Goal: Information Seeking & Learning: Get advice/opinions

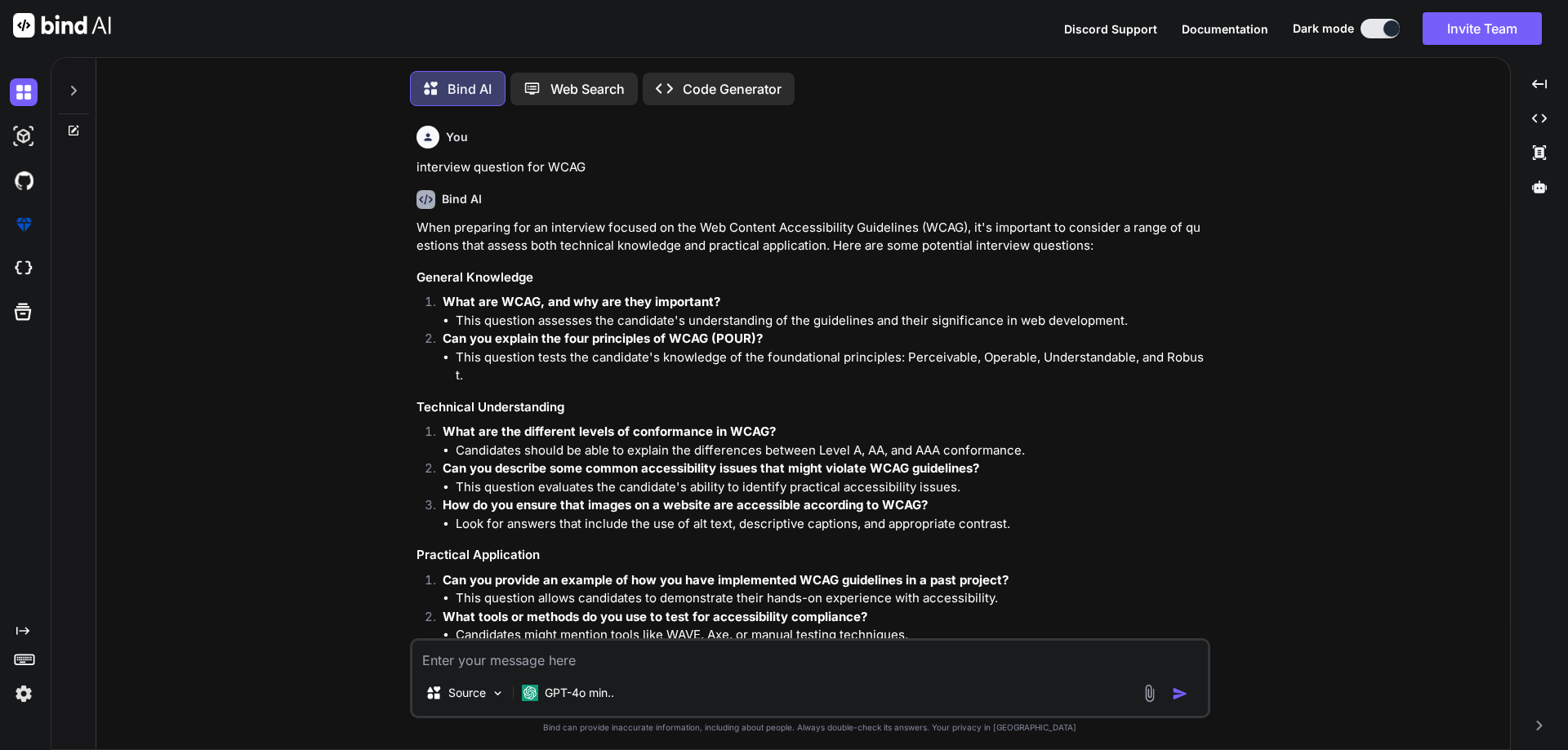
scroll to position [1485, 0]
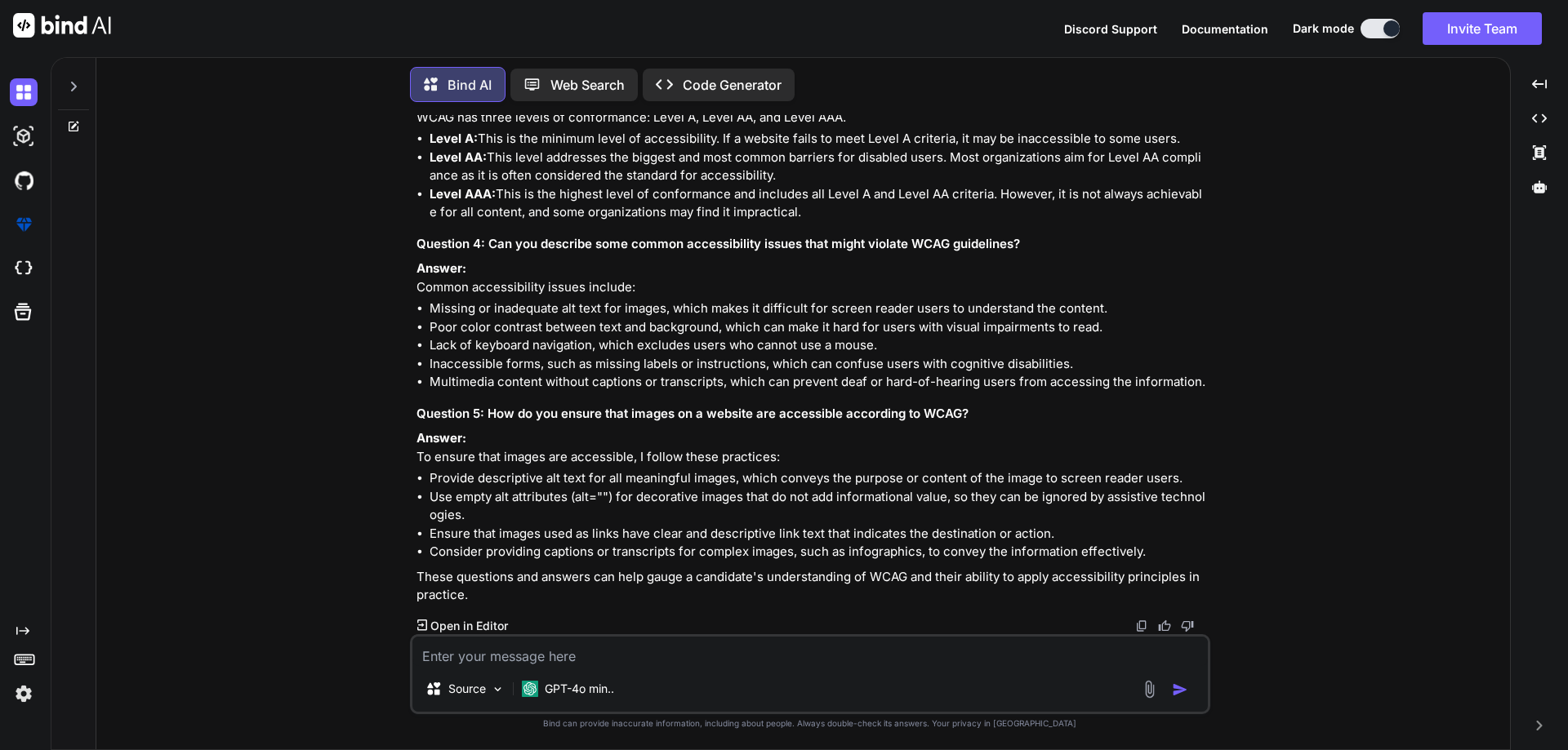
click at [939, 319] on li "Poor color contrast between text and background, which can make it hard for use…" at bounding box center [818, 328] width 777 height 19
click at [965, 300] on li "Missing or inadequate alt text for images, which makes it difficult for screen …" at bounding box center [818, 309] width 777 height 19
click at [992, 300] on li "Missing or inadequate alt text for images, which makes it difficult for screen …" at bounding box center [818, 309] width 777 height 19
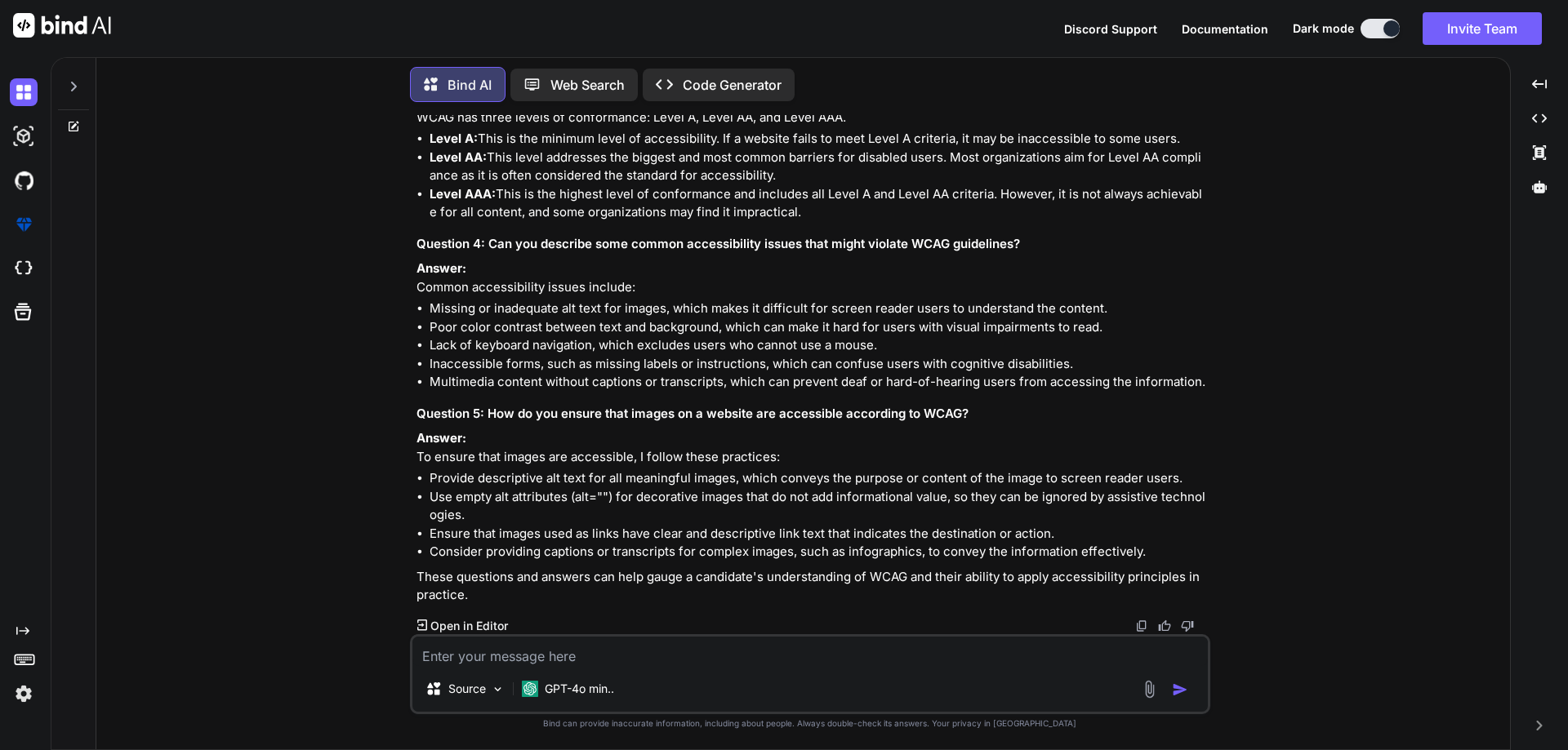
click at [441, 319] on li "Poor color contrast between text and background, which can make it hard for use…" at bounding box center [818, 328] width 777 height 19
click at [519, 319] on li "Poor color contrast between text and background, which can make it hard for use…" at bounding box center [818, 328] width 777 height 19
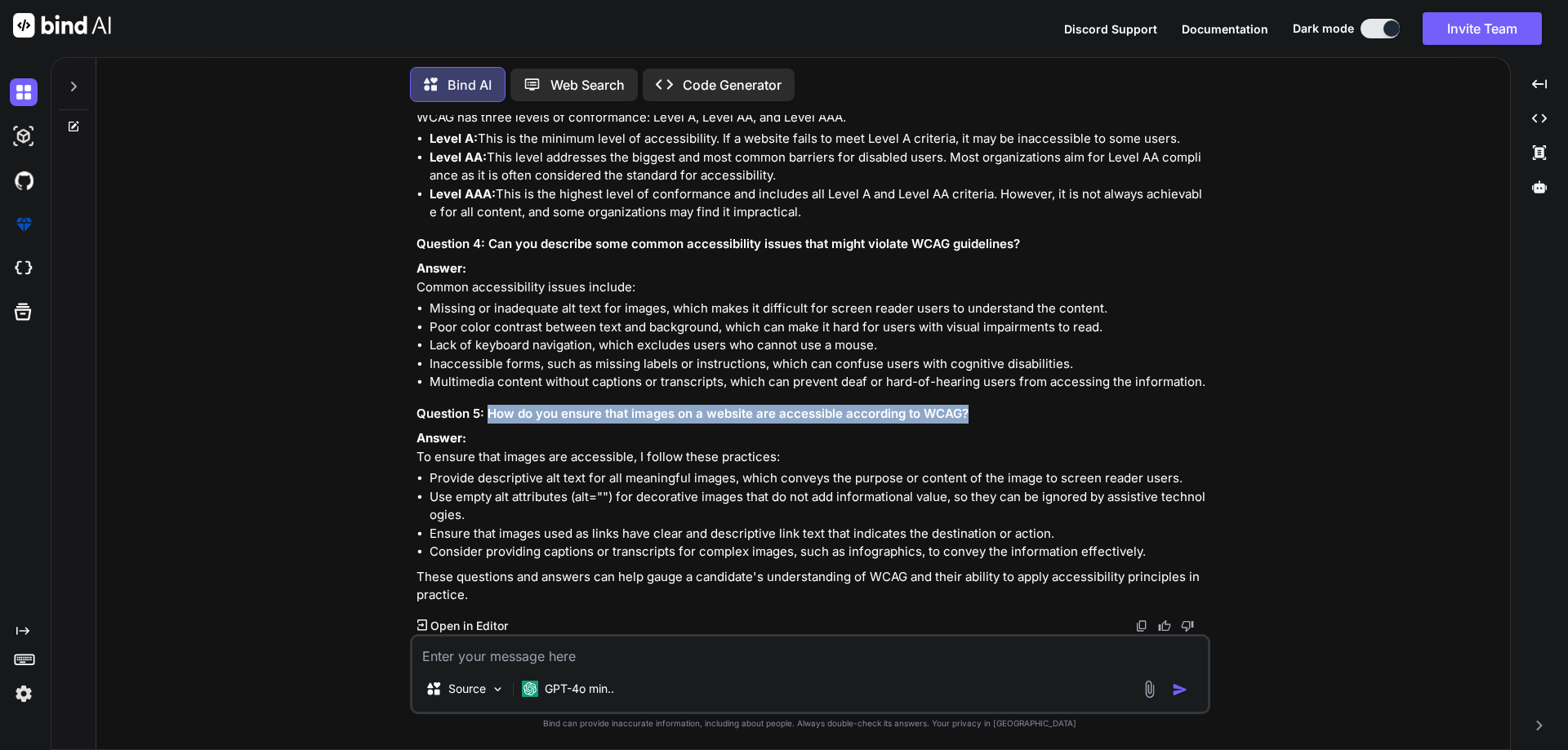
drag, startPoint x: 486, startPoint y: 392, endPoint x: 966, endPoint y: 391, distance: 480.0
click at [966, 405] on h3 "Question 5: How do you ensure that images on a website are accessible according…" at bounding box center [811, 414] width 790 height 19
click at [589, 405] on h3 "Question 5: How do you ensure that images on a website are accessible according…" at bounding box center [811, 414] width 790 height 19
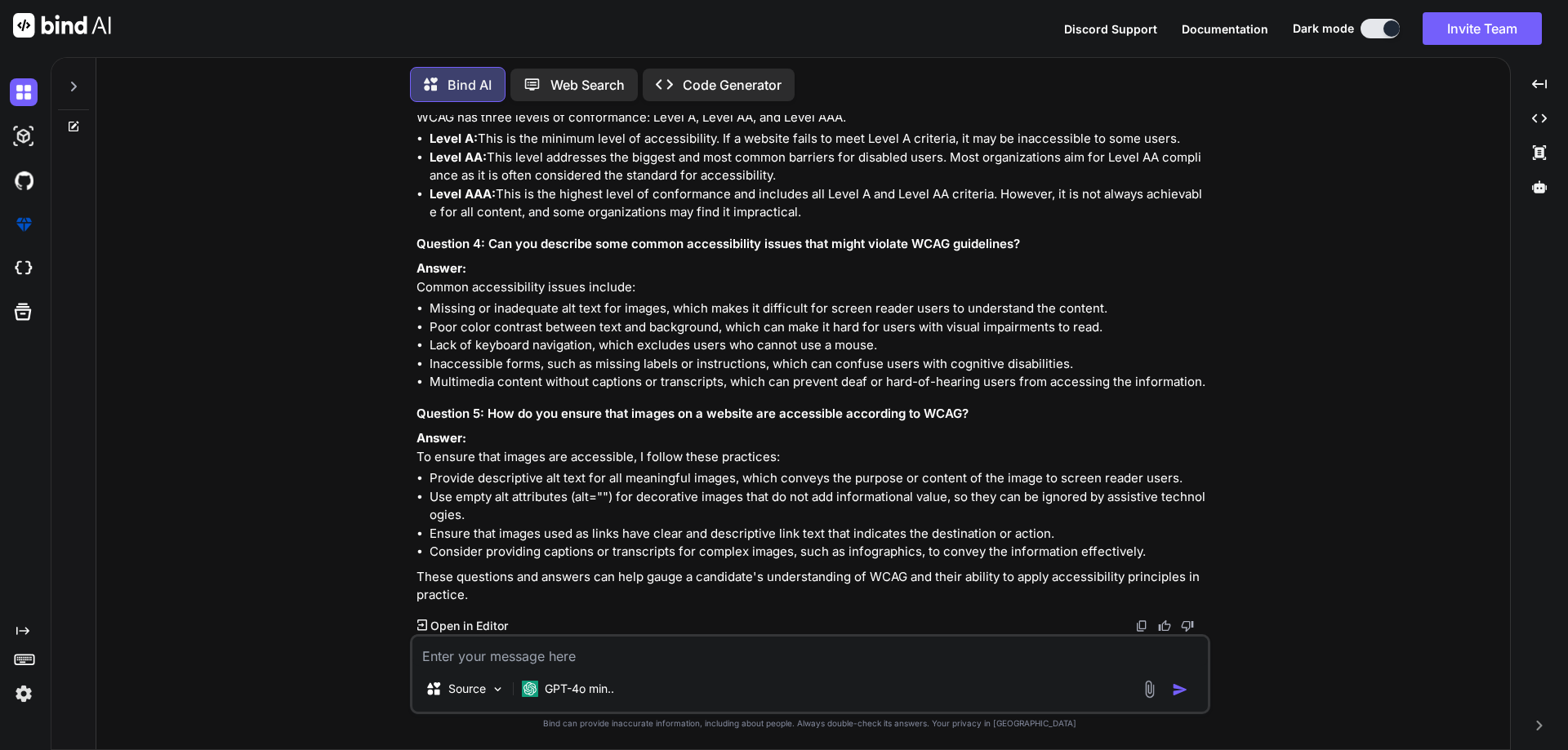
click at [589, 405] on h3 "Question 5: How do you ensure that images on a website are accessible according…" at bounding box center [811, 414] width 790 height 19
click at [641, 405] on h3 "Question 5: How do you ensure that images on a website are accessible according…" at bounding box center [811, 414] width 790 height 19
click at [721, 405] on h3 "Question 5: How do you ensure that images on a website are accessible according…" at bounding box center [811, 414] width 790 height 19
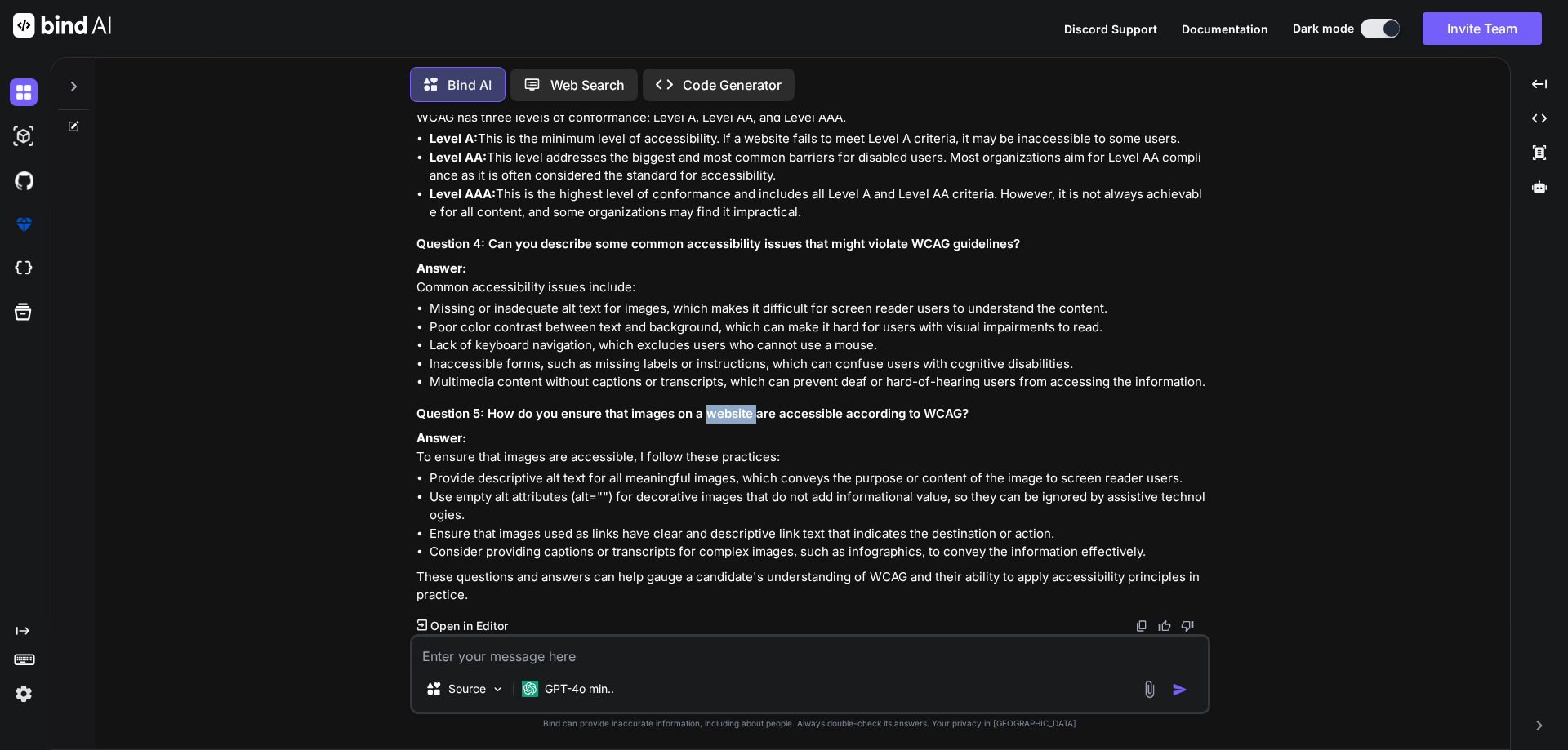
click at [721, 405] on h3 "Question 5: How do you ensure that images on a website are accessible according…" at bounding box center [811, 414] width 790 height 19
click at [785, 405] on h3 "Question 5: How do you ensure that images on a website are accessible according…" at bounding box center [811, 414] width 790 height 19
click at [696, 405] on h3 "Question 5: How do you ensure that images on a website are accessible according…" at bounding box center [811, 414] width 790 height 19
click at [686, 405] on h3 "Question 5: How do you ensure that images on a website are accessible according…" at bounding box center [811, 414] width 790 height 19
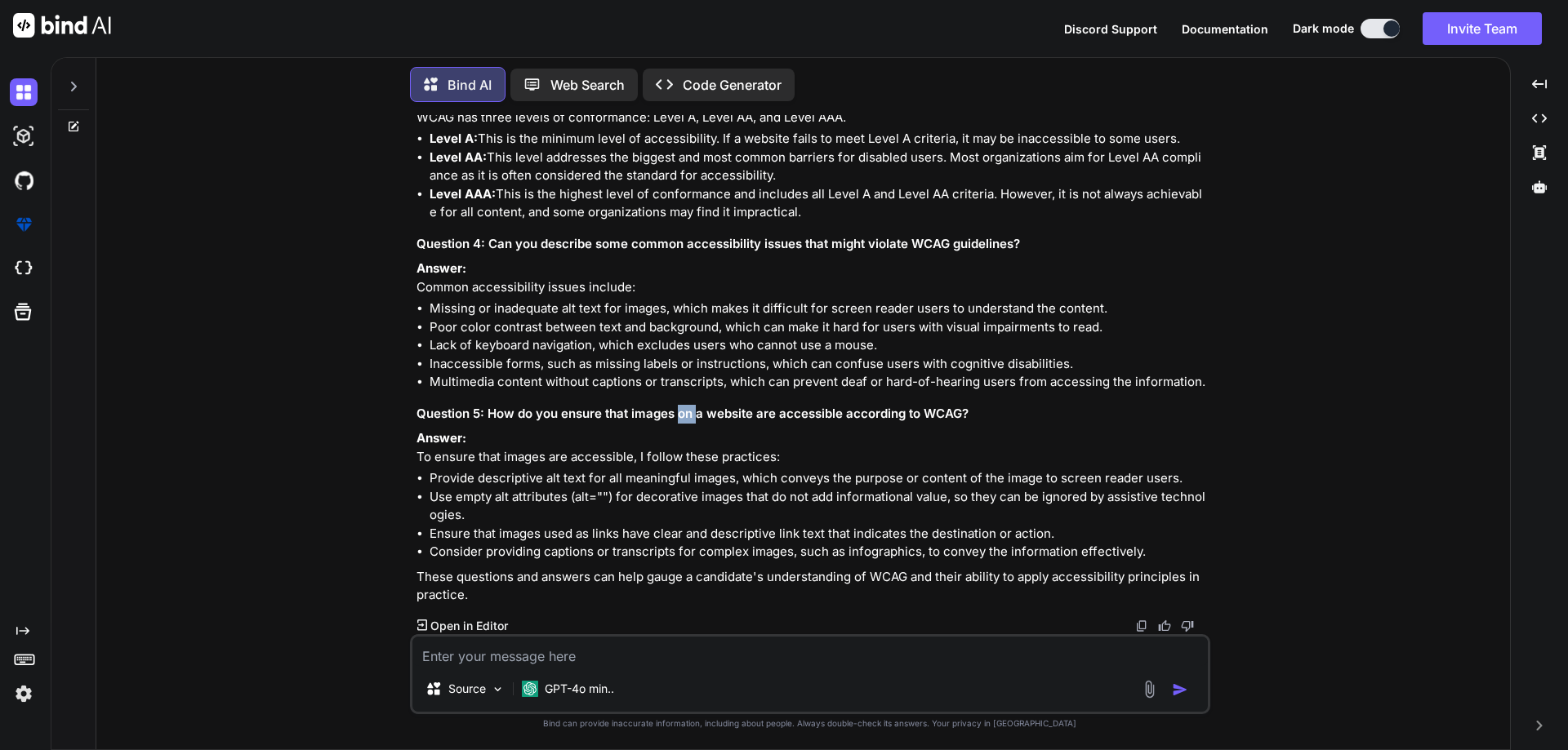
click at [686, 405] on h3 "Question 5: How do you ensure that images on a website are accessible according…" at bounding box center [811, 414] width 790 height 19
click at [699, 405] on h3 "Question 5: How do you ensure that images on a website are accessible according…" at bounding box center [811, 414] width 790 height 19
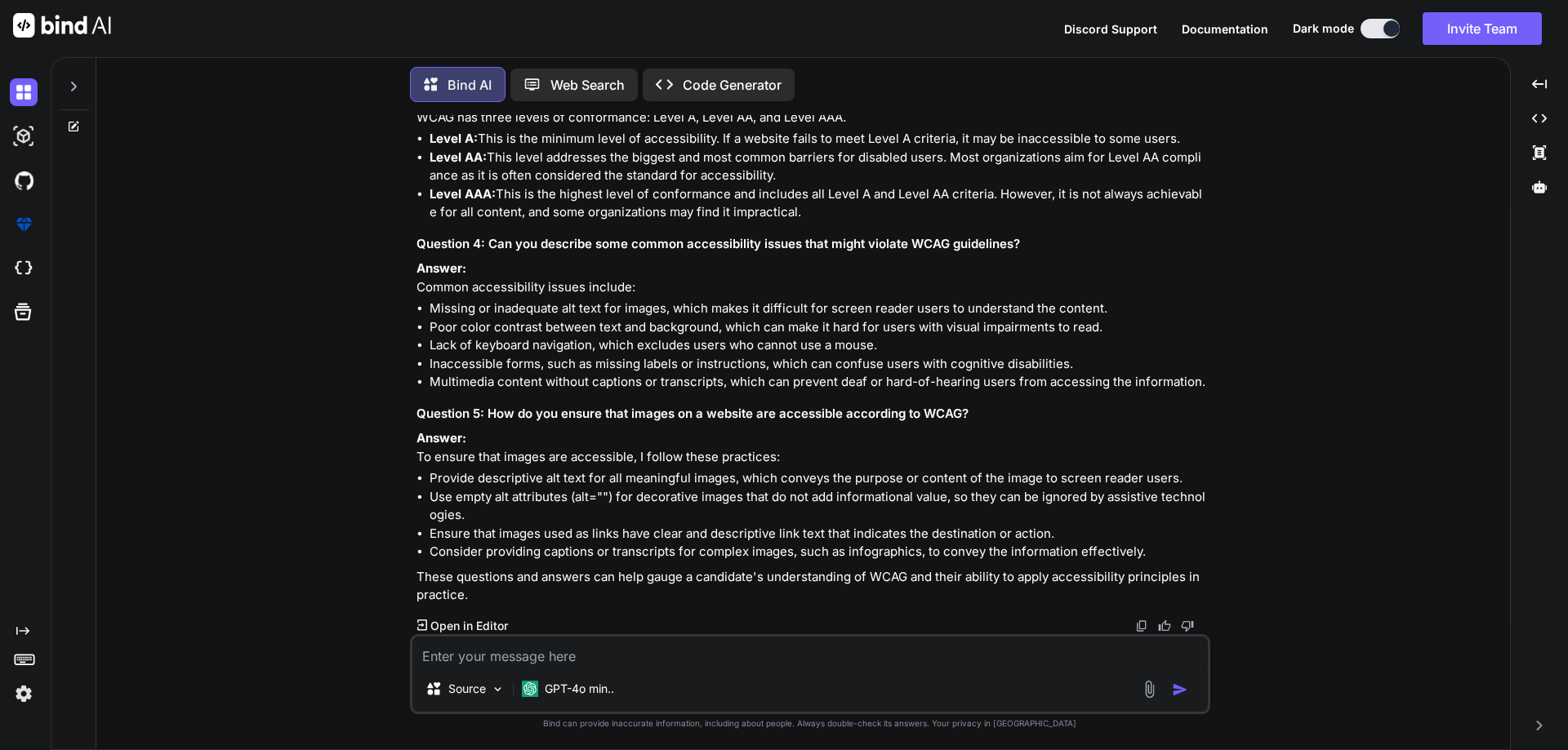
click at [696, 405] on h3 "Question 5: How do you ensure that images on a website are accessible according…" at bounding box center [811, 414] width 790 height 19
click at [720, 405] on h3 "Question 5: How do you ensure that images on a website are accessible according…" at bounding box center [811, 414] width 790 height 19
click at [472, 460] on p "Answer: To ensure that images are accessible, I follow these practices:" at bounding box center [811, 447] width 790 height 37
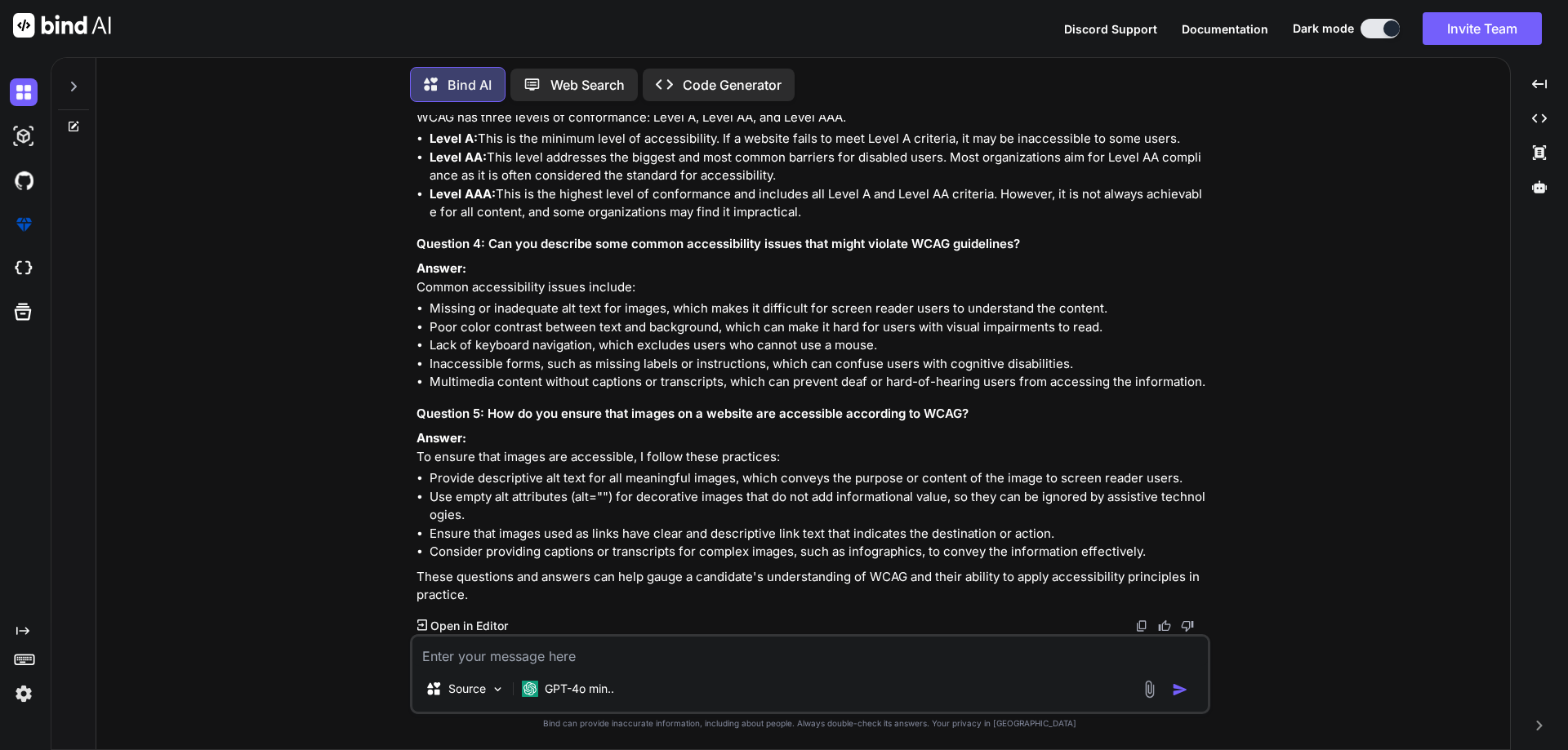
click at [623, 456] on p "Answer: To ensure that images are accessible, I follow these practices:" at bounding box center [811, 447] width 790 height 37
click at [720, 449] on p "Answer: To ensure that images are accessible, I follow these practices:" at bounding box center [811, 447] width 790 height 37
click at [528, 660] on textarea at bounding box center [810, 651] width 795 height 29
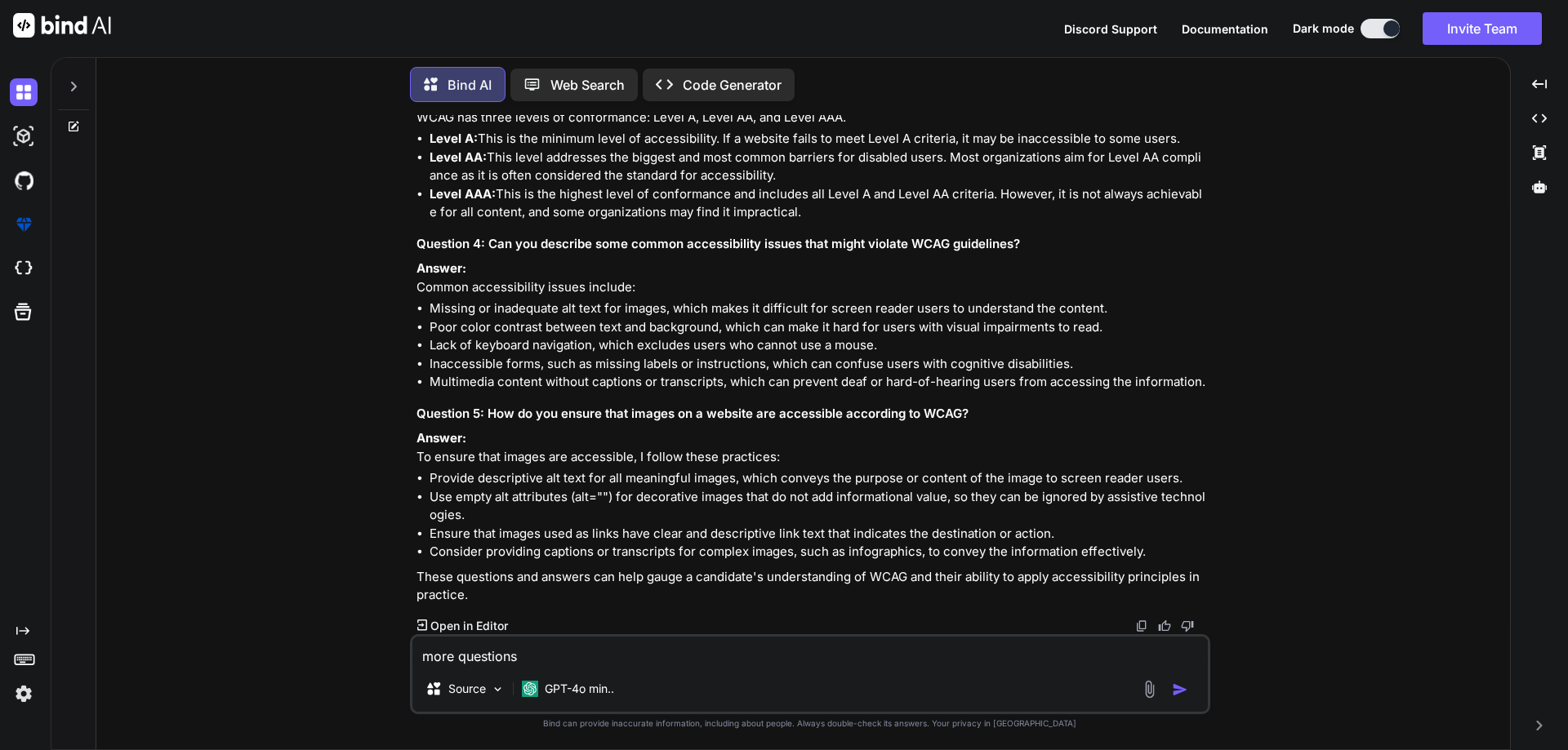
type textarea "more questions"
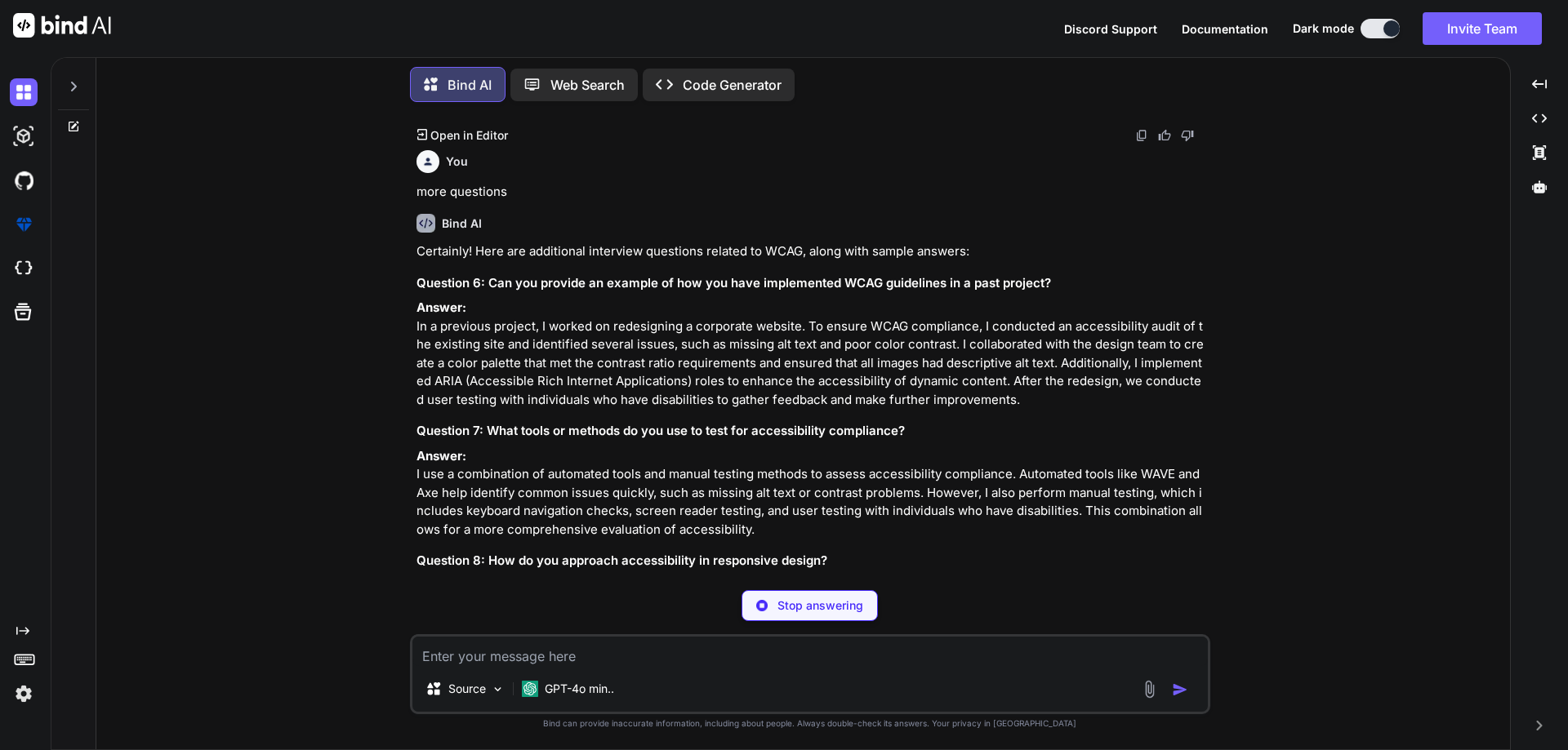
scroll to position [1821, 0]
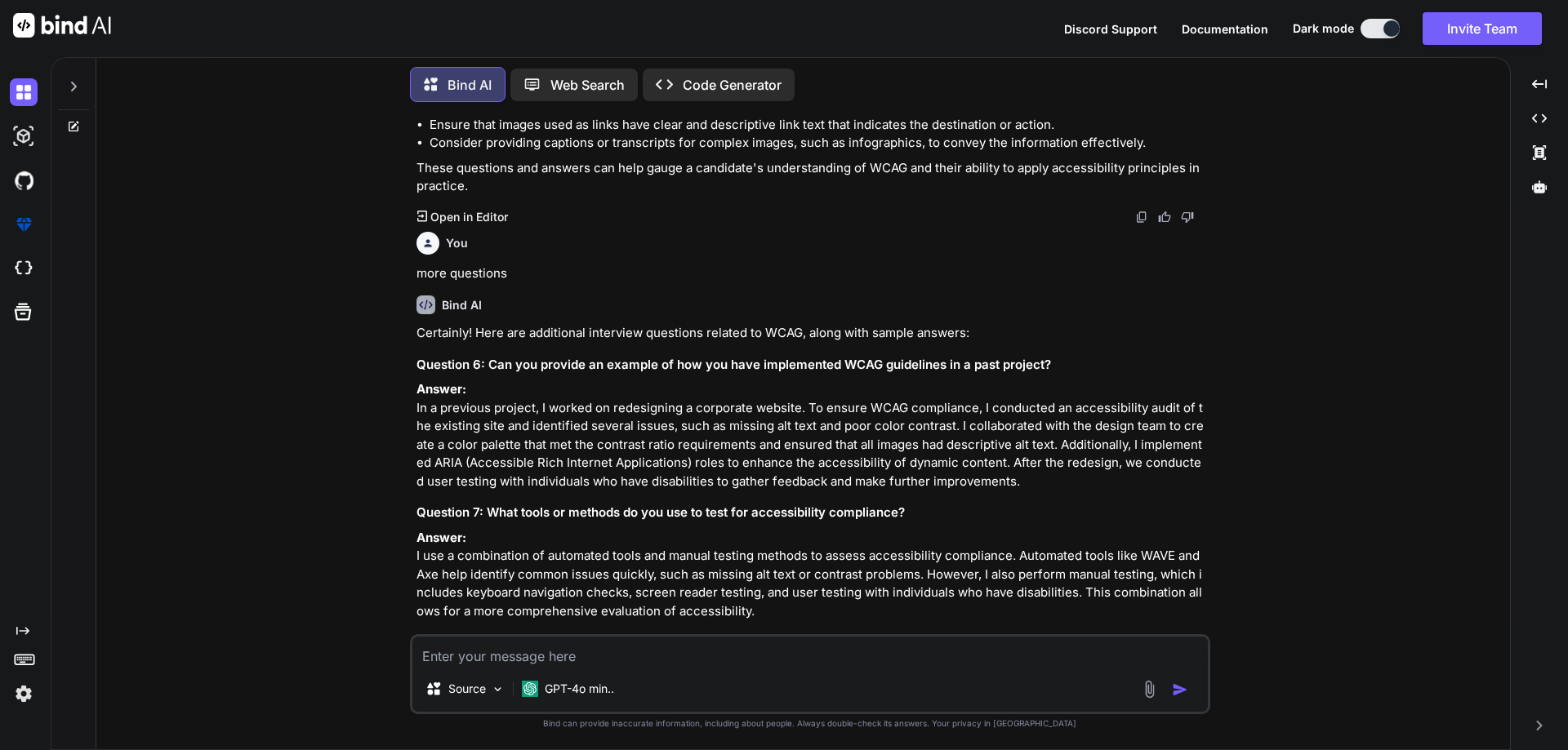
drag, startPoint x: 432, startPoint y: 139, endPoint x: 705, endPoint y: 145, distance: 273.1
click at [705, 79] on li "Provide descriptive alt text for all meaningful images, which conveys the purpo…" at bounding box center [818, 70] width 777 height 19
drag, startPoint x: 738, startPoint y: 145, endPoint x: 1180, endPoint y: 144, distance: 442.0
click at [1180, 79] on li "Provide descriptive alt text for all meaningful images, which conveys the purpo…" at bounding box center [818, 70] width 777 height 19
click at [503, 135] on li "Ensure that images used as links have clear and descriptive link text that indi…" at bounding box center [818, 125] width 777 height 19
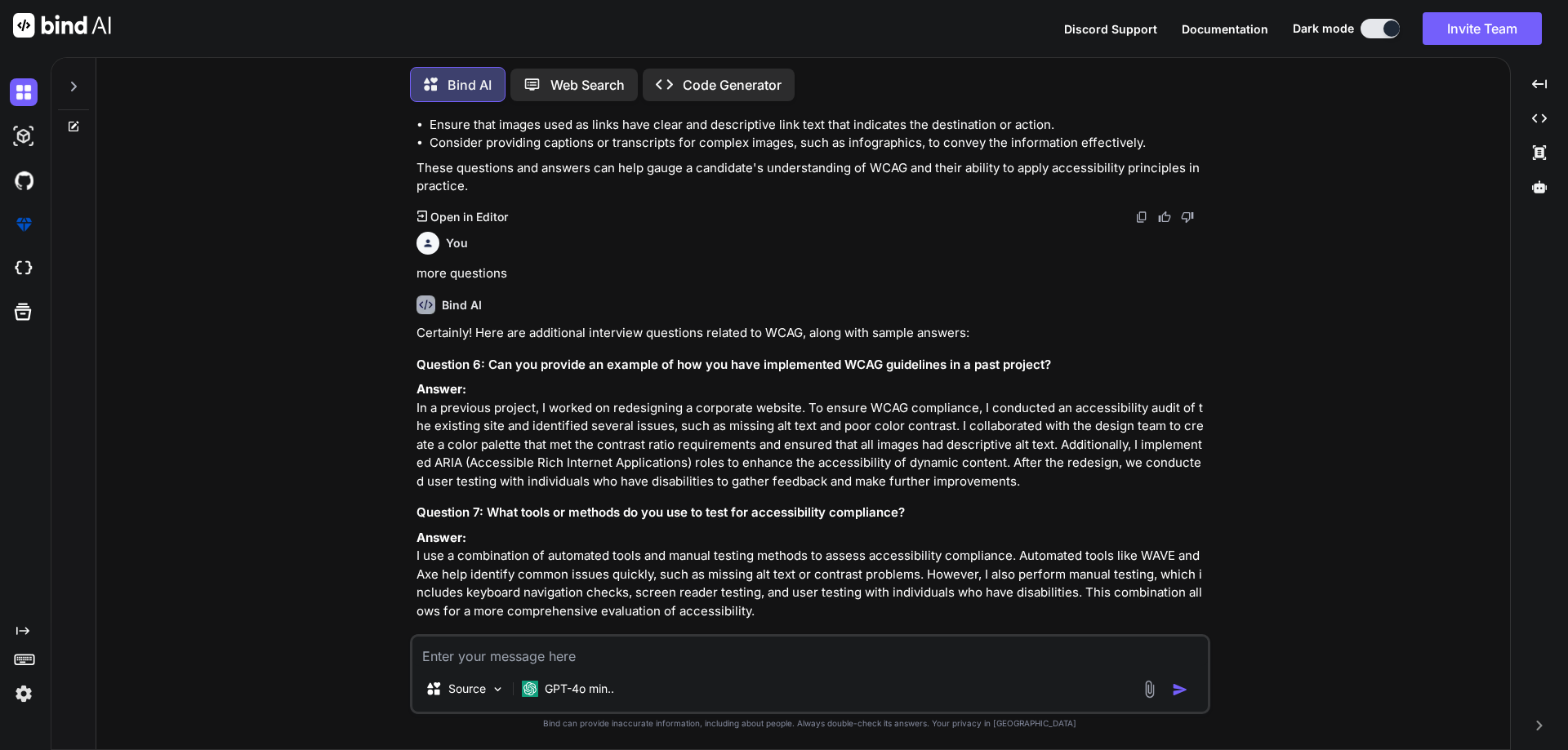
click at [522, 153] on li "Consider providing captions or transcripts for complex images, such as infograp…" at bounding box center [818, 143] width 777 height 19
drag, startPoint x: 522, startPoint y: 218, endPoint x: 585, endPoint y: 217, distance: 63.0
click at [530, 153] on li "Consider providing captions or transcripts for complex images, such as infograp…" at bounding box center [818, 143] width 777 height 19
click at [585, 153] on li "Consider providing captions or transcripts for complex images, such as infograp…" at bounding box center [818, 143] width 777 height 19
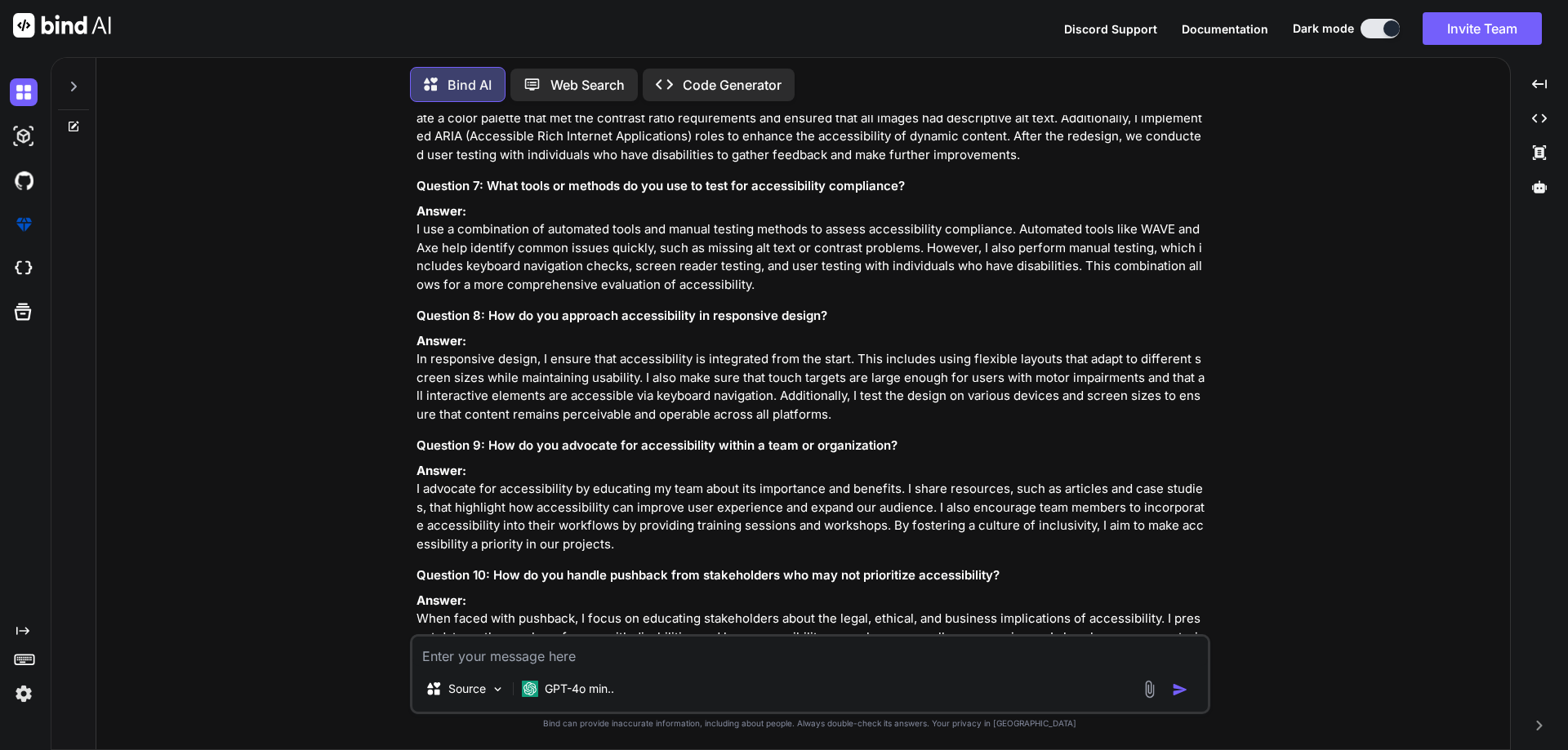
scroll to position [2066, 0]
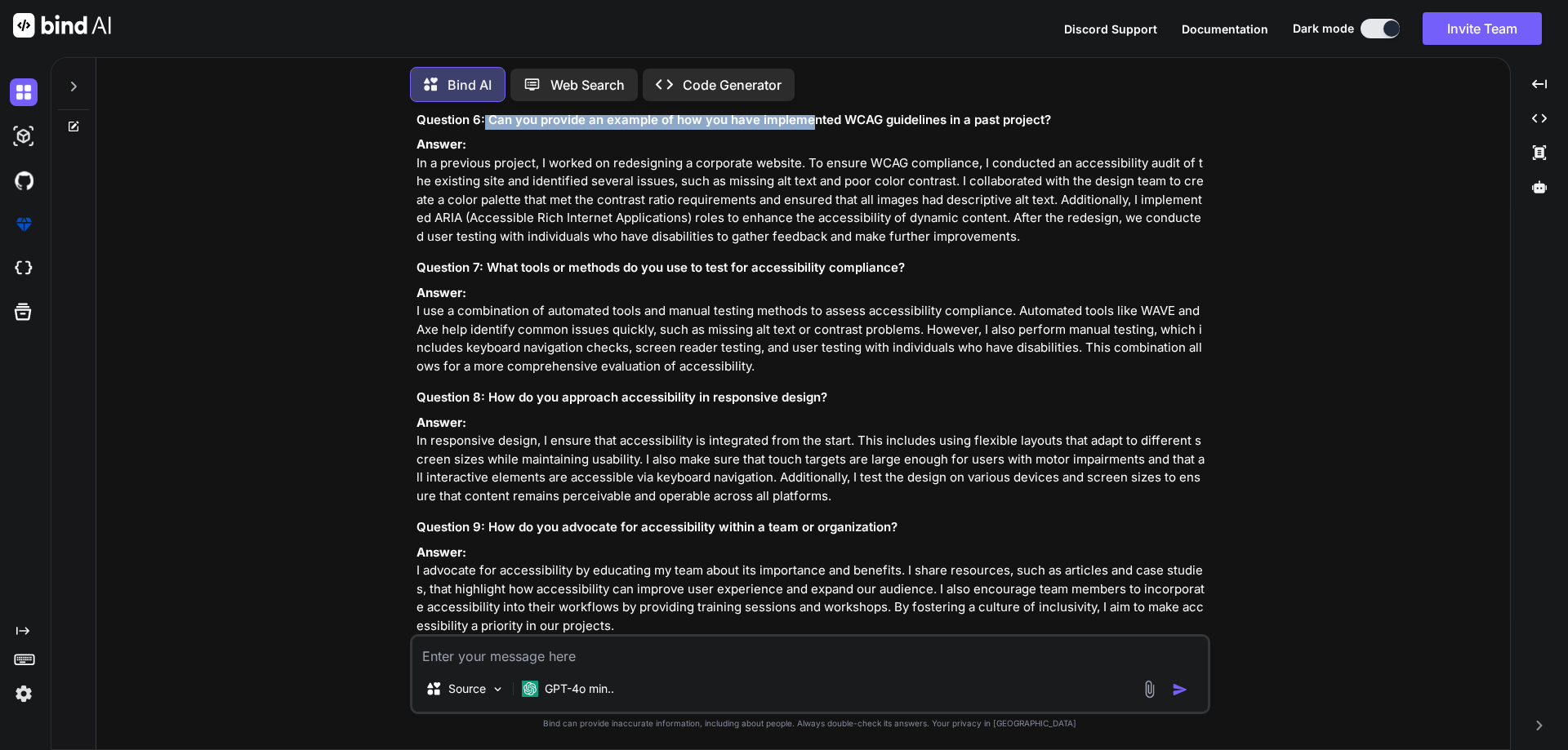
drag, startPoint x: 485, startPoint y: 196, endPoint x: 808, endPoint y: 198, distance: 323.0
click at [808, 130] on h3 "Question 6: Can you provide an example of how you have implemented WCAG guideli…" at bounding box center [811, 120] width 790 height 19
click at [819, 130] on h3 "Question 6: Can you provide an example of how you have implemented WCAG guideli…" at bounding box center [811, 120] width 790 height 19
click at [708, 130] on h3 "Question 6: Can you provide an example of how you have implemented WCAG guideli…" at bounding box center [811, 120] width 790 height 19
click at [806, 130] on h3 "Question 6: Can you provide an example of how you have implemented WCAG guideli…" at bounding box center [811, 120] width 790 height 19
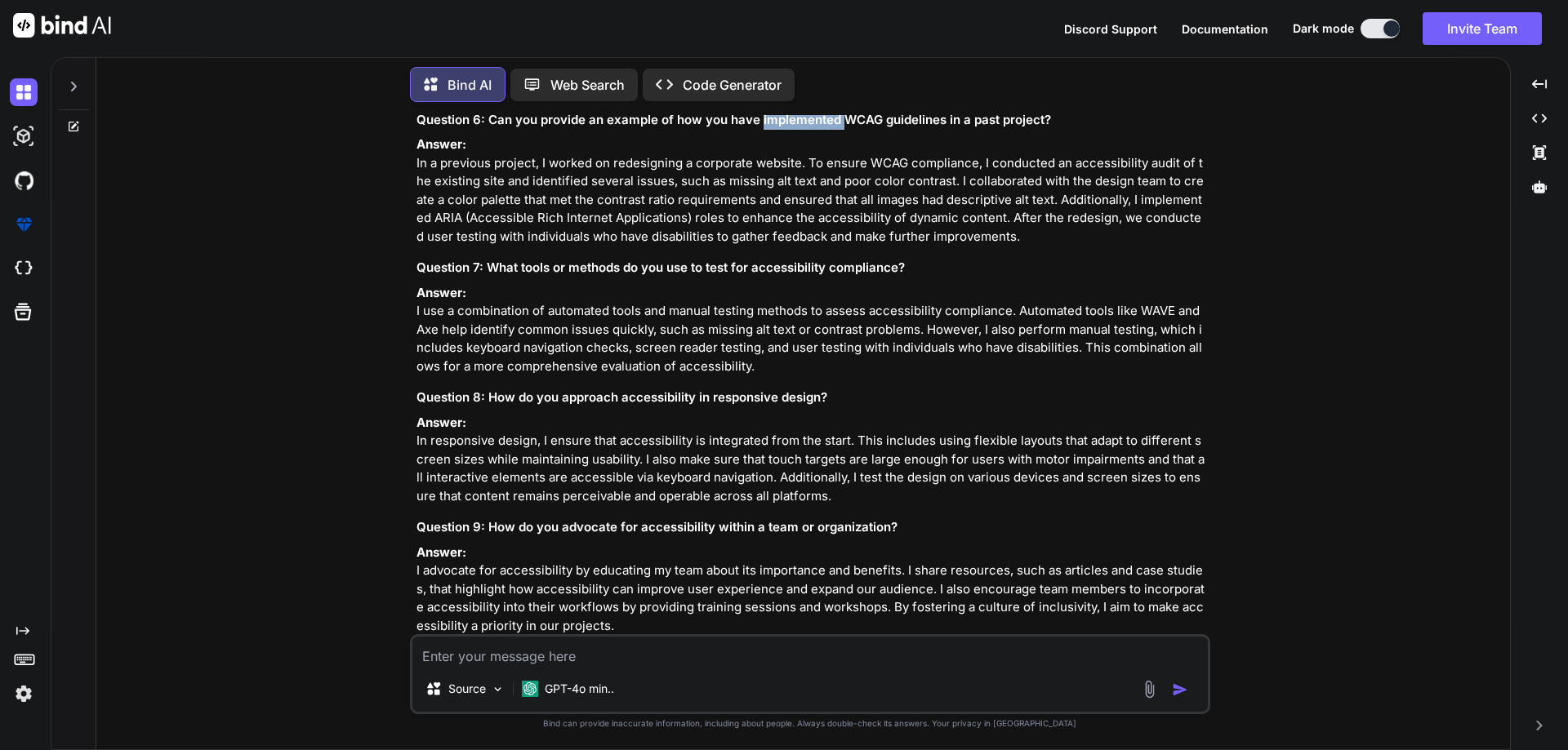
click at [806, 130] on h3 "Question 6: Can you provide an example of how you have implemented WCAG guideli…" at bounding box center [811, 120] width 790 height 19
click at [945, 207] on div "Certainly! Here are additional interview questions related to WCAG, along with …" at bounding box center [811, 573] width 790 height 989
click at [975, 130] on h3 "Question 6: Can you provide an example of how you have implemented WCAG guideli…" at bounding box center [811, 120] width 790 height 19
drag, startPoint x: 414, startPoint y: 257, endPoint x: 665, endPoint y: 251, distance: 251.1
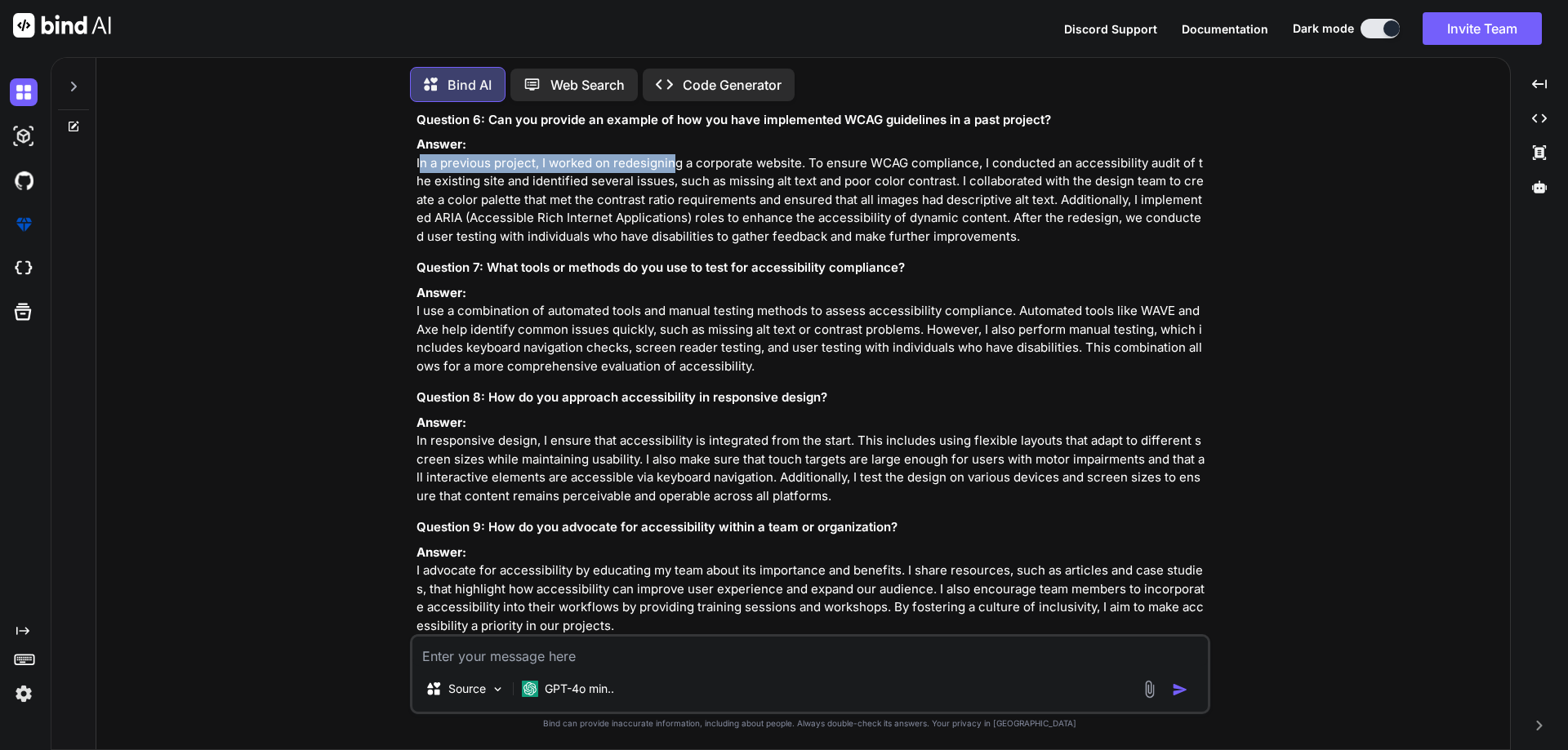
click at [665, 251] on div "You interview question for WCAG Bind AI When preparing for an interview focused…" at bounding box center [812, 375] width 797 height 519
click at [437, 246] on p "Answer: In a previous project, I worked on redesigning a corporate website. To …" at bounding box center [811, 191] width 790 height 110
copy p "ARIA"
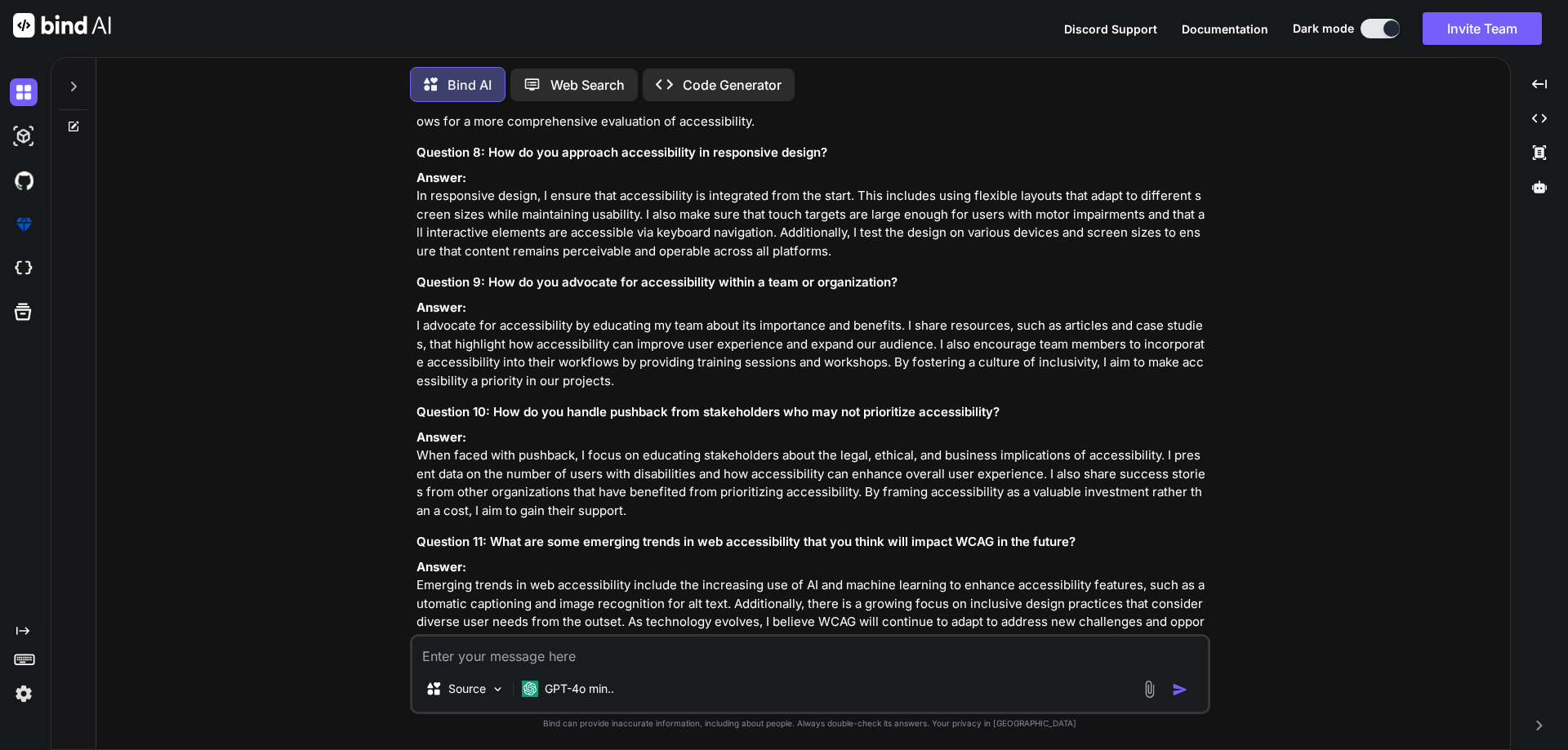
scroll to position [2229, 0]
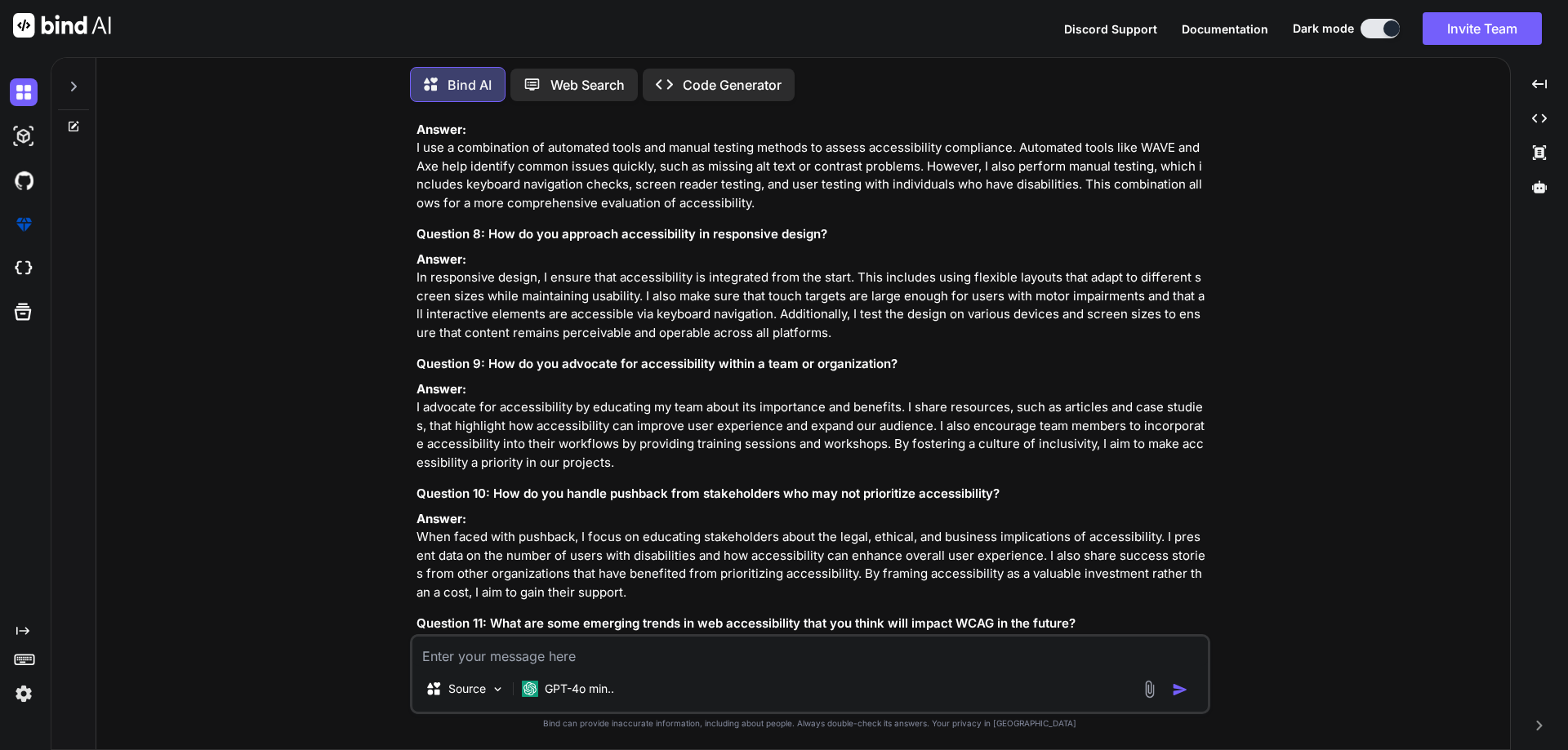
drag, startPoint x: 475, startPoint y: 204, endPoint x: 730, endPoint y: 190, distance: 255.4
click at [730, 114] on h3 "Question 7: What tools or methods do you use to test for accessibility complian…" at bounding box center [811, 105] width 790 height 19
drag, startPoint x: 488, startPoint y: 200, endPoint x: 914, endPoint y: 194, distance: 426.0
click at [914, 114] on h3 "Question 7: What tools or methods do you use to test for accessibility complian…" at bounding box center [811, 105] width 790 height 19
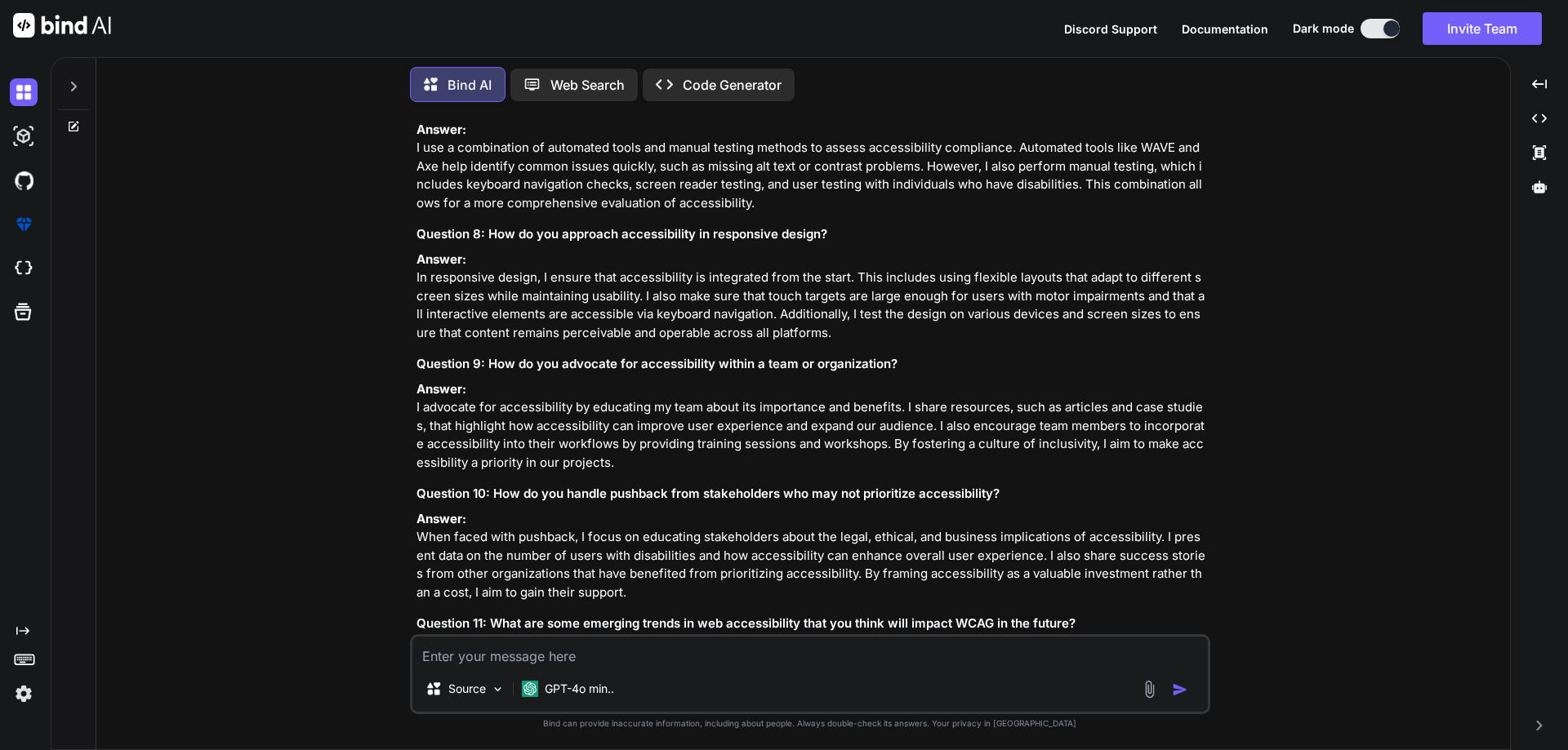
click at [1163, 213] on p "Answer: I use a combination of automated tools and manual testing methods to as…" at bounding box center [811, 167] width 790 height 92
copy p "WAVE"
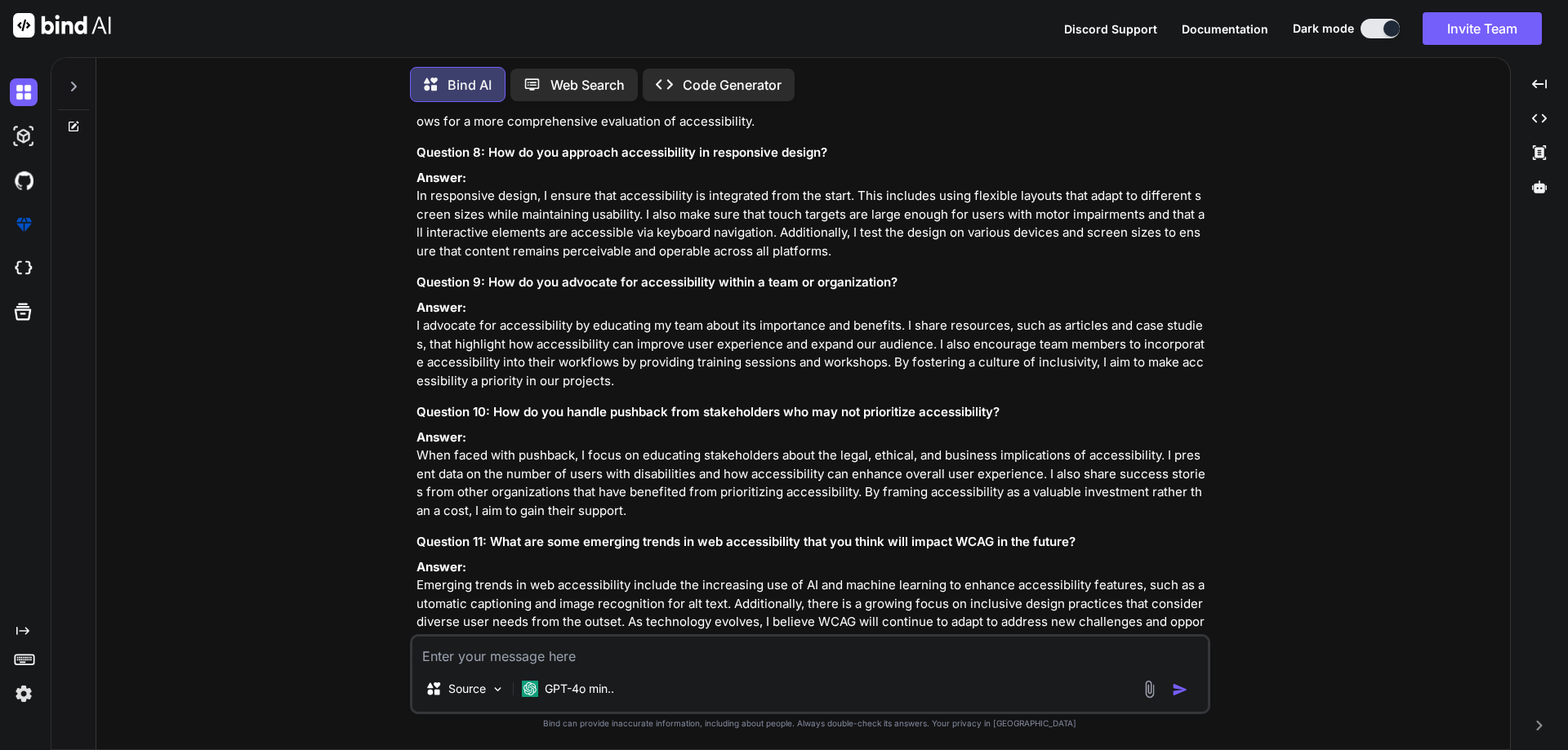
click at [767, 262] on p "Answer: In responsive design, I ensure that accessibility is integrated from th…" at bounding box center [811, 215] width 790 height 92
click at [857, 262] on p "Answer: In responsive design, I ensure that accessibility is integrated from th…" at bounding box center [811, 215] width 790 height 92
click at [907, 262] on p "Answer: In responsive design, I ensure that accessibility is integrated from th…" at bounding box center [811, 215] width 790 height 92
click at [908, 262] on p "Answer: In responsive design, I ensure that accessibility is integrated from th…" at bounding box center [811, 215] width 790 height 92
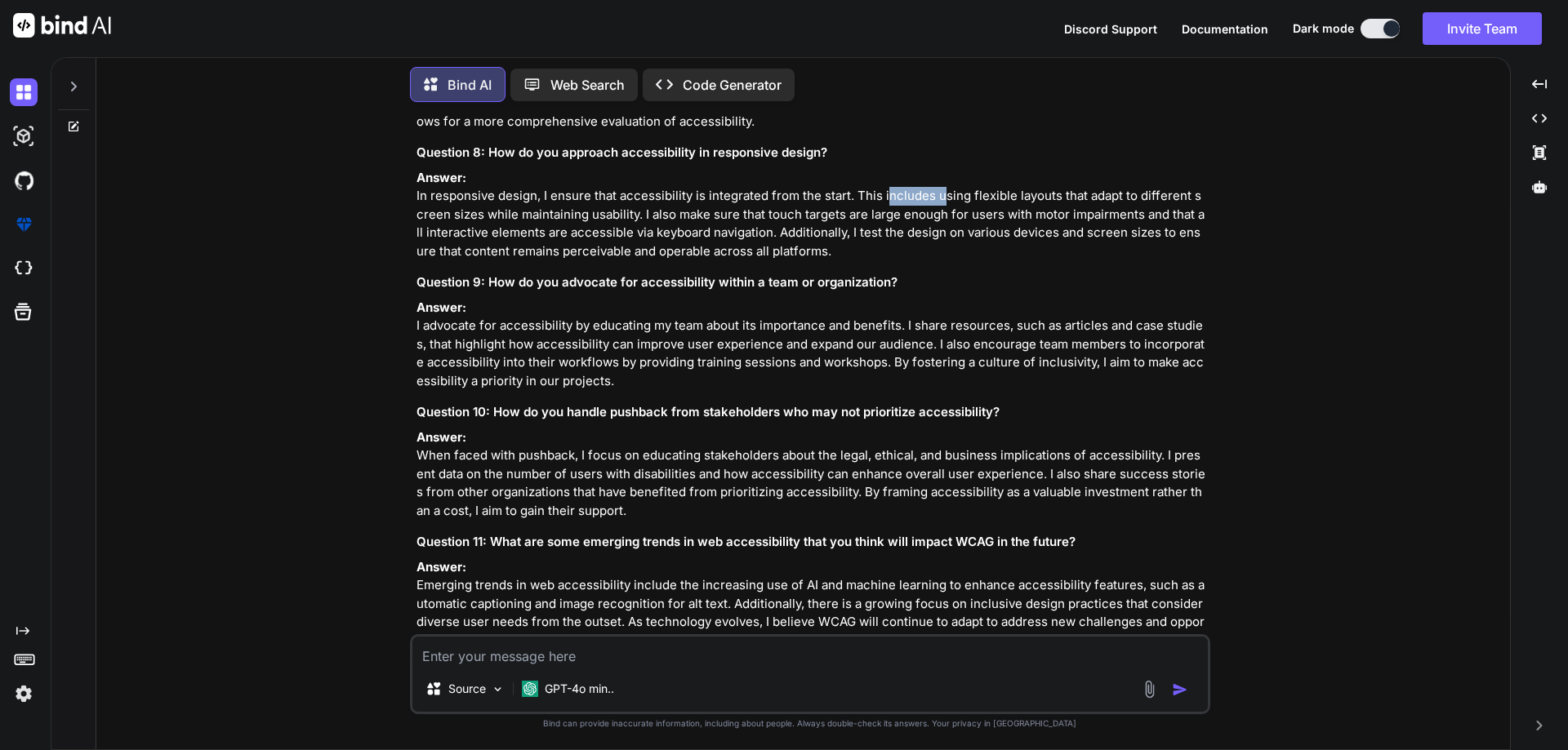
click at [908, 262] on p "Answer: In responsive design, I ensure that accessibility is integrated from th…" at bounding box center [811, 215] width 790 height 92
click at [970, 262] on p "Answer: In responsive design, I ensure that accessibility is integrated from th…" at bounding box center [811, 215] width 790 height 92
click at [984, 262] on p "Answer: In responsive design, I ensure that accessibility is integrated from th…" at bounding box center [811, 215] width 790 height 92
click at [1043, 262] on p "Answer: In responsive design, I ensure that accessibility is integrated from th…" at bounding box center [811, 215] width 790 height 92
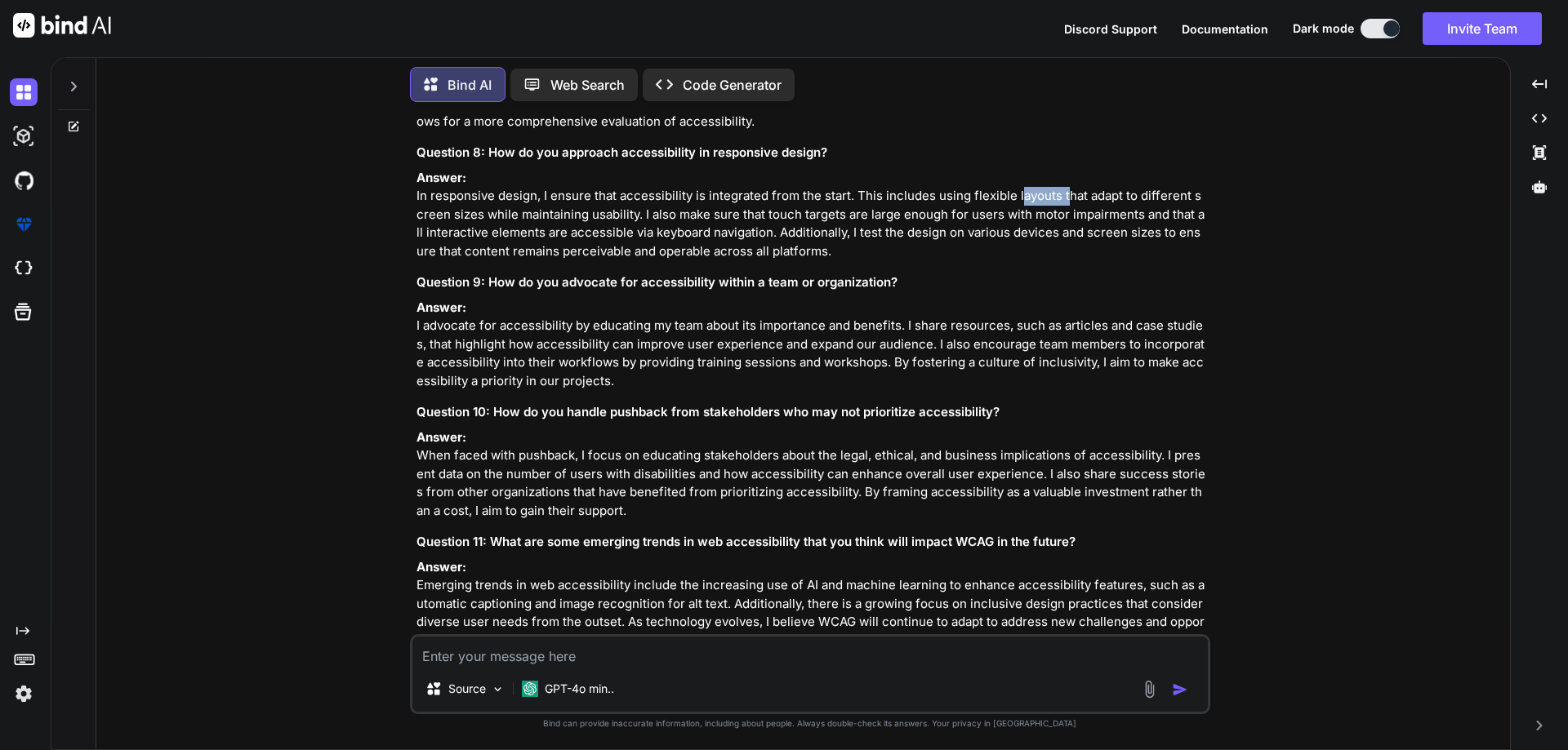
click at [1043, 262] on p "Answer: In responsive design, I ensure that accessibility is integrated from th…" at bounding box center [811, 215] width 790 height 92
click at [1091, 262] on p "Answer: In responsive design, I ensure that accessibility is integrated from th…" at bounding box center [811, 215] width 790 height 92
click at [1148, 262] on p "Answer: In responsive design, I ensure that accessibility is integrated from th…" at bounding box center [811, 215] width 790 height 92
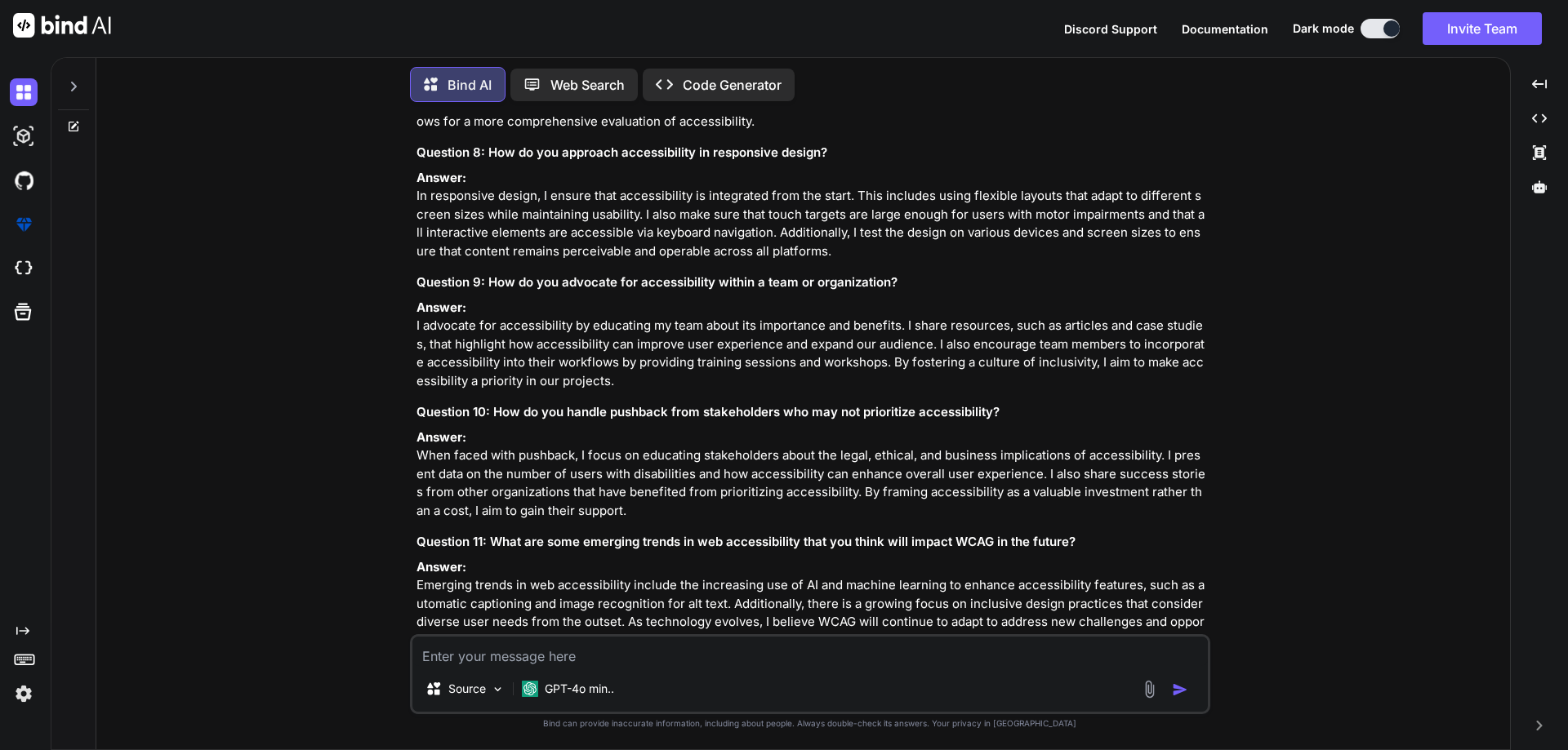
click at [418, 262] on p "Answer: In responsive design, I ensure that accessibility is integrated from th…" at bounding box center [811, 215] width 790 height 92
click at [479, 262] on p "Answer: In responsive design, I ensure that accessibility is integrated from th…" at bounding box center [811, 215] width 790 height 92
click at [586, 262] on p "Answer: In responsive design, I ensure that accessibility is integrated from th…" at bounding box center [811, 215] width 790 height 92
click at [648, 262] on p "Answer: In responsive design, I ensure that accessibility is integrated from th…" at bounding box center [811, 215] width 790 height 92
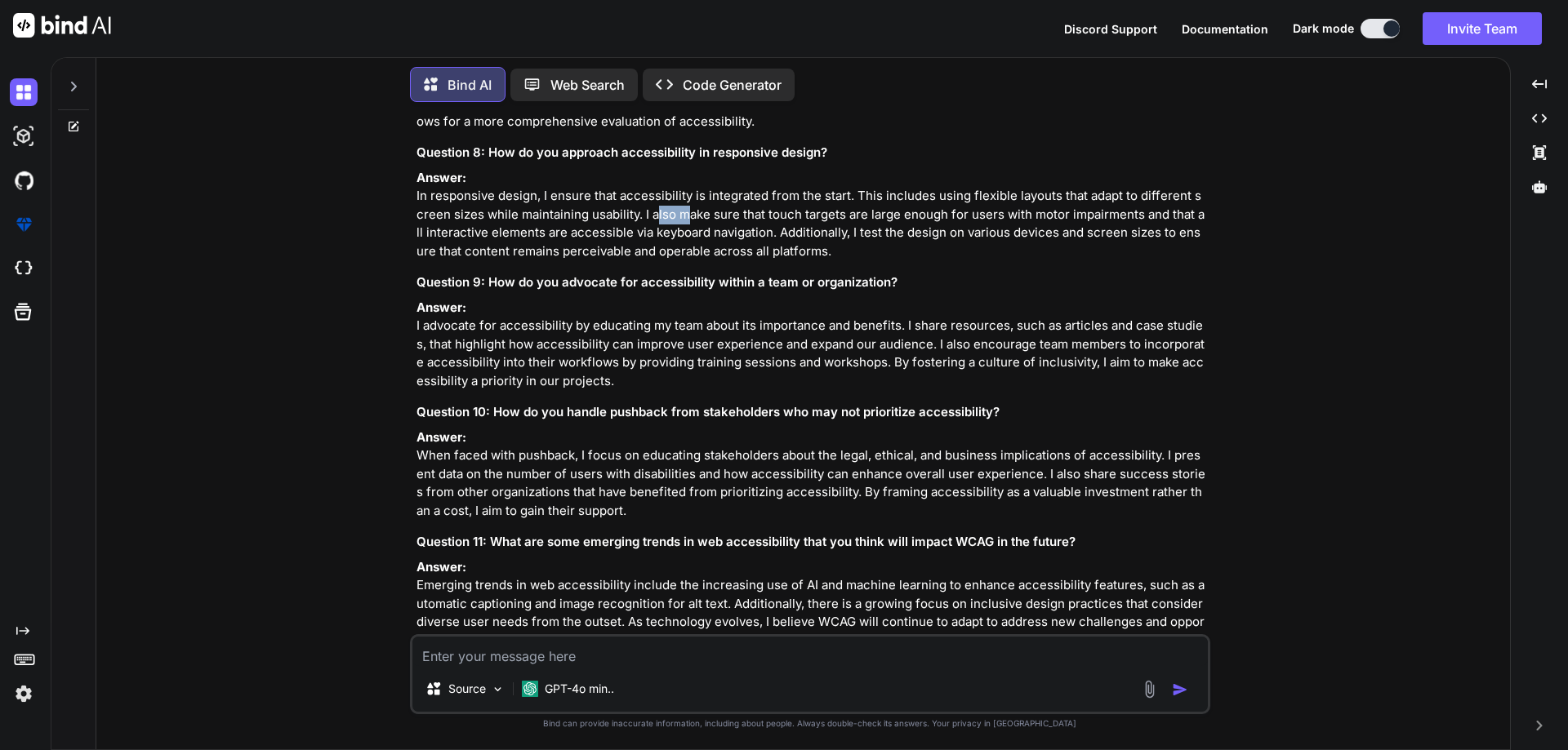
click at [648, 262] on p "Answer: In responsive design, I ensure that accessibility is integrated from th…" at bounding box center [811, 215] width 790 height 92
click at [775, 262] on p "Answer: In responsive design, I ensure that accessibility is integrated from th…" at bounding box center [811, 215] width 790 height 92
click at [814, 262] on p "Answer: In responsive design, I ensure that accessibility is integrated from th…" at bounding box center [811, 215] width 790 height 92
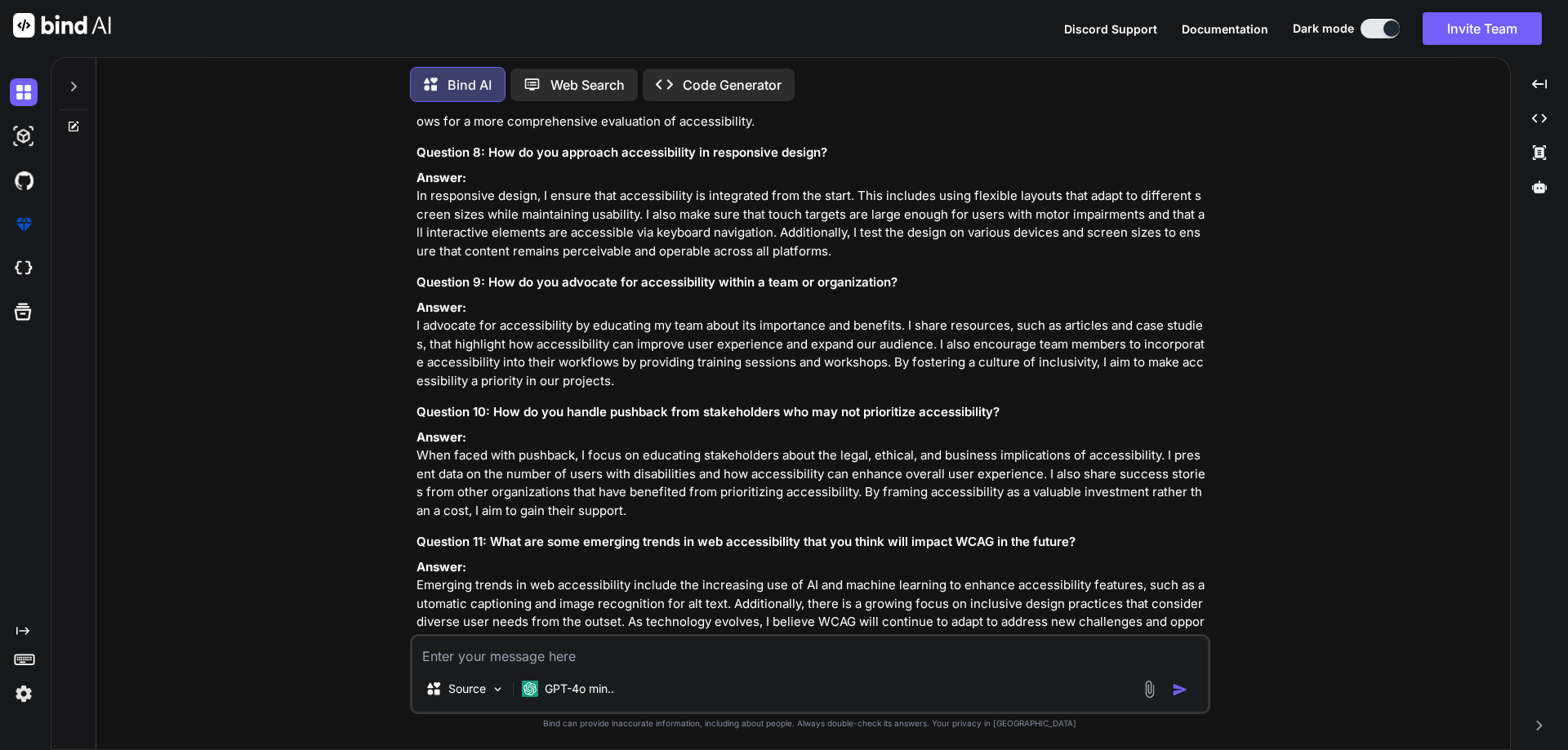
click at [422, 262] on p "Answer: In responsive design, I ensure that accessibility is integrated from th…" at bounding box center [811, 215] width 790 height 92
click at [526, 262] on p "Answer: In responsive design, I ensure that accessibility is integrated from th…" at bounding box center [811, 215] width 790 height 92
click at [532, 262] on p "Answer: In responsive design, I ensure that accessibility is integrated from th…" at bounding box center [811, 215] width 790 height 92
click at [603, 262] on p "Answer: In responsive design, I ensure that accessibility is integrated from th…" at bounding box center [811, 215] width 790 height 92
click at [625, 262] on p "Answer: In responsive design, I ensure that accessibility is integrated from th…" at bounding box center [811, 215] width 790 height 92
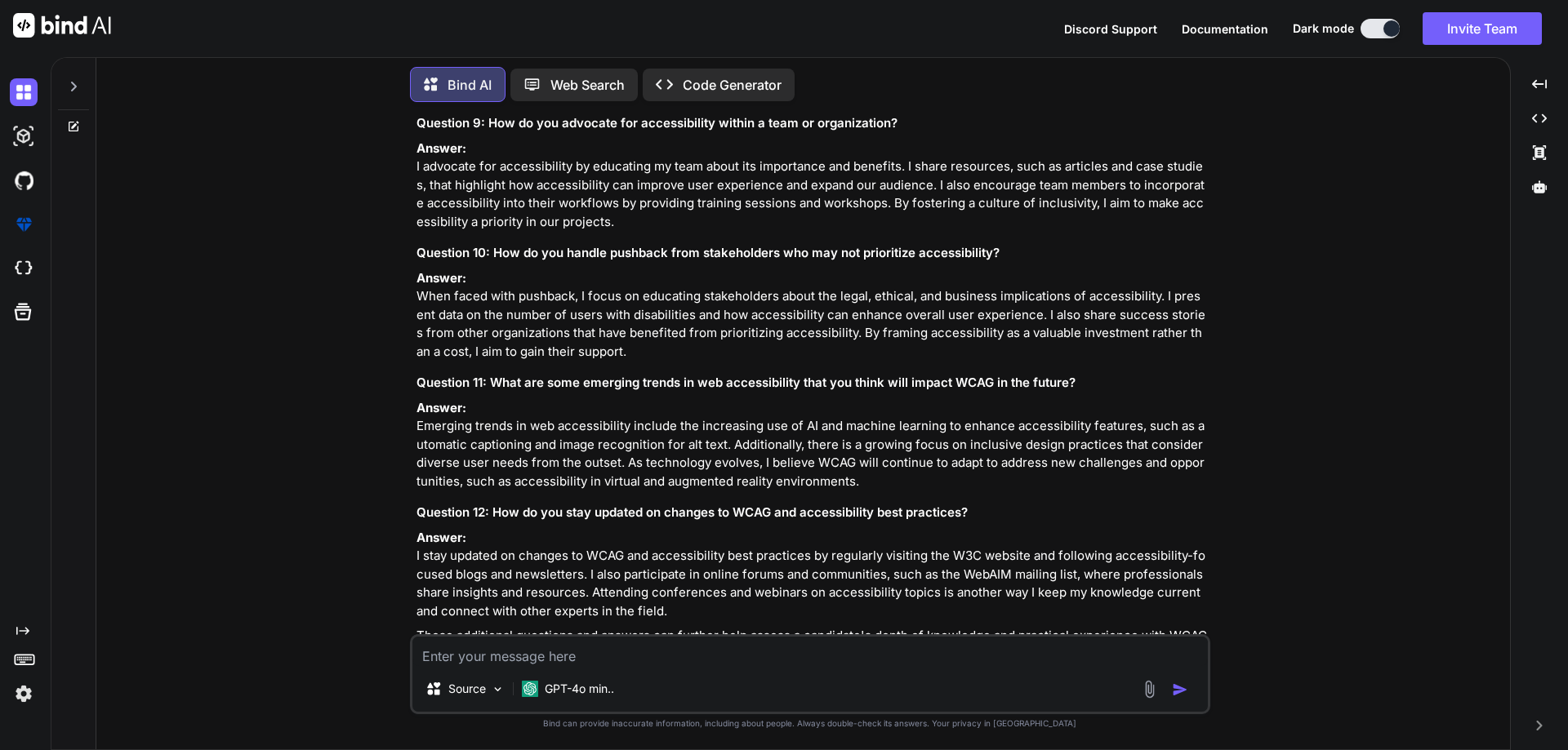
scroll to position [2475, 0]
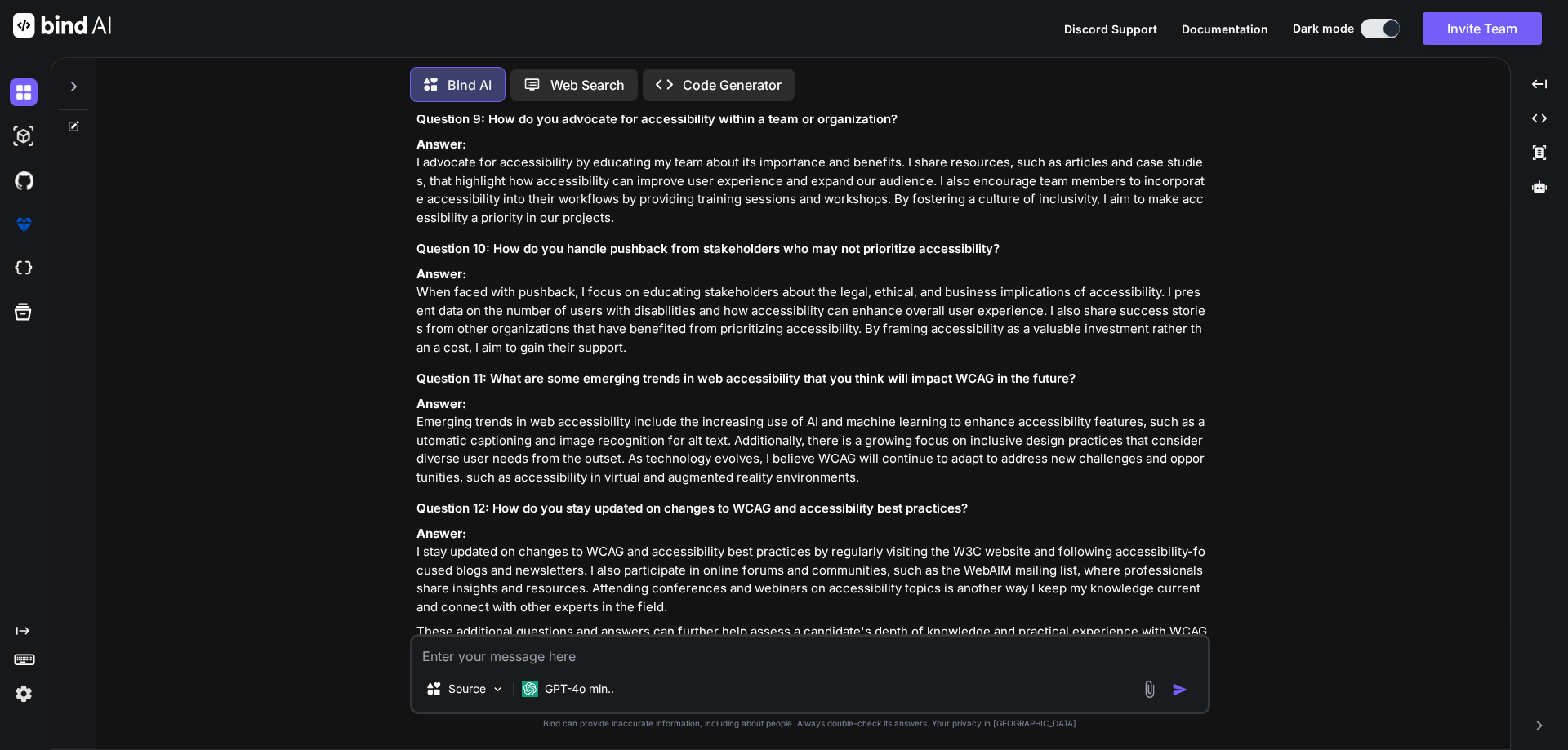
click at [557, 228] on p "Answer: I advocate for accessibility by educating my team about its importance …" at bounding box center [811, 182] width 790 height 92
click at [674, 228] on p "Answer: I advocate for accessibility by educating my team about its importance …" at bounding box center [811, 182] width 790 height 92
click at [724, 228] on p "Answer: I advocate for accessibility by educating my team about its importance …" at bounding box center [811, 182] width 790 height 92
click at [771, 228] on p "Answer: I advocate for accessibility by educating my team about its importance …" at bounding box center [811, 182] width 790 height 92
click at [822, 228] on p "Answer: I advocate for accessibility by educating my team about its importance …" at bounding box center [811, 182] width 790 height 92
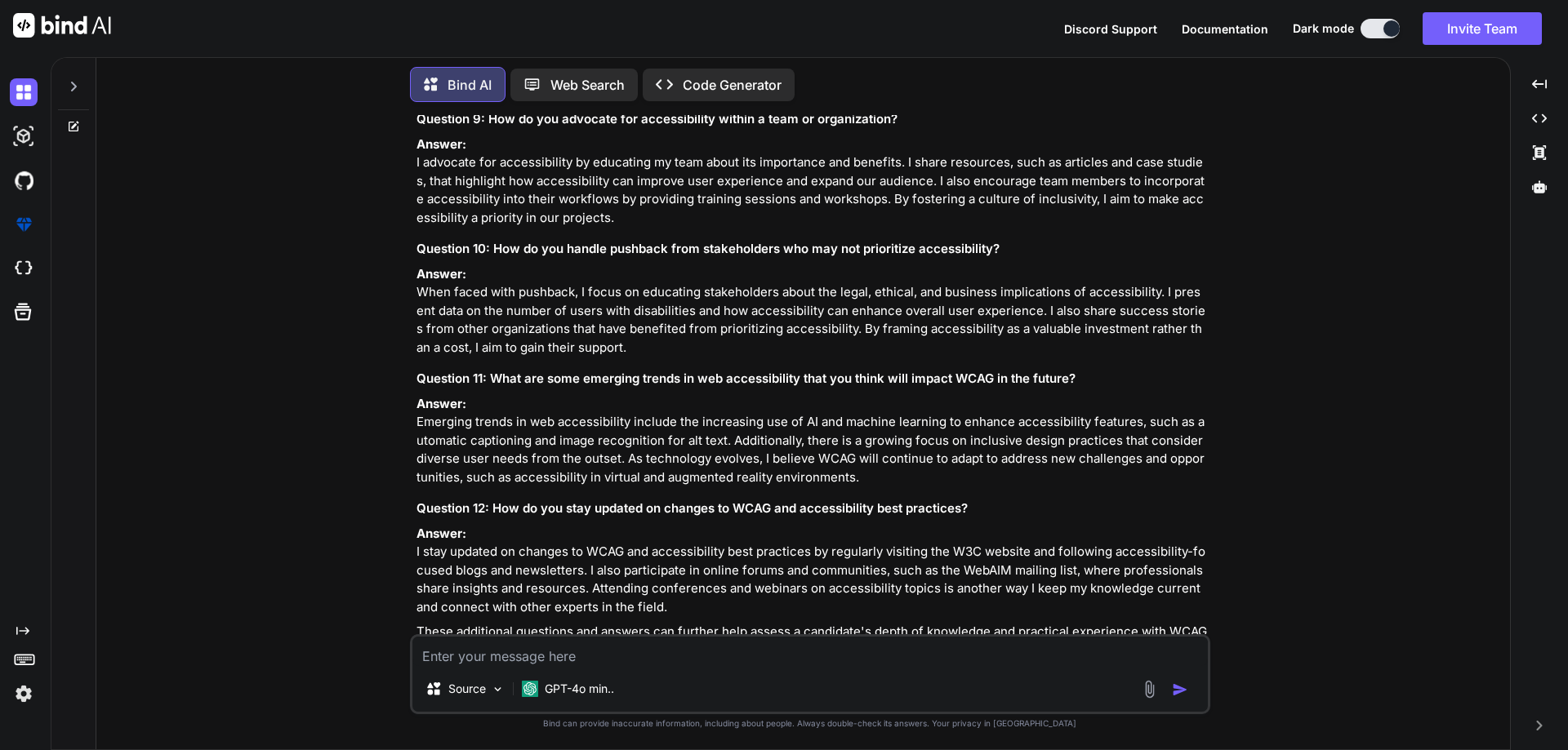
click at [977, 228] on p "Answer: I advocate for accessibility by educating my team about its importance …" at bounding box center [811, 182] width 790 height 92
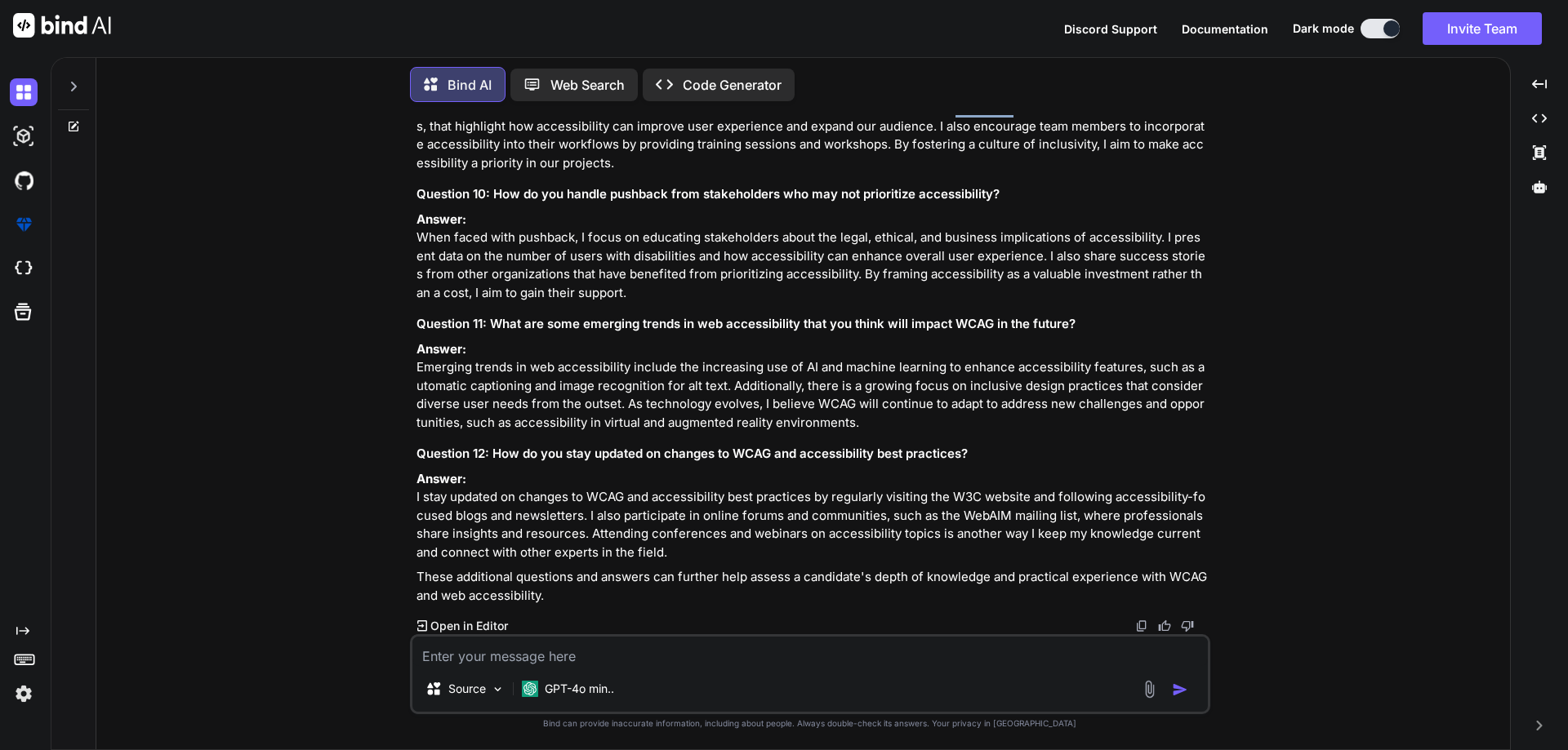
scroll to position [2731, 0]
click at [541, 211] on p "Answer: When faced with pushback, I focus on educating stakeholders about the l…" at bounding box center [811, 257] width 790 height 92
click at [539, 212] on p "Answer: When faced with pushback, I focus on educating stakeholders about the l…" at bounding box center [811, 257] width 790 height 92
click at [627, 211] on p "Answer: When faced with pushback, I focus on educating stakeholders about the l…" at bounding box center [811, 257] width 790 height 92
click at [696, 211] on p "Answer: When faced with pushback, I focus on educating stakeholders about the l…" at bounding box center [811, 257] width 790 height 92
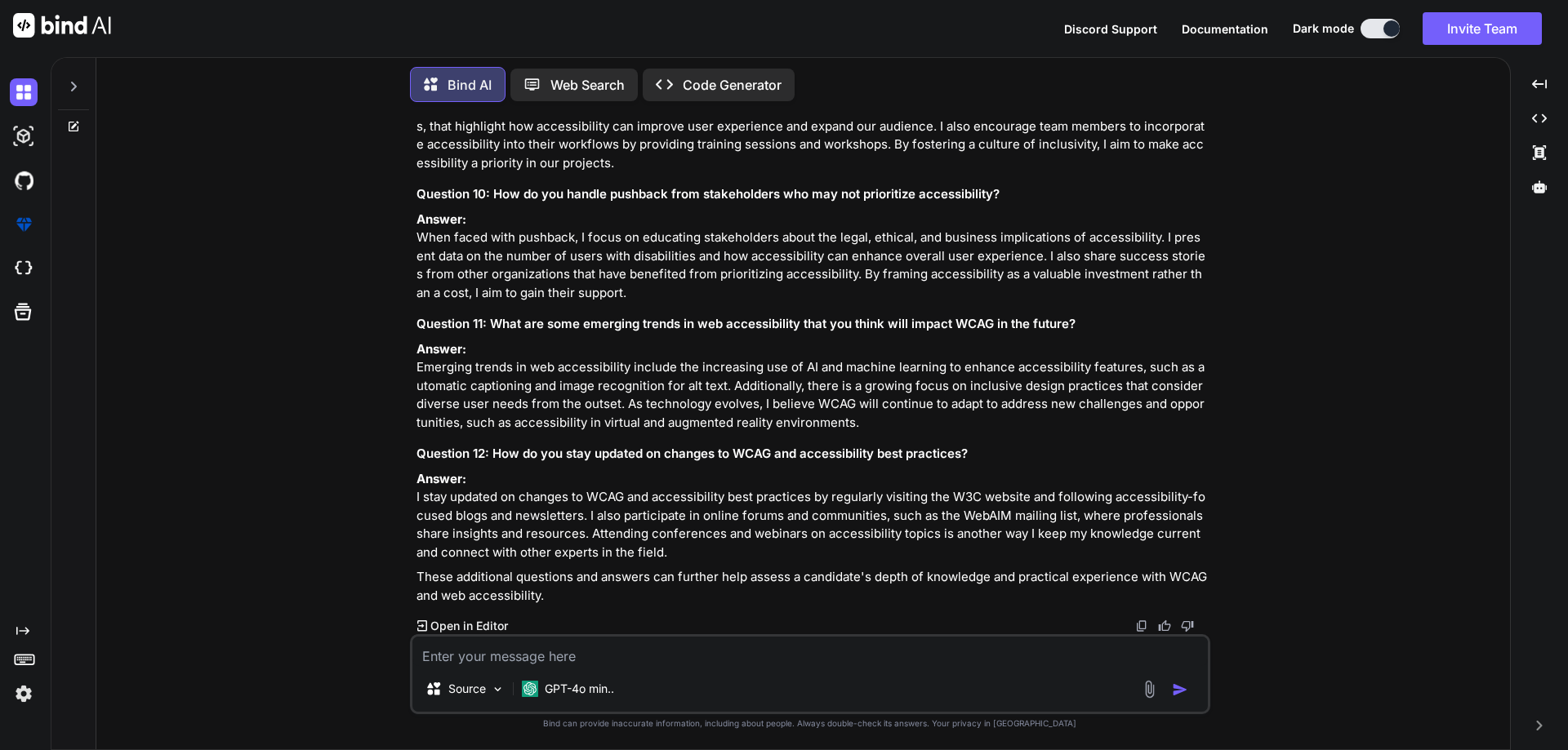
click at [739, 211] on p "Answer: When faced with pushback, I focus on educating stakeholders about the l…" at bounding box center [811, 257] width 790 height 92
click at [822, 211] on p "Answer: When faced with pushback, I focus on educating stakeholders about the l…" at bounding box center [811, 257] width 790 height 92
click at [876, 211] on p "Answer: When faced with pushback, I focus on educating stakeholders about the l…" at bounding box center [811, 257] width 790 height 92
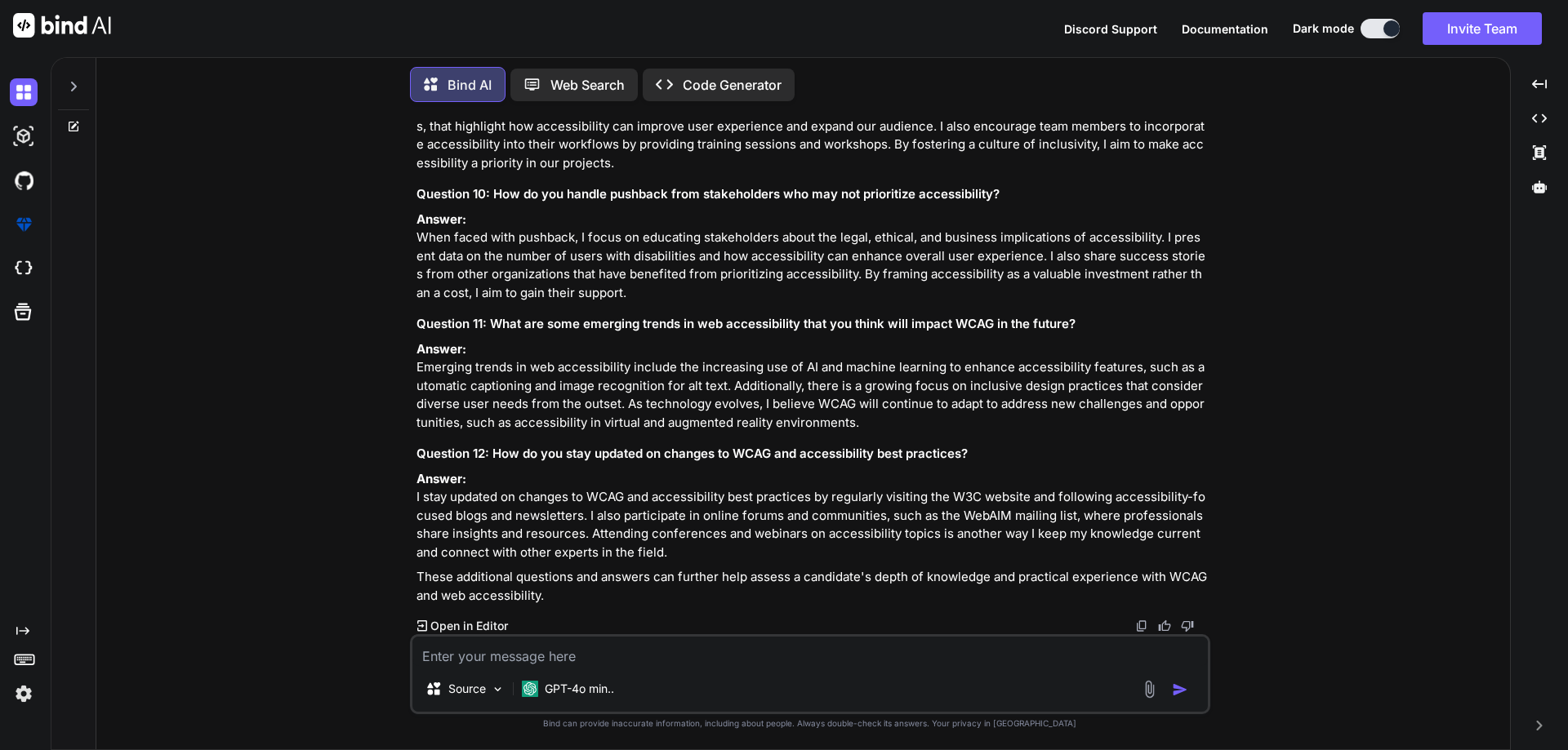
click at [956, 211] on p "Answer: When faced with pushback, I focus on educating stakeholders about the l…" at bounding box center [811, 257] width 790 height 92
click at [1110, 211] on p "Answer: When faced with pushback, I focus on educating stakeholders about the l…" at bounding box center [811, 257] width 790 height 92
click at [528, 216] on p "Answer: When faced with pushback, I focus on educating stakeholders about the l…" at bounding box center [811, 257] width 790 height 92
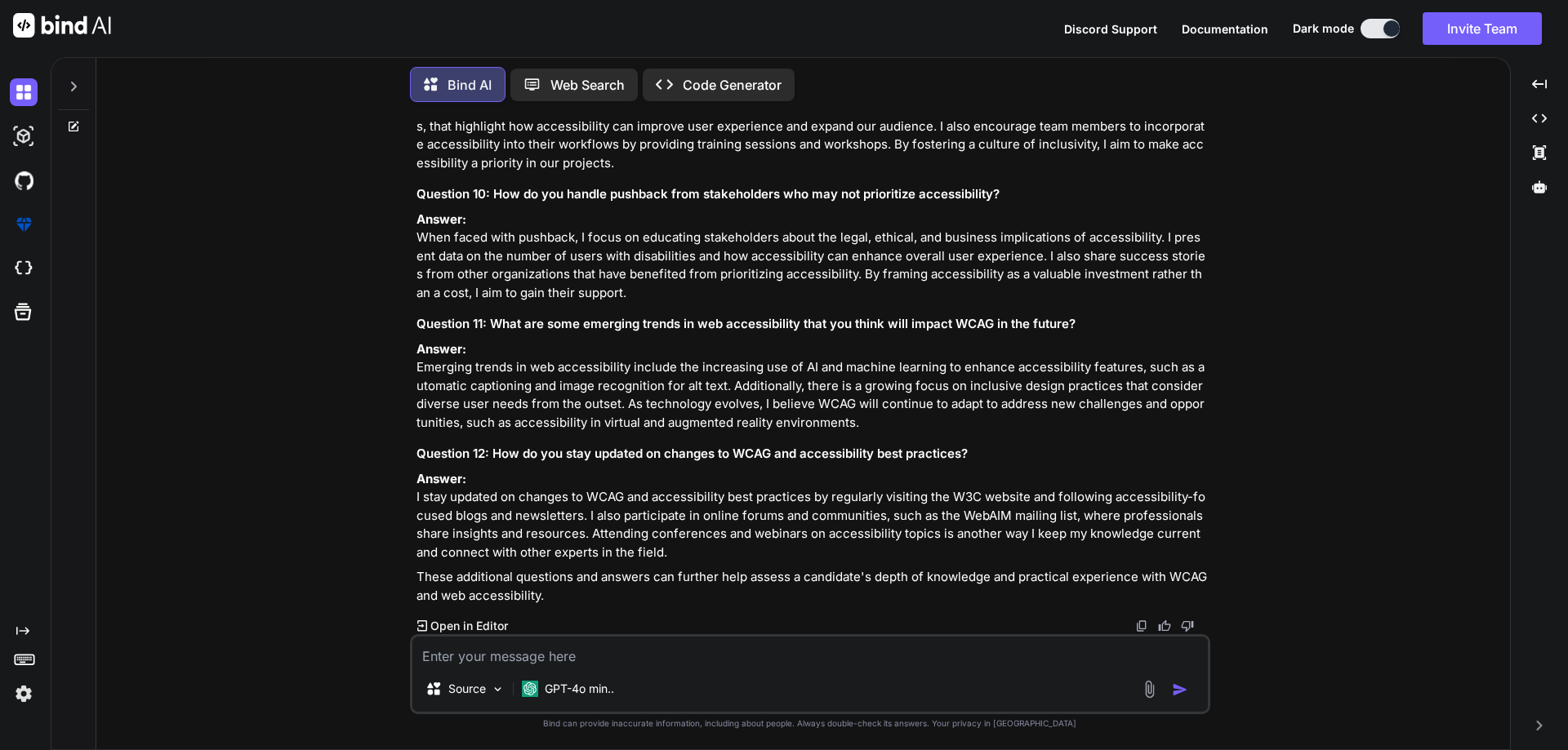
click at [839, 216] on p "Answer: When faced with pushback, I focus on educating stakeholders about the l…" at bounding box center [811, 257] width 790 height 92
click at [924, 316] on h3 "Question 11: What are some emerging trends in web accessibility that you think …" at bounding box center [811, 325] width 790 height 19
click at [952, 316] on h3 "Question 11: What are some emerging trends in web accessibility that you think …" at bounding box center [811, 325] width 790 height 19
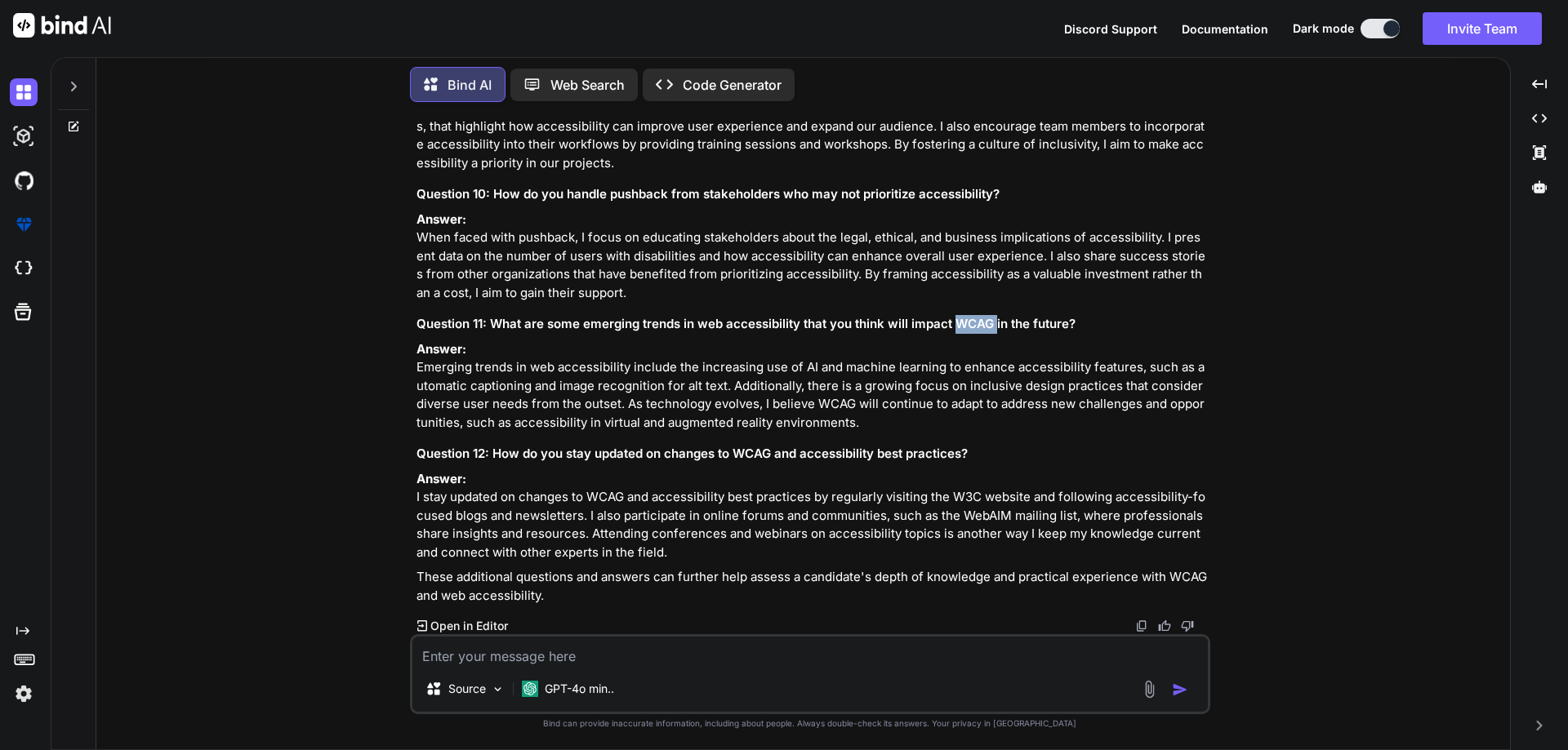
click at [952, 316] on h3 "Question 11: What are some emerging trends in web accessibility that you think …" at bounding box center [811, 325] width 790 height 19
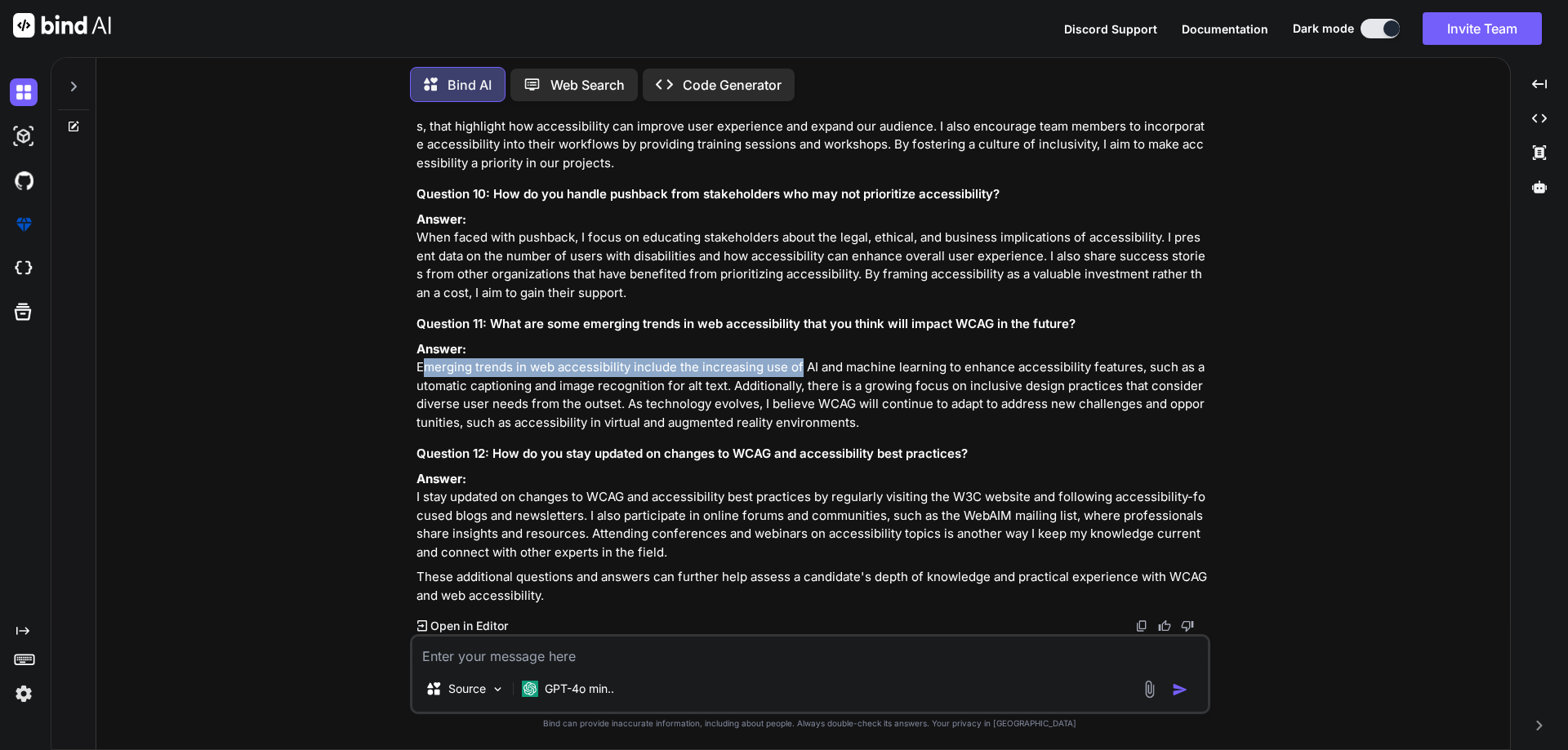
drag, startPoint x: 411, startPoint y: 349, endPoint x: 793, endPoint y: 355, distance: 382.0
click at [793, 355] on div "You interview question for WCAG Bind AI When preparing for an interview focused…" at bounding box center [809, 431] width 800 height 634
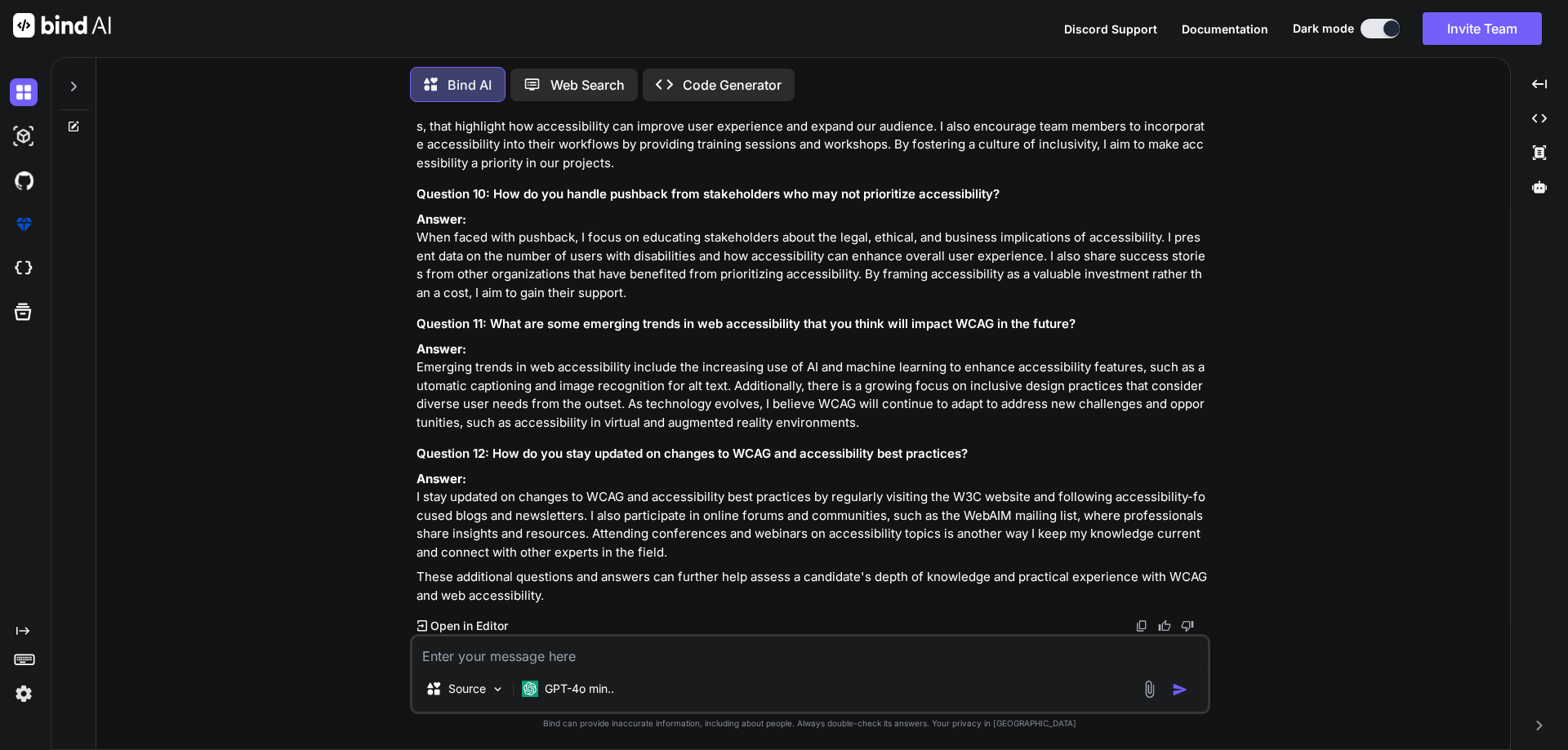
click at [805, 348] on p "Answer: Emerging trends in web accessibility include the increasing use of AI a…" at bounding box center [811, 386] width 790 height 92
click at [500, 361] on p "Answer: Emerging trends in web accessibility include the increasing use of AI a…" at bounding box center [811, 386] width 790 height 92
click at [572, 372] on p "Answer: Emerging trends in web accessibility include the increasing use of AI a…" at bounding box center [811, 386] width 790 height 92
click at [833, 405] on p "Answer: Emerging trends in web accessibility include the increasing use of AI a…" at bounding box center [811, 386] width 790 height 92
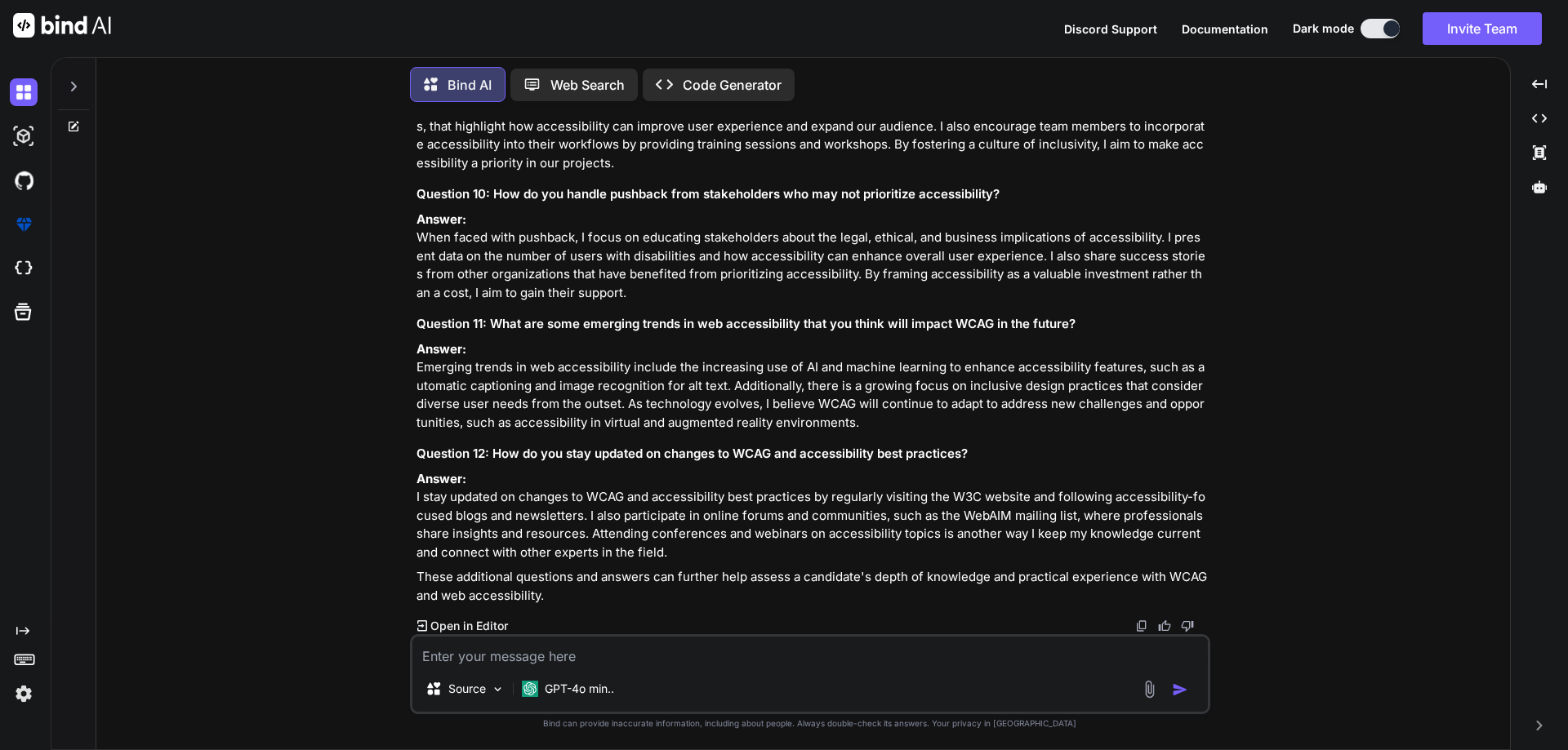
click at [430, 500] on p "Answer: I stay updated on changes to WCAG and accessibility best practices by r…" at bounding box center [811, 516] width 790 height 92
click at [472, 498] on p "Answer: I stay updated on changes to WCAG and accessibility best practices by r…" at bounding box center [811, 516] width 790 height 92
click at [555, 491] on p "Answer: I stay updated on changes to WCAG and accessibility best practices by r…" at bounding box center [811, 516] width 790 height 92
click at [611, 501] on p "Answer: I stay updated on changes to WCAG and accessibility best practices by r…" at bounding box center [811, 516] width 790 height 92
click at [695, 501] on p "Answer: I stay updated on changes to WCAG and accessibility best practices by r…" at bounding box center [811, 516] width 790 height 92
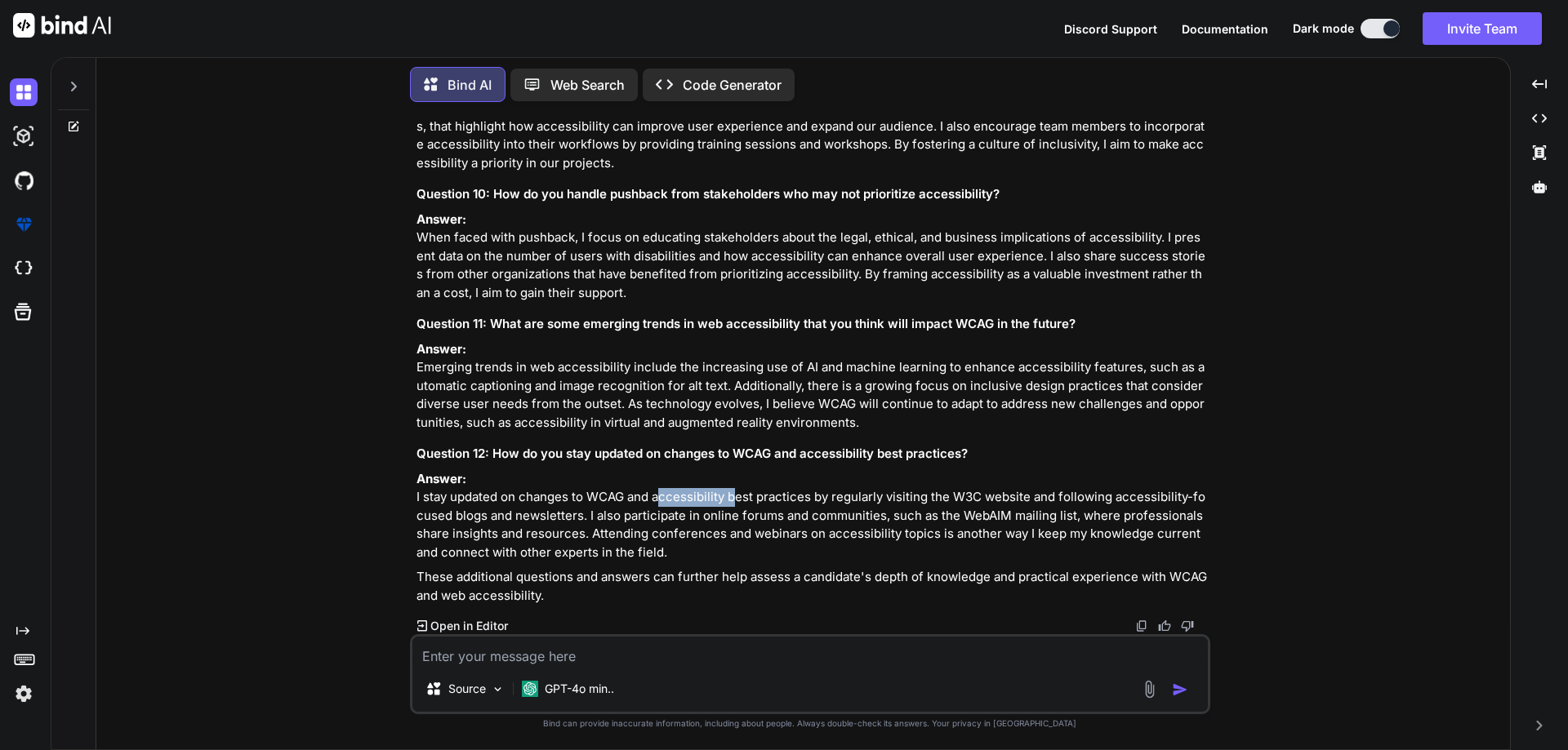
click at [695, 501] on p "Answer: I stay updated on changes to WCAG and accessibility best practices by r…" at bounding box center [811, 516] width 790 height 92
click at [933, 512] on p "Answer: I stay updated on changes to WCAG and accessibility best practices by r…" at bounding box center [811, 516] width 790 height 92
click at [628, 522] on p "Answer: I stay updated on changes to WCAG and accessibility best practices by r…" at bounding box center [811, 516] width 790 height 92
click at [650, 516] on p "Answer: I stay updated on changes to WCAG and accessibility best practices by r…" at bounding box center [811, 516] width 790 height 92
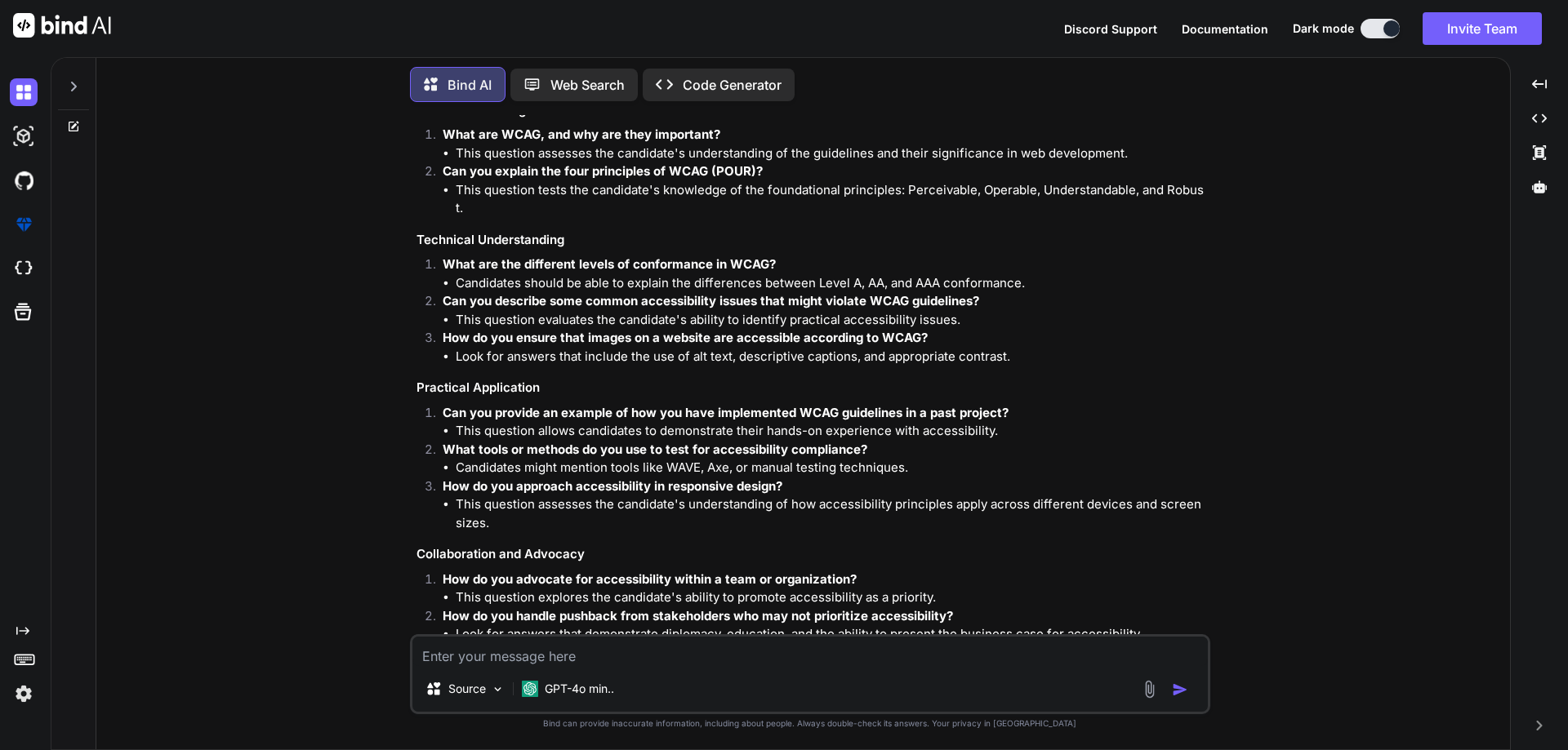
scroll to position [82, 0]
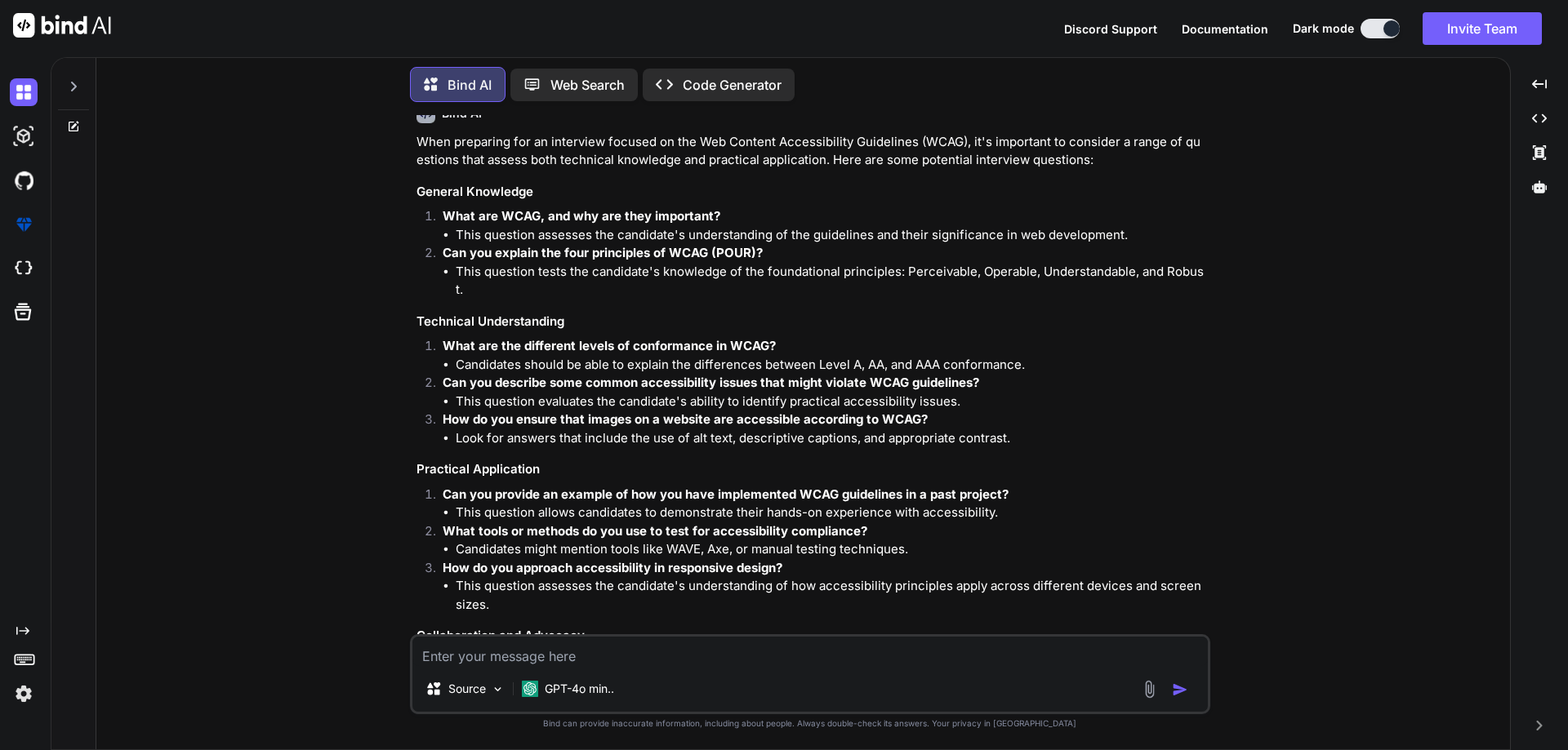
click at [514, 260] on strong "Can you explain the four principles of WCAG (POUR)?" at bounding box center [602, 253] width 321 height 16
click at [623, 235] on li "This question assesses the candidate's understanding of the guidelines and thei…" at bounding box center [831, 235] width 751 height 19
click at [657, 339] on strong "What are the different levels of conformance in WCAG?" at bounding box center [609, 347] width 334 height 16
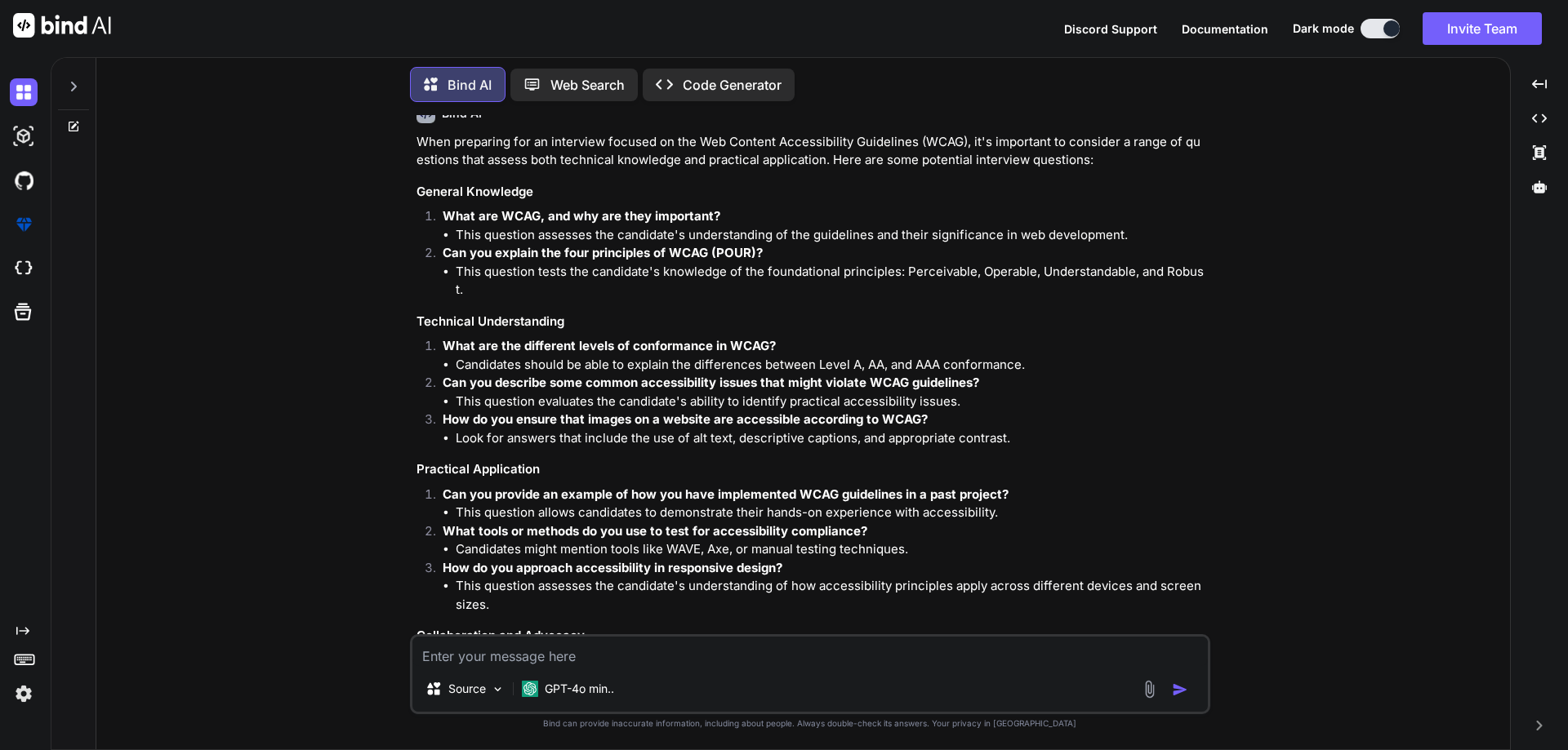
click at [707, 357] on li "Candidates should be able to explain the differences between Level A, AA, and A…" at bounding box center [831, 366] width 751 height 19
click at [855, 357] on li "Candidates should be able to explain the differences between Level A, AA, and A…" at bounding box center [831, 366] width 751 height 19
drag, startPoint x: 693, startPoint y: 350, endPoint x: 1030, endPoint y: 352, distance: 337.0
click at [1030, 357] on li "Candidates should be able to explain the differences between Level A, AA, and A…" at bounding box center [831, 366] width 751 height 19
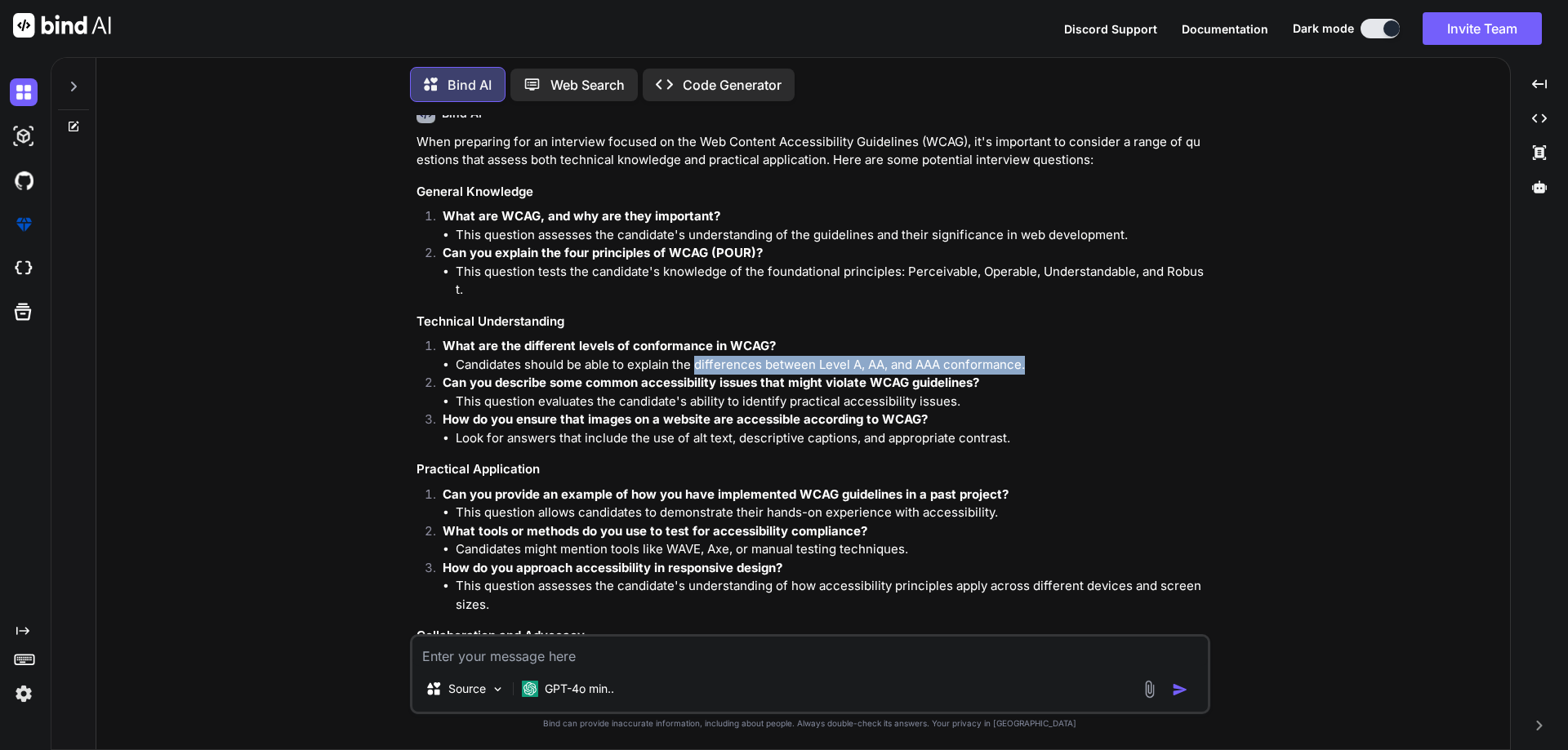
copy li "differences between Level A, AA, and AAA conformance."
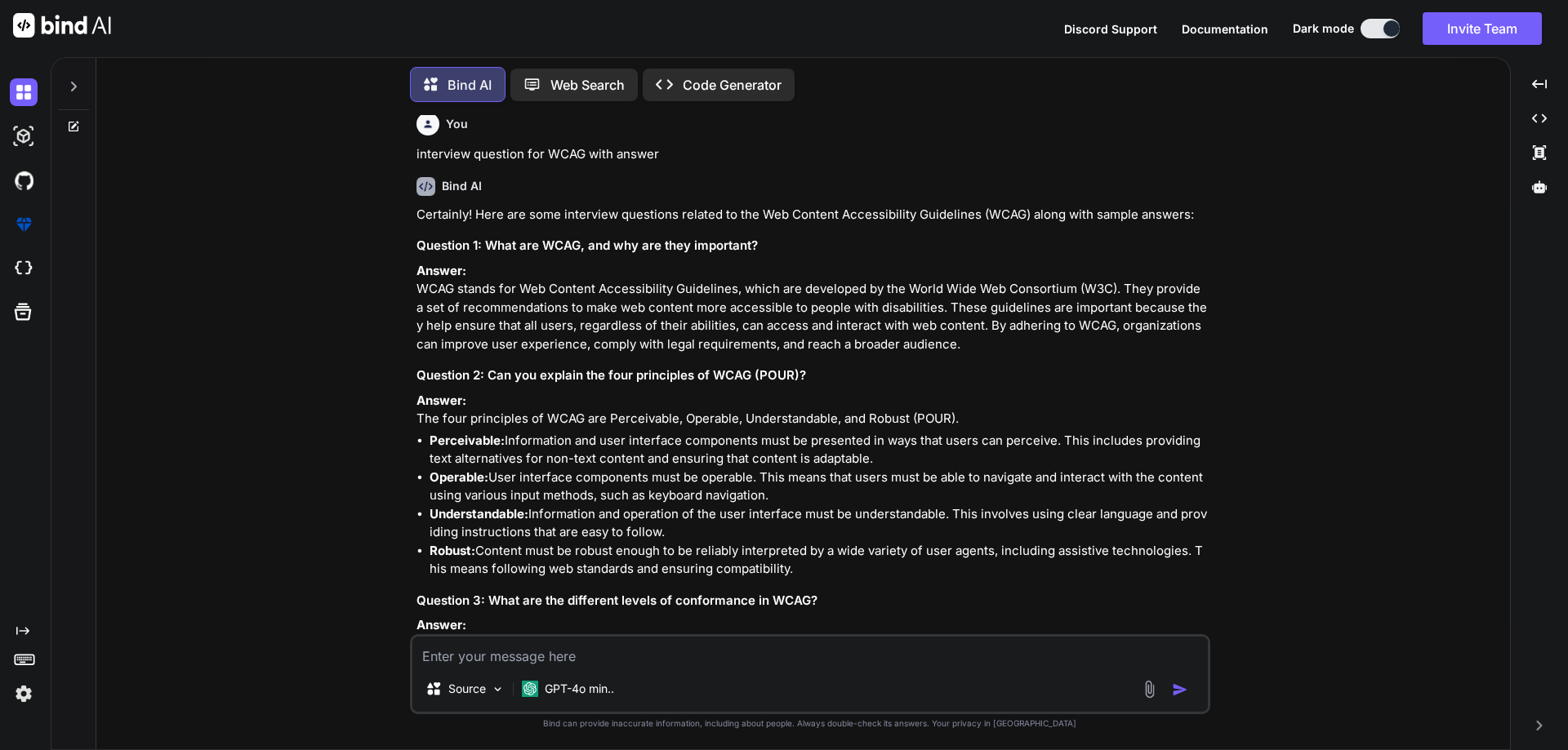
scroll to position [898, 0]
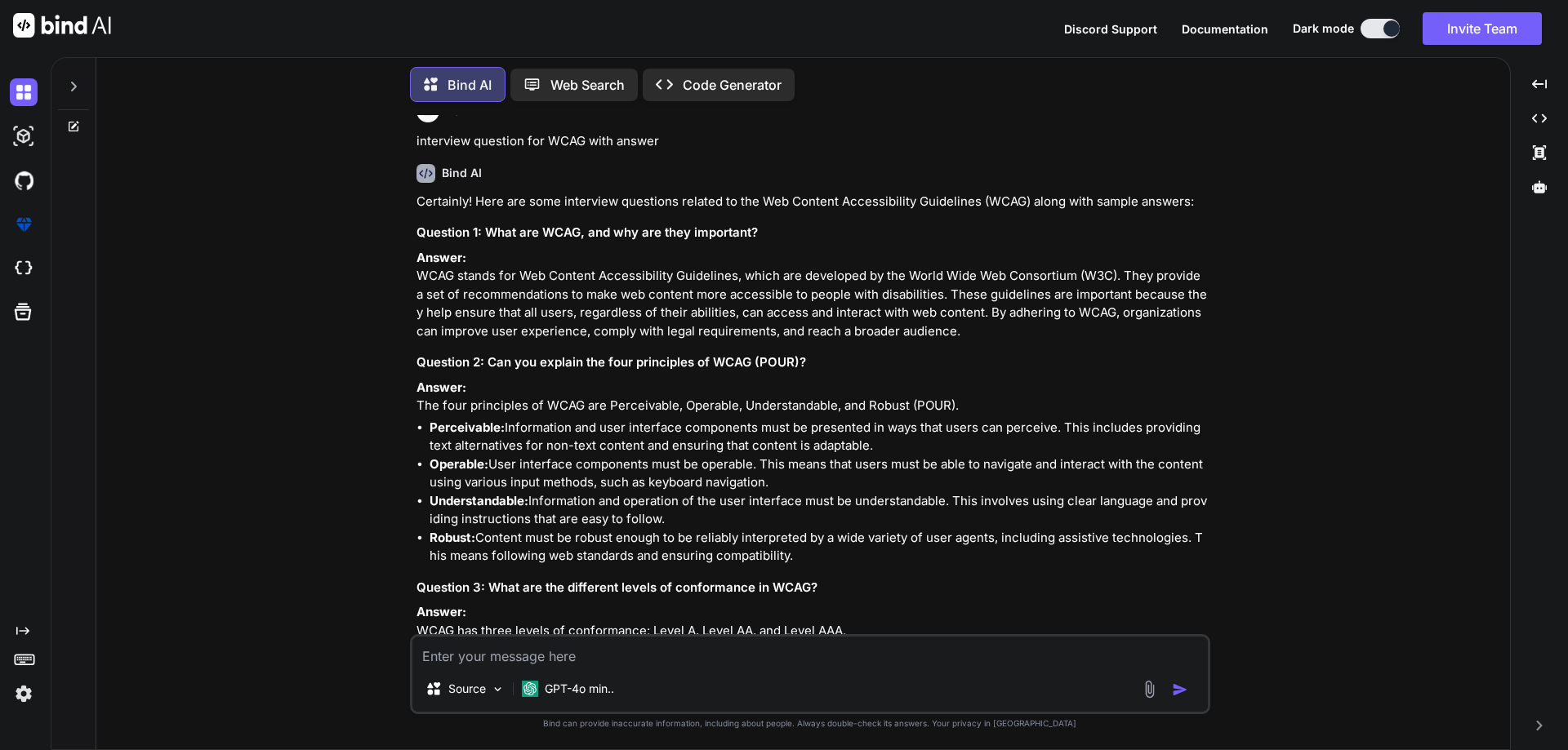
click at [476, 435] on strong "Perceivable:" at bounding box center [466, 427] width 75 height 16
click at [458, 472] on strong "Operable:" at bounding box center [458, 464] width 59 height 16
click at [458, 508] on strong "Understandable:" at bounding box center [478, 501] width 99 height 16
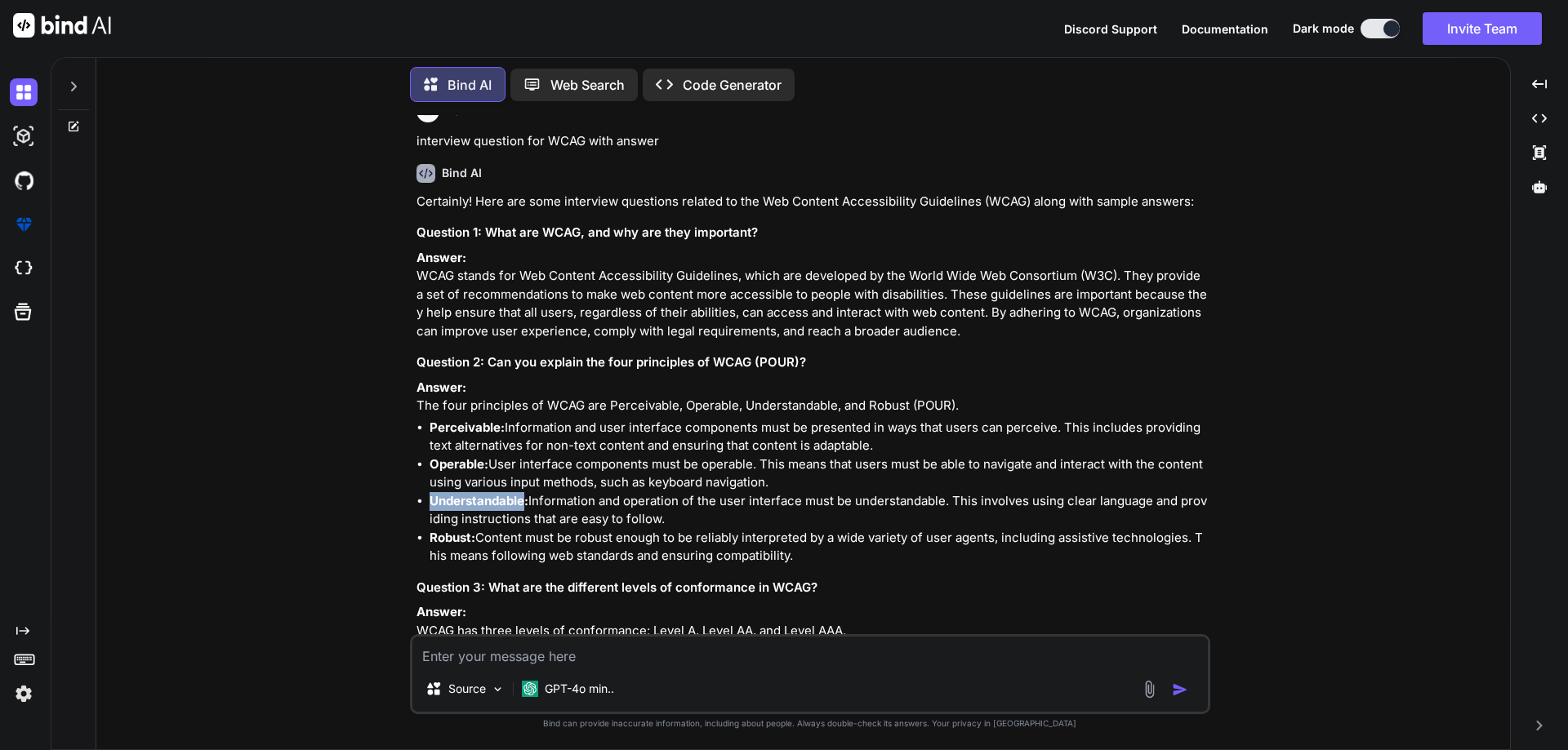
click at [458, 508] on strong "Understandable:" at bounding box center [478, 501] width 99 height 16
click at [445, 545] on strong "Robust:" at bounding box center [452, 538] width 46 height 16
click at [517, 485] on li "Operable: User interface components must be operable. This means that users mus…" at bounding box center [818, 473] width 777 height 37
click at [561, 480] on li "Operable: User interface components must be operable. This means that users mus…" at bounding box center [818, 473] width 777 height 37
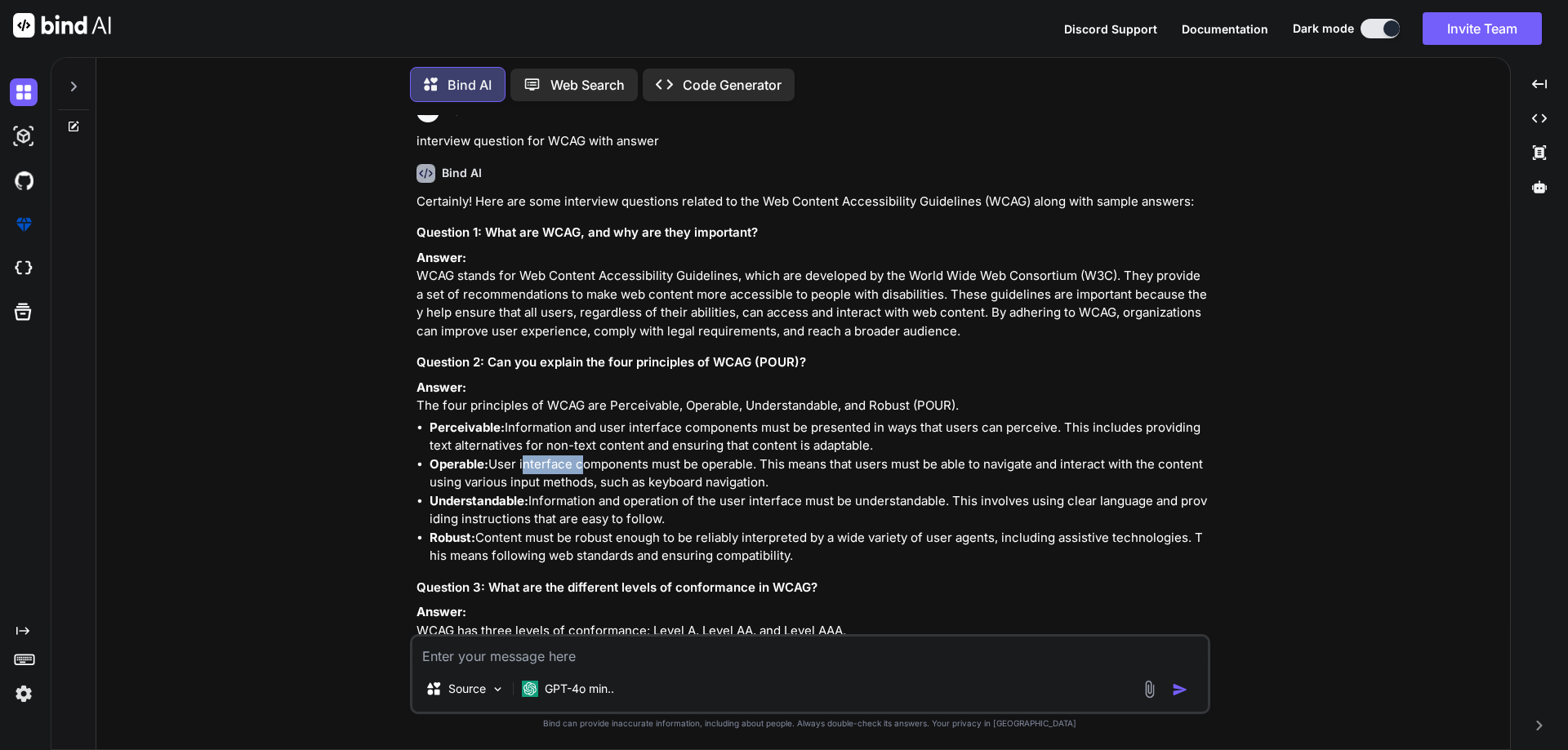
click at [561, 480] on li "Operable: User interface components must be operable. This means that users mus…" at bounding box center [818, 473] width 777 height 37
click at [653, 490] on li "Operable: User interface components must be operable. This means that users mus…" at bounding box center [818, 473] width 777 height 37
click at [724, 481] on li "Operable: User interface components must be operable. This means that users mus…" at bounding box center [818, 473] width 777 height 37
click at [751, 483] on li "Operable: User interface components must be operable. This means that users mus…" at bounding box center [818, 473] width 777 height 37
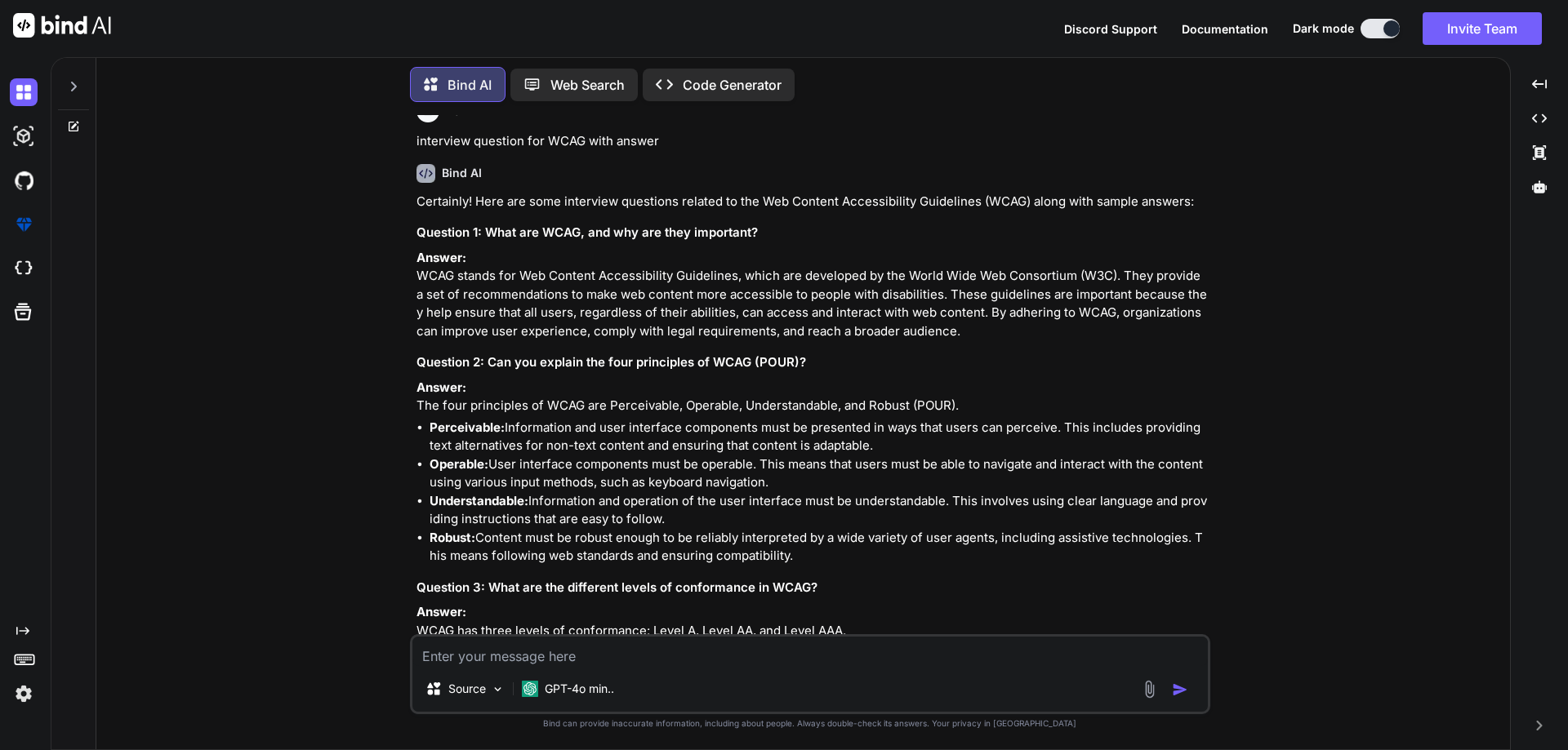
click at [773, 477] on li "Operable: User interface components must be operable. This means that users mus…" at bounding box center [818, 473] width 777 height 37
click at [830, 481] on li "Operable: User interface components must be operable. This means that users mus…" at bounding box center [818, 473] width 777 height 37
click at [893, 481] on li "Operable: User interface components must be operable. This means that users mus…" at bounding box center [818, 473] width 777 height 37
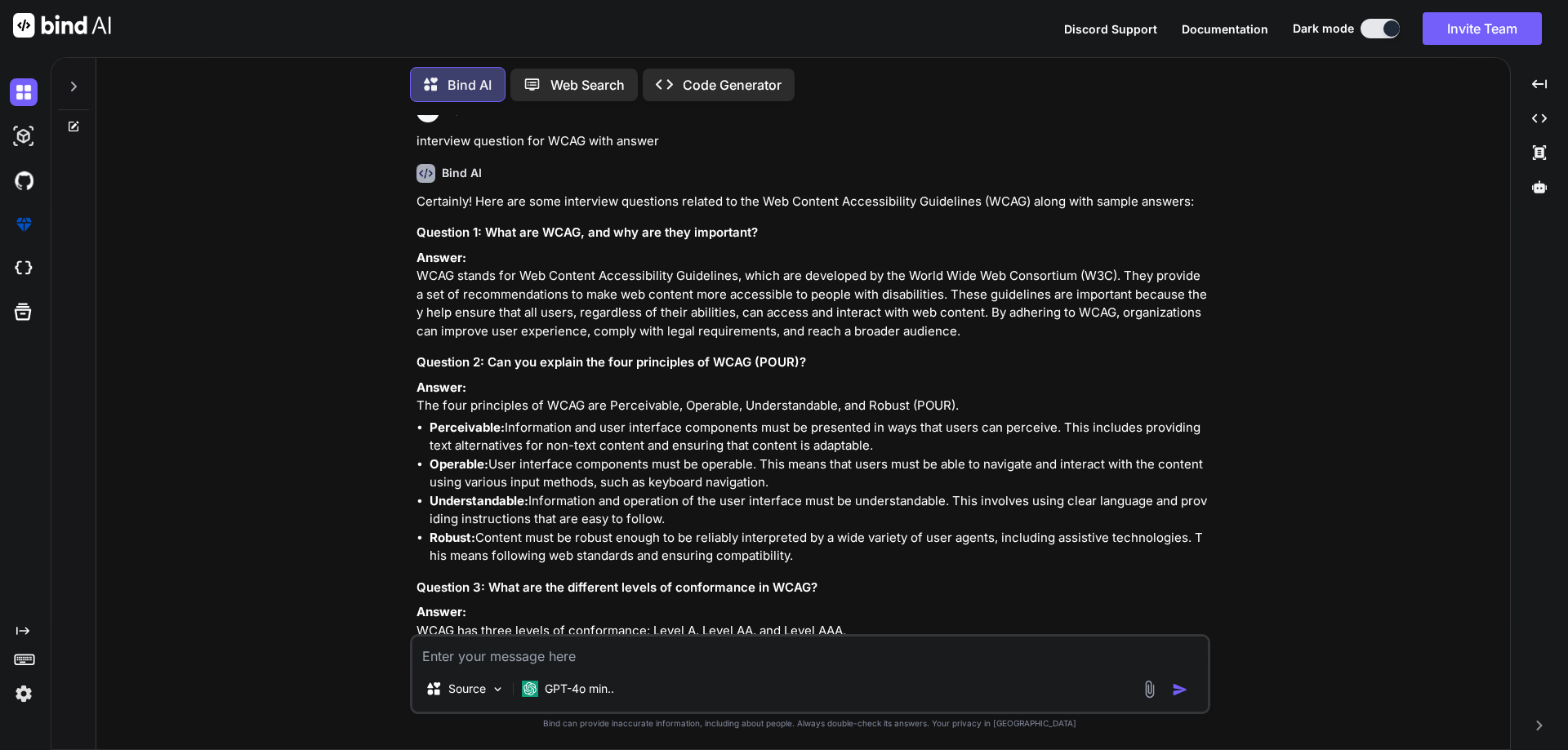
click at [942, 488] on li "Operable: User interface components must be operable. This means that users mus…" at bounding box center [818, 473] width 777 height 37
click at [589, 492] on li "Operable: User interface components must be operable. This means that users mus…" at bounding box center [818, 473] width 777 height 37
click at [652, 492] on li "Operable: User interface components must be operable. This means that users mus…" at bounding box center [818, 473] width 777 height 37
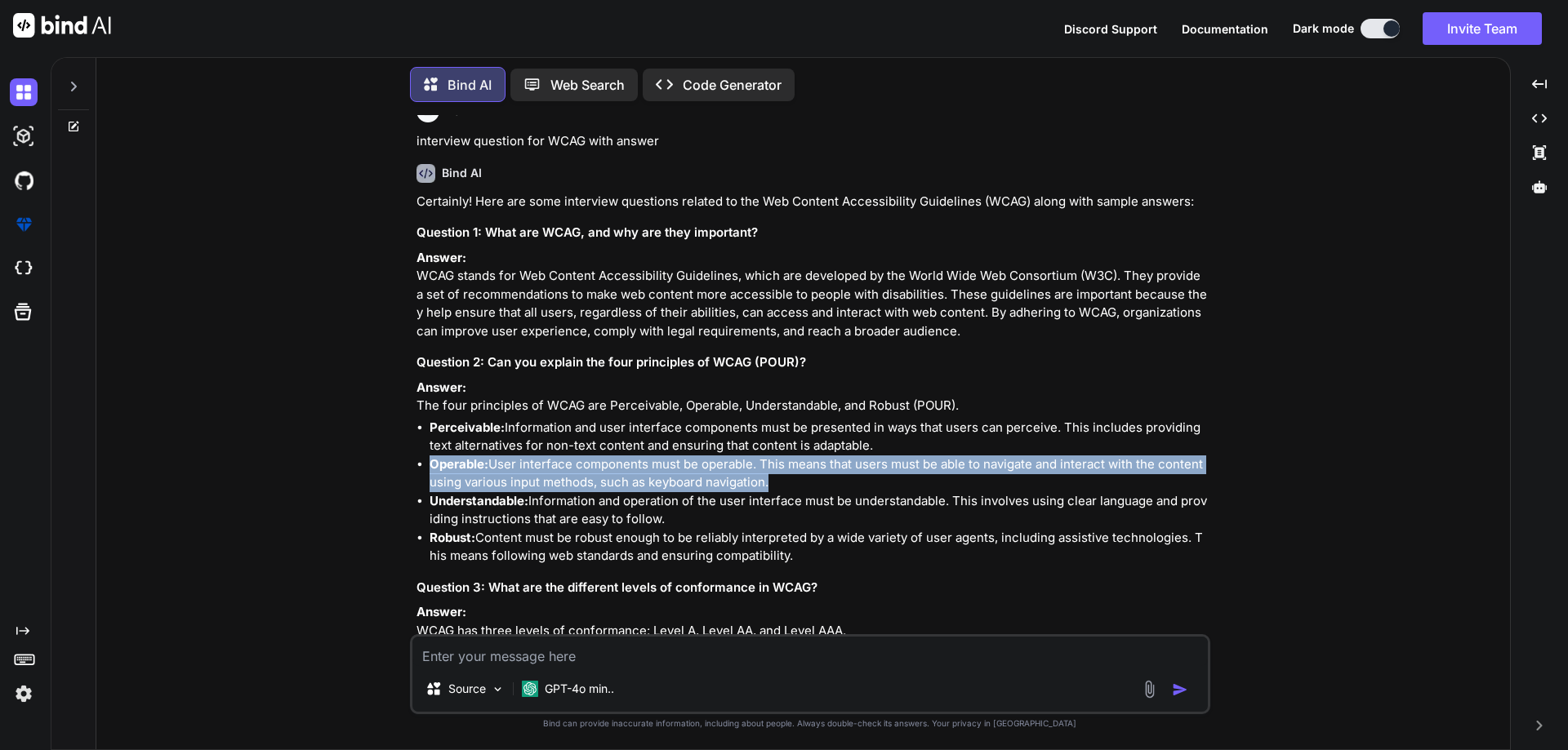
click at [652, 492] on li "Operable: User interface components must be operable. This means that users mus…" at bounding box center [818, 473] width 777 height 37
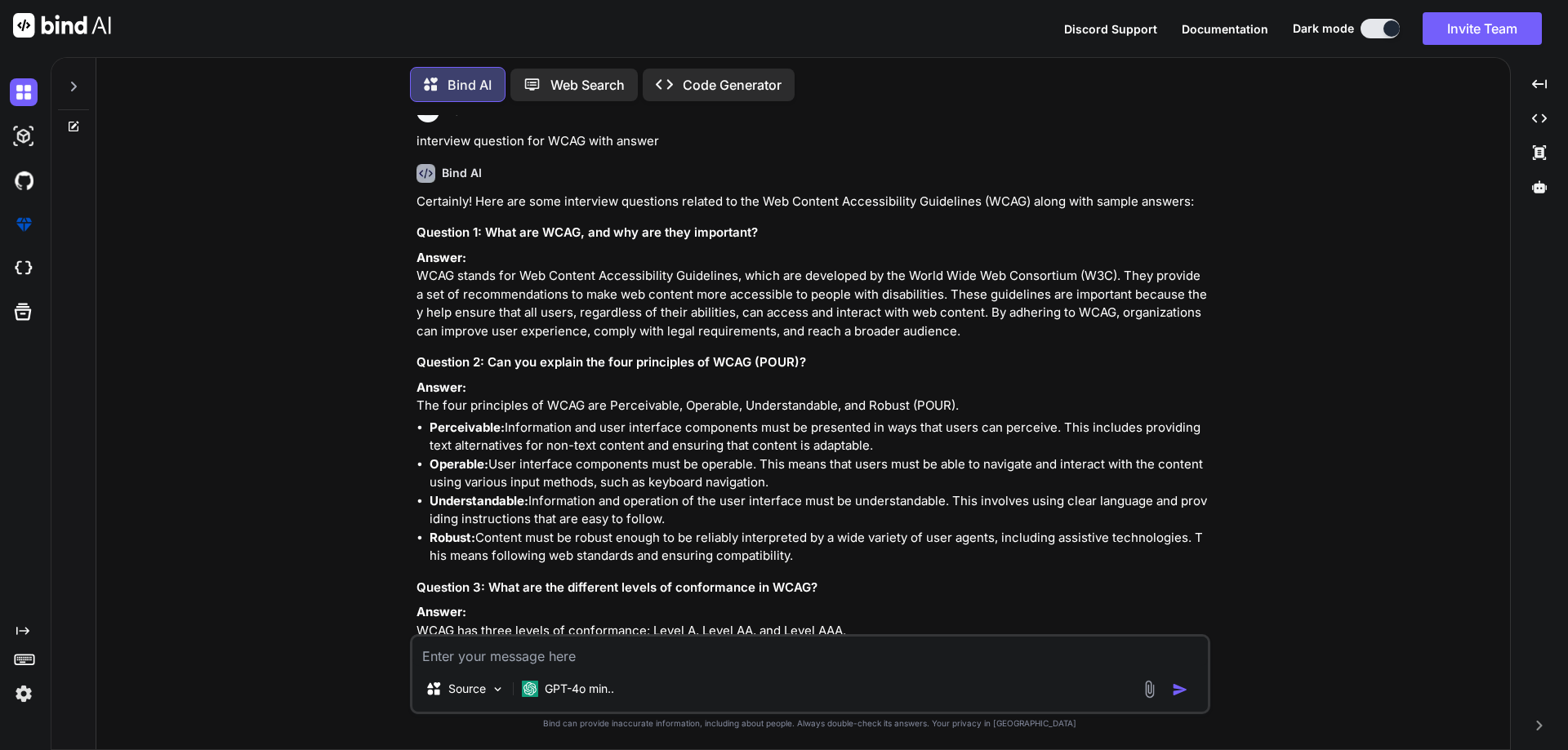
click at [509, 448] on li "Perceivable: Information and user interface components must be presented in way…" at bounding box center [818, 436] width 777 height 37
drag, startPoint x: 509, startPoint y: 448, endPoint x: 740, endPoint y: 453, distance: 231.1
click at [740, 453] on li "Perceivable: Information and user interface components must be presented in way…" at bounding box center [818, 436] width 777 height 37
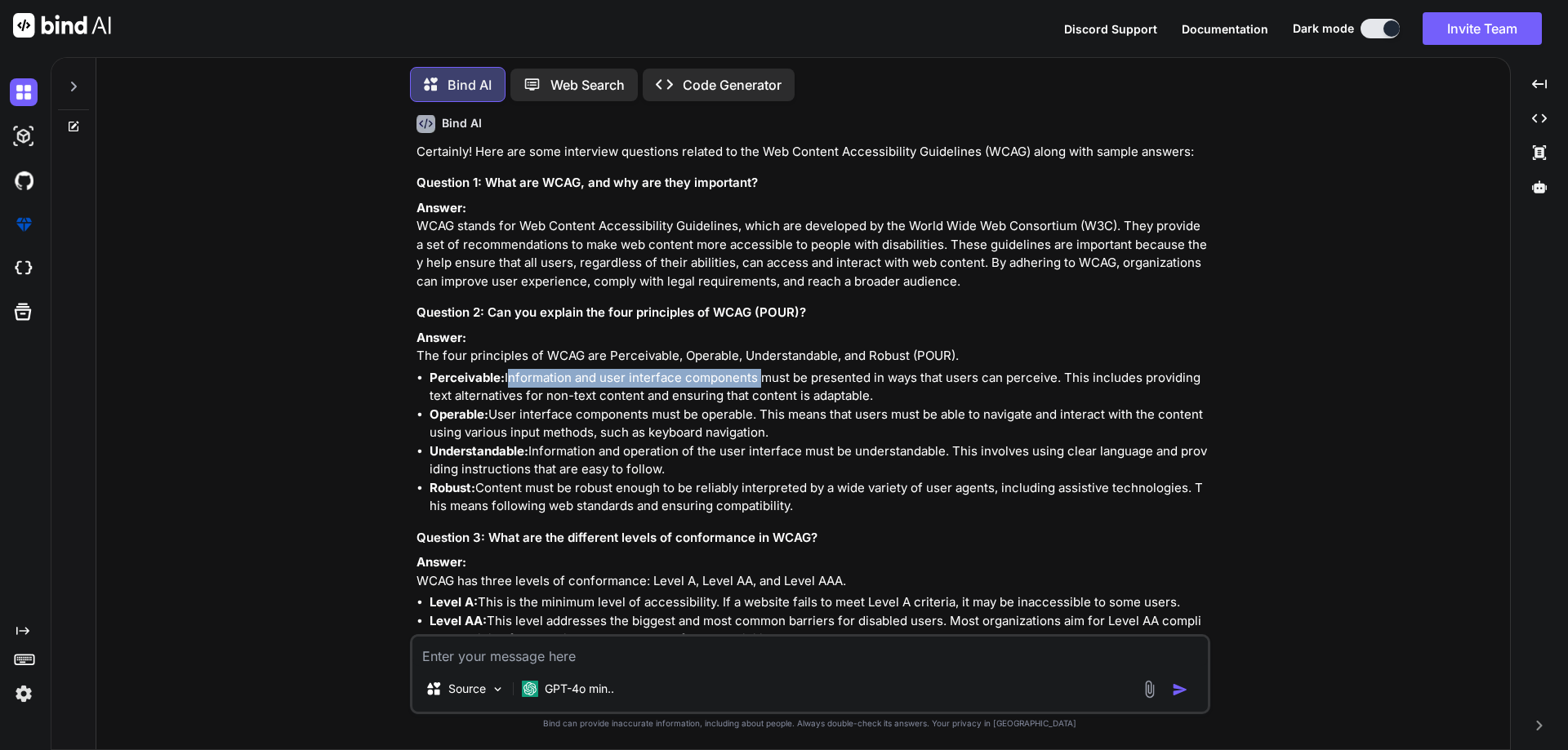
scroll to position [980, 0]
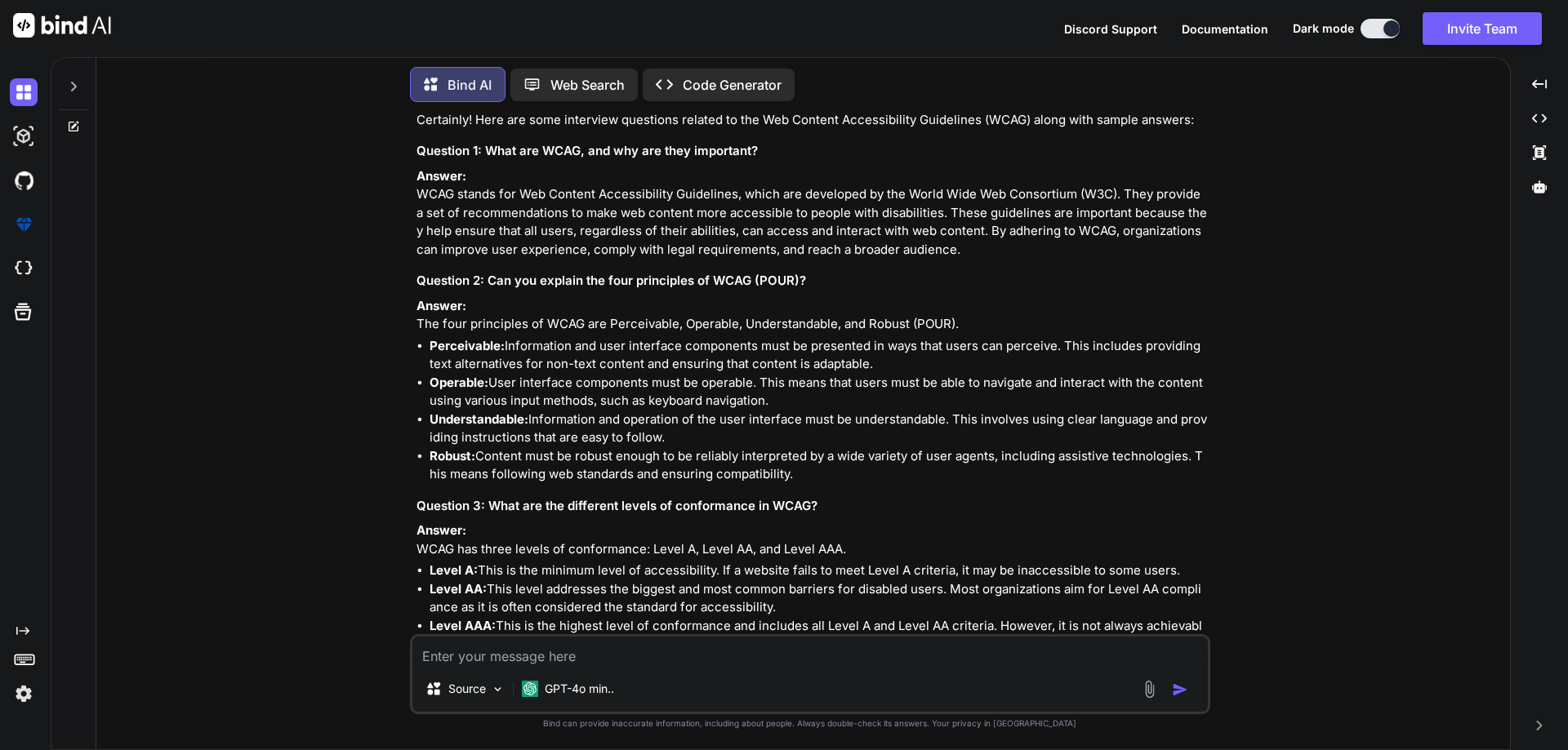
click at [544, 473] on li "Robust: Content must be robust enough to be reliably interpreted by a wide vari…" at bounding box center [818, 465] width 777 height 37
click at [602, 474] on li "Robust: Content must be robust enough to be reliably interpreted by a wide vari…" at bounding box center [818, 465] width 777 height 37
click at [651, 474] on li "Robust: Content must be robust enough to be reliably interpreted by a wide vari…" at bounding box center [818, 465] width 777 height 37
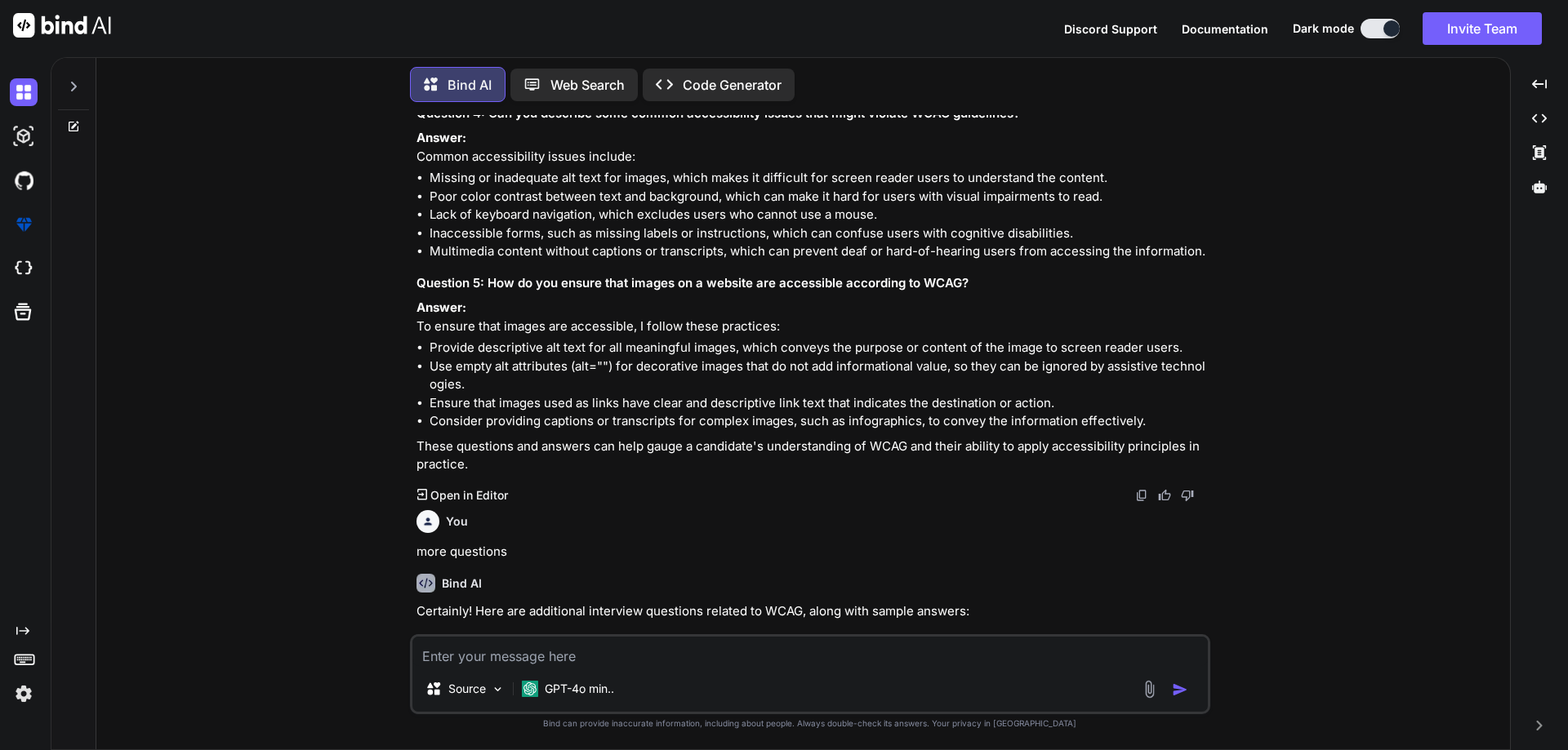
scroll to position [1552, 0]
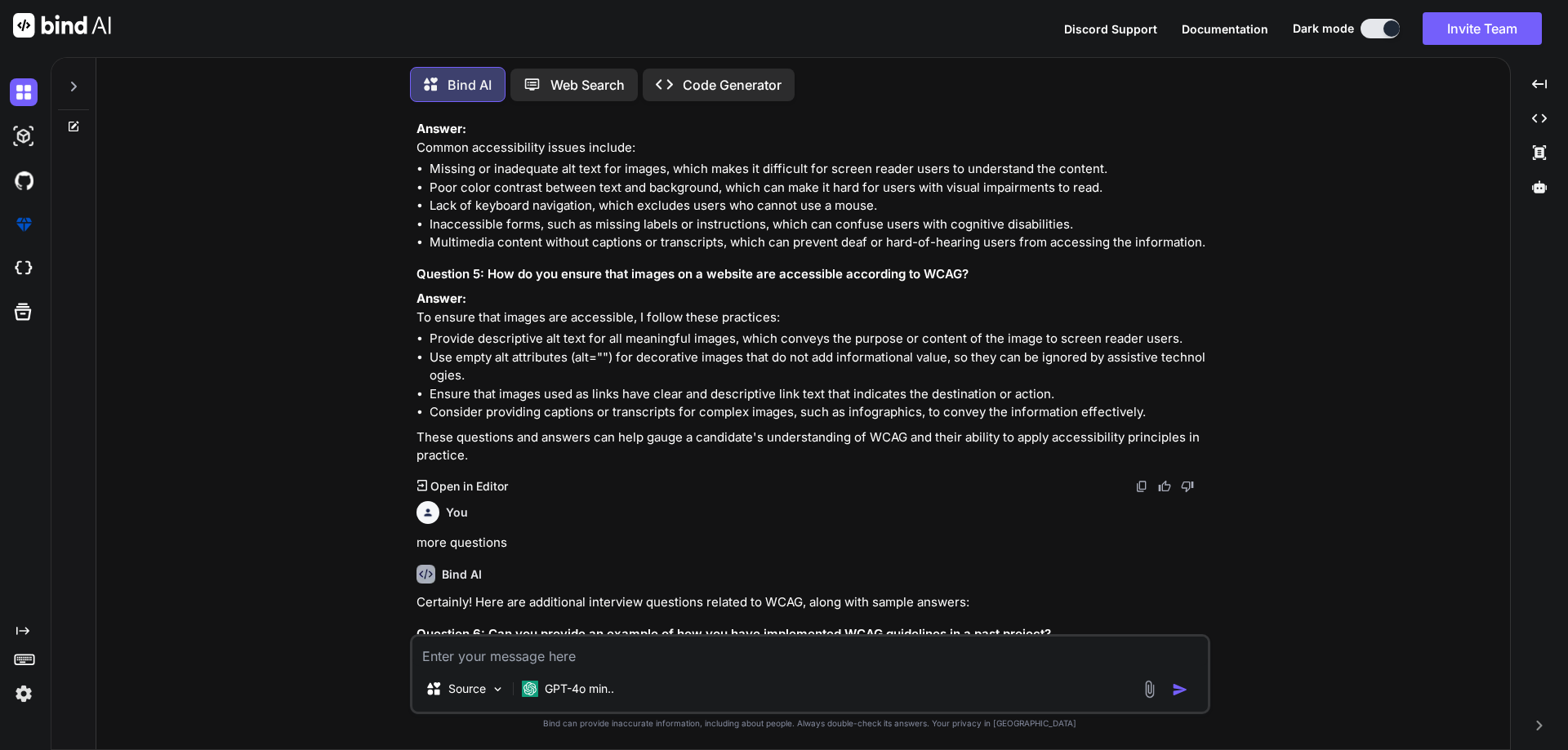
click at [690, 235] on li "Inaccessible forms, such as missing labels or instructions, which can confuse u…" at bounding box center [818, 225] width 777 height 19
click at [740, 235] on li "Inaccessible forms, such as missing labels or instructions, which can confuse u…" at bounding box center [818, 225] width 777 height 19
click at [468, 253] on li "Multimedia content without captions or transcripts, which can prevent deaf or h…" at bounding box center [818, 243] width 777 height 19
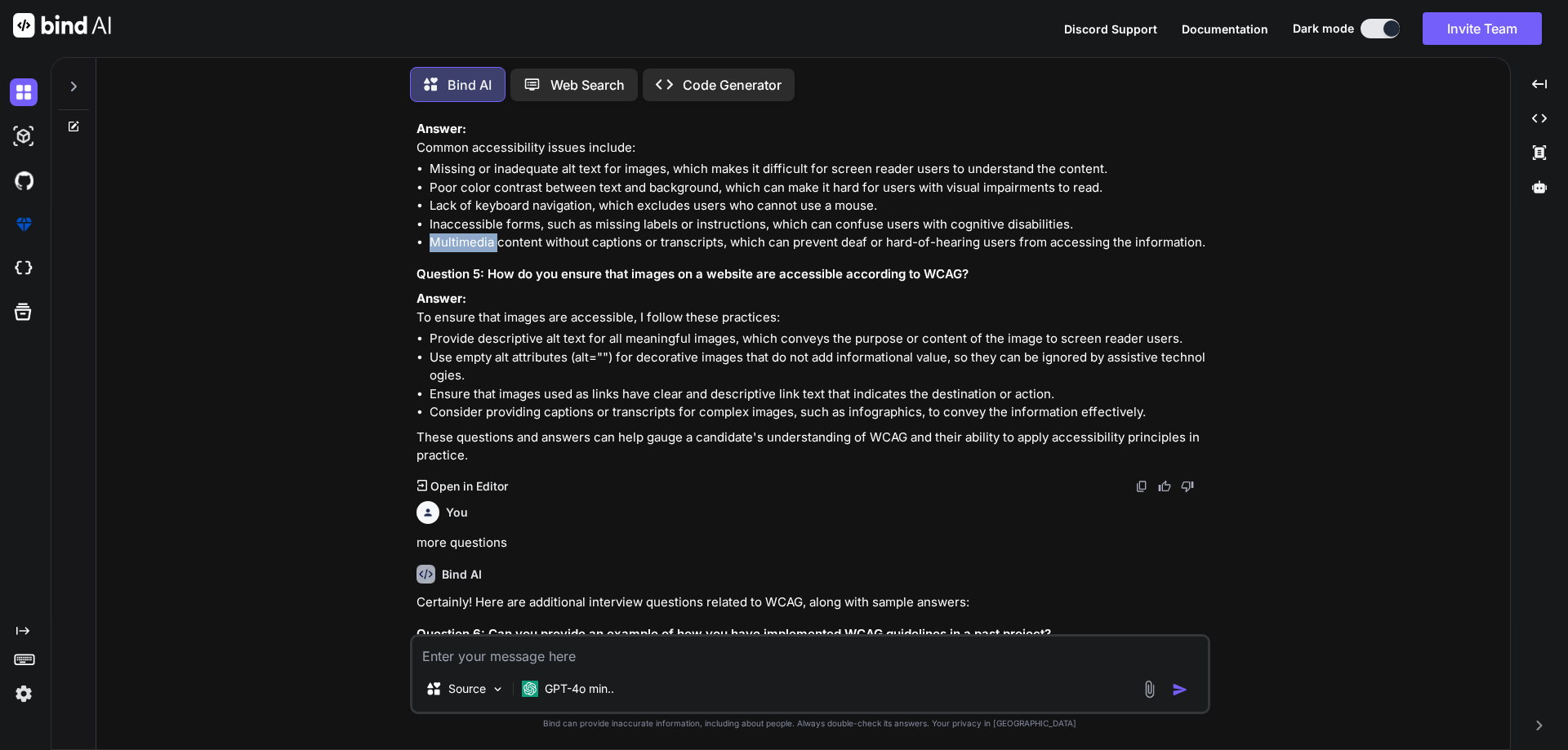
click at [468, 253] on li "Multimedia content without captions or transcripts, which can prevent deaf or h…" at bounding box center [818, 243] width 777 height 19
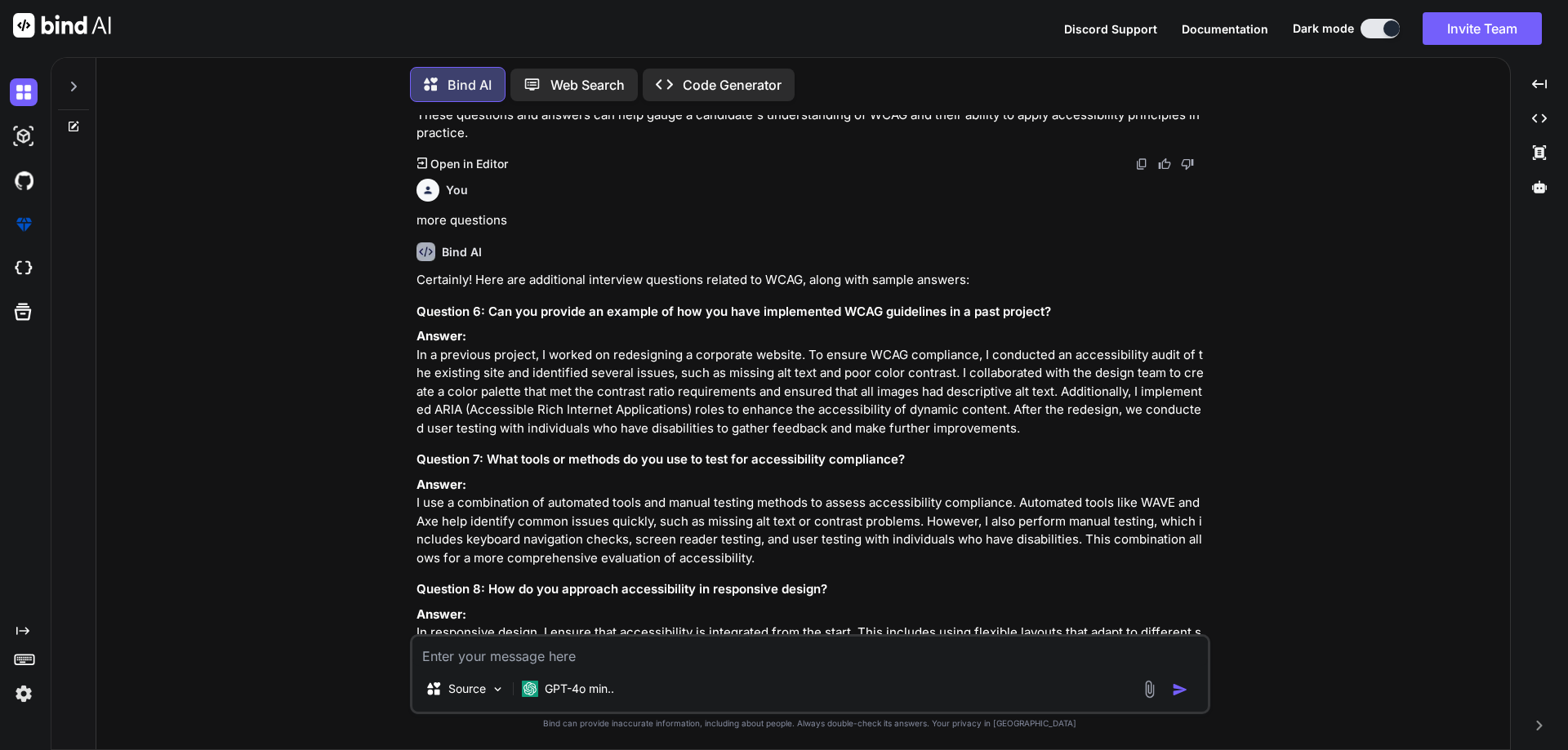
scroll to position [1878, 0]
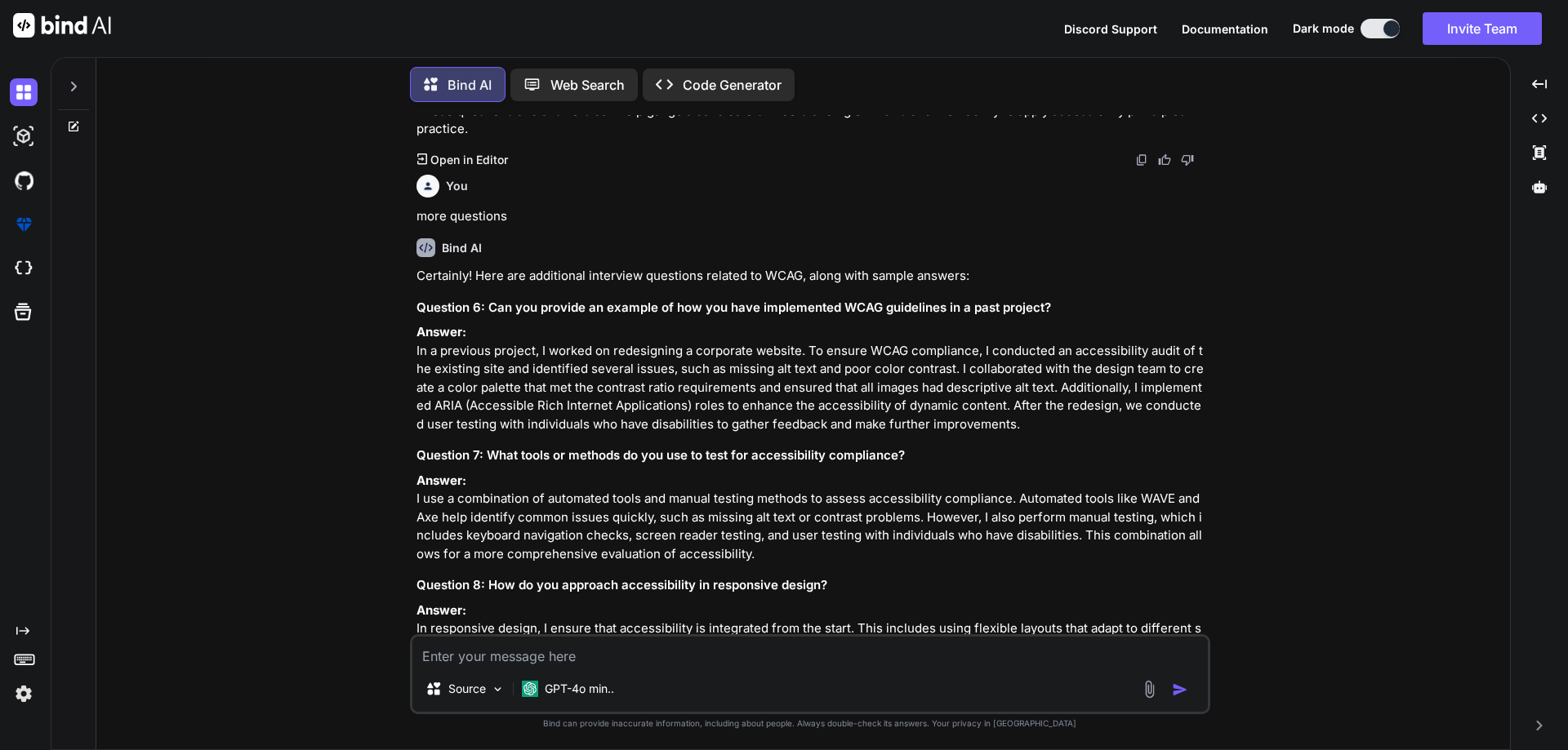
click at [807, 669] on div "Source GPT-4o min.." at bounding box center [809, 674] width 800 height 80
click at [808, 660] on textarea at bounding box center [810, 651] width 795 height 29
type textarea "interview question and answers regarding the email templates"
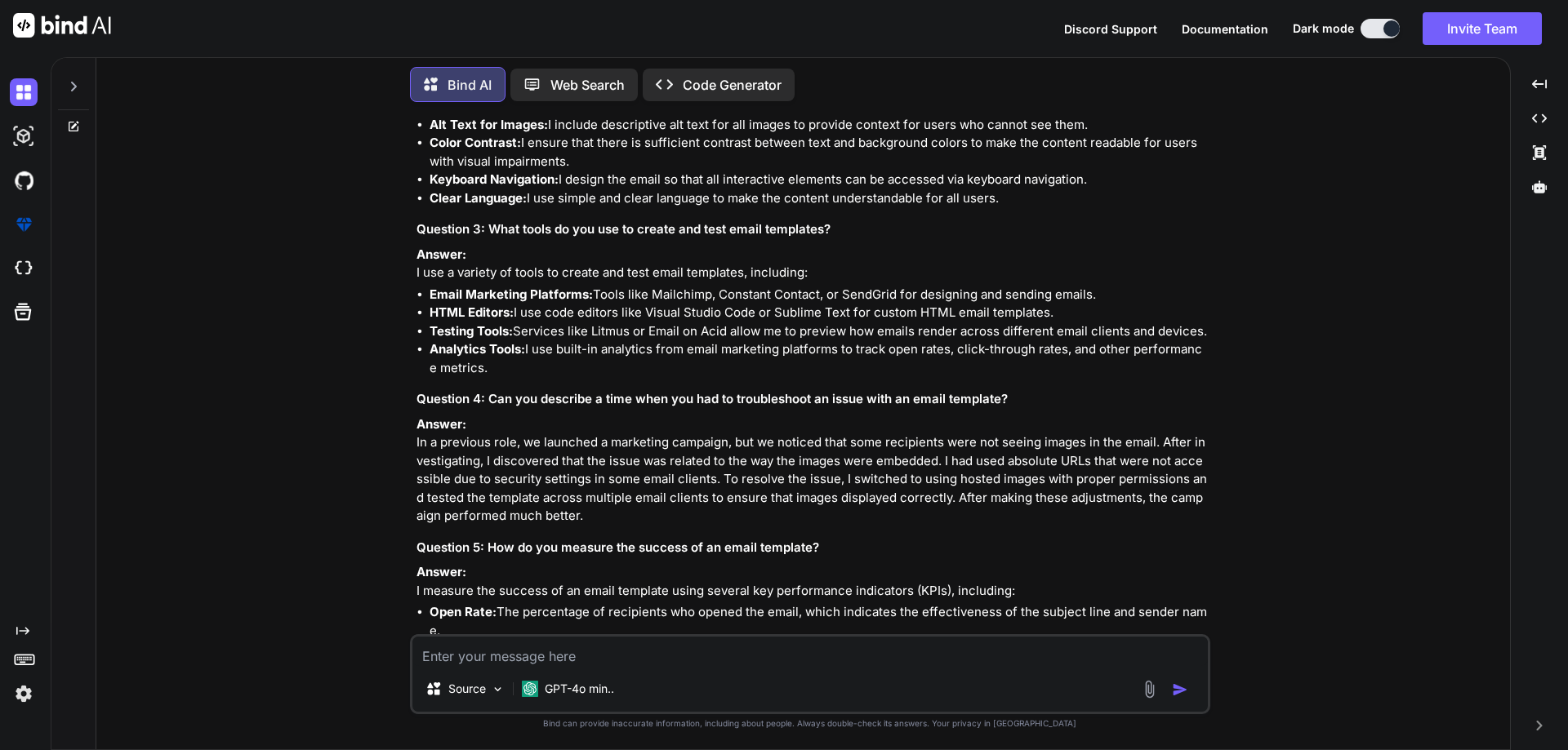
scroll to position [3650, 0]
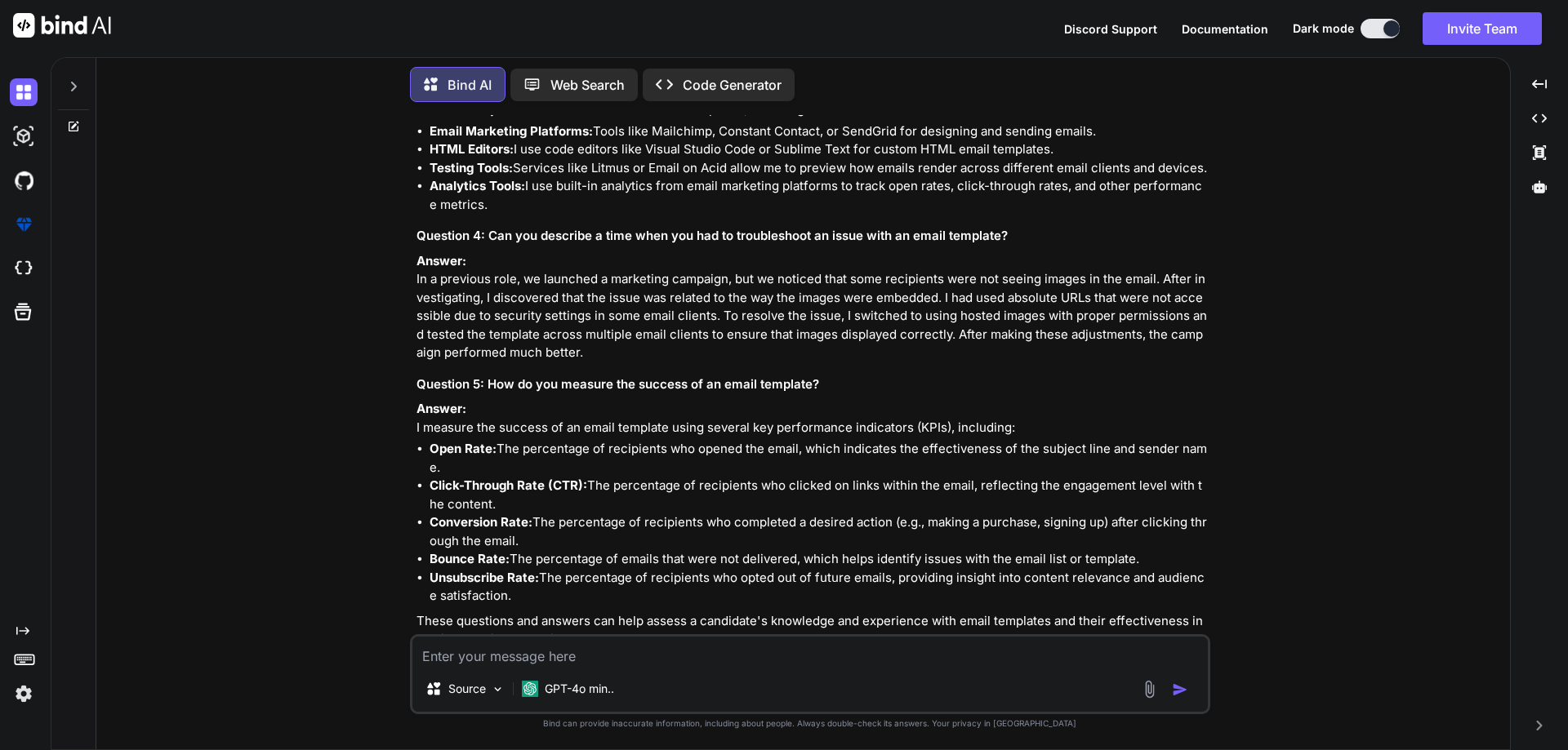
click at [798, 159] on li "HTML Editors: I use code editors like Visual Studio Code or Sublime Text for cu…" at bounding box center [818, 150] width 777 height 19
click at [816, 141] on li "Email Marketing Platforms: Tools like Mailchimp, Constant Contact, or SendGrid …" at bounding box center [818, 132] width 777 height 19
click at [898, 141] on li "Email Marketing Platforms: Tools like Mailchimp, Constant Contact, or SendGrid …" at bounding box center [818, 132] width 777 height 19
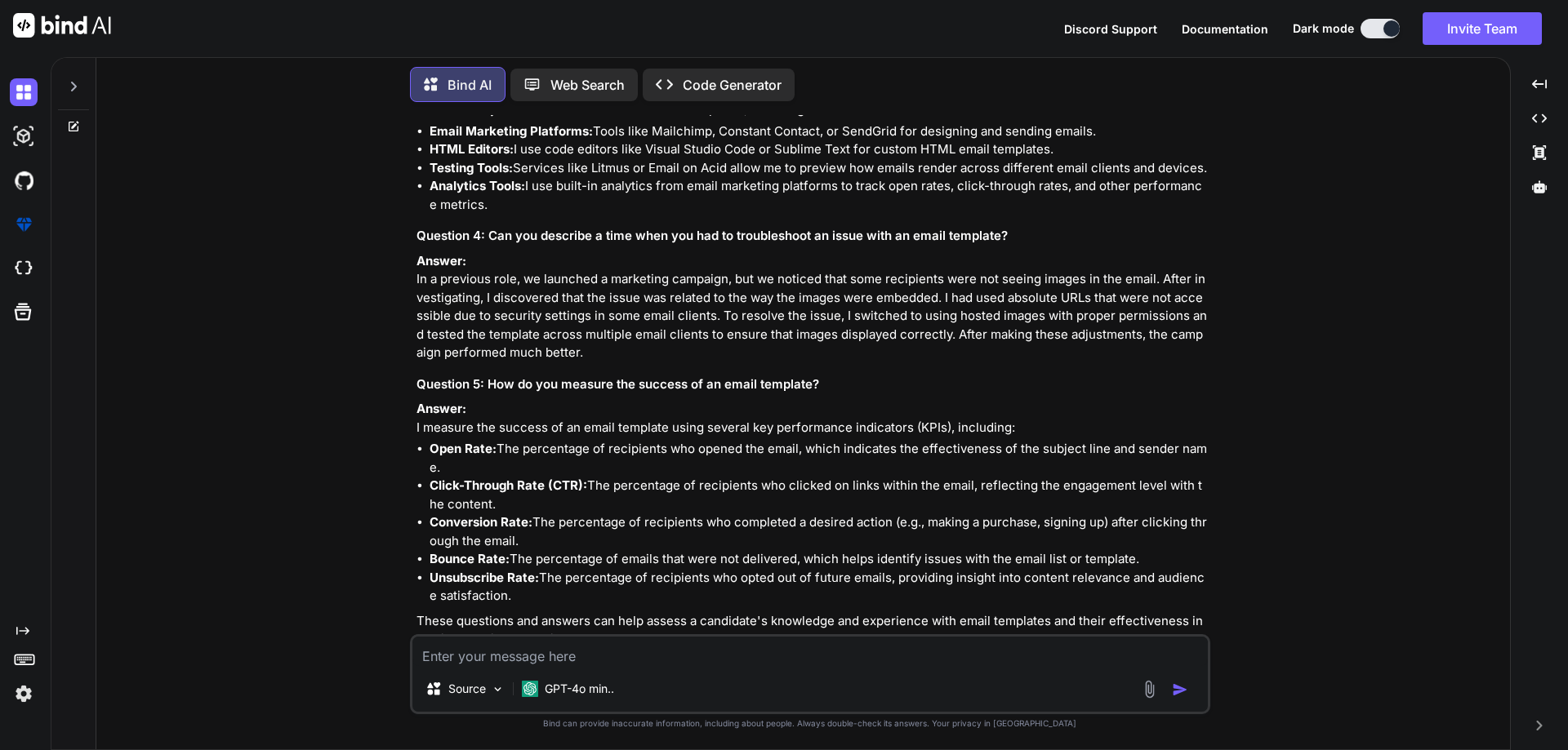
click at [525, 159] on li "HTML Editors: I use code editors like Visual Studio Code or Sublime Text for cu…" at bounding box center [818, 150] width 777 height 19
click at [567, 159] on li "HTML Editors: I use code editors like Visual Studio Code or Sublime Text for cu…" at bounding box center [818, 150] width 777 height 19
click at [669, 159] on li "HTML Editors: I use code editors like Visual Studio Code or Sublime Text for cu…" at bounding box center [818, 150] width 777 height 19
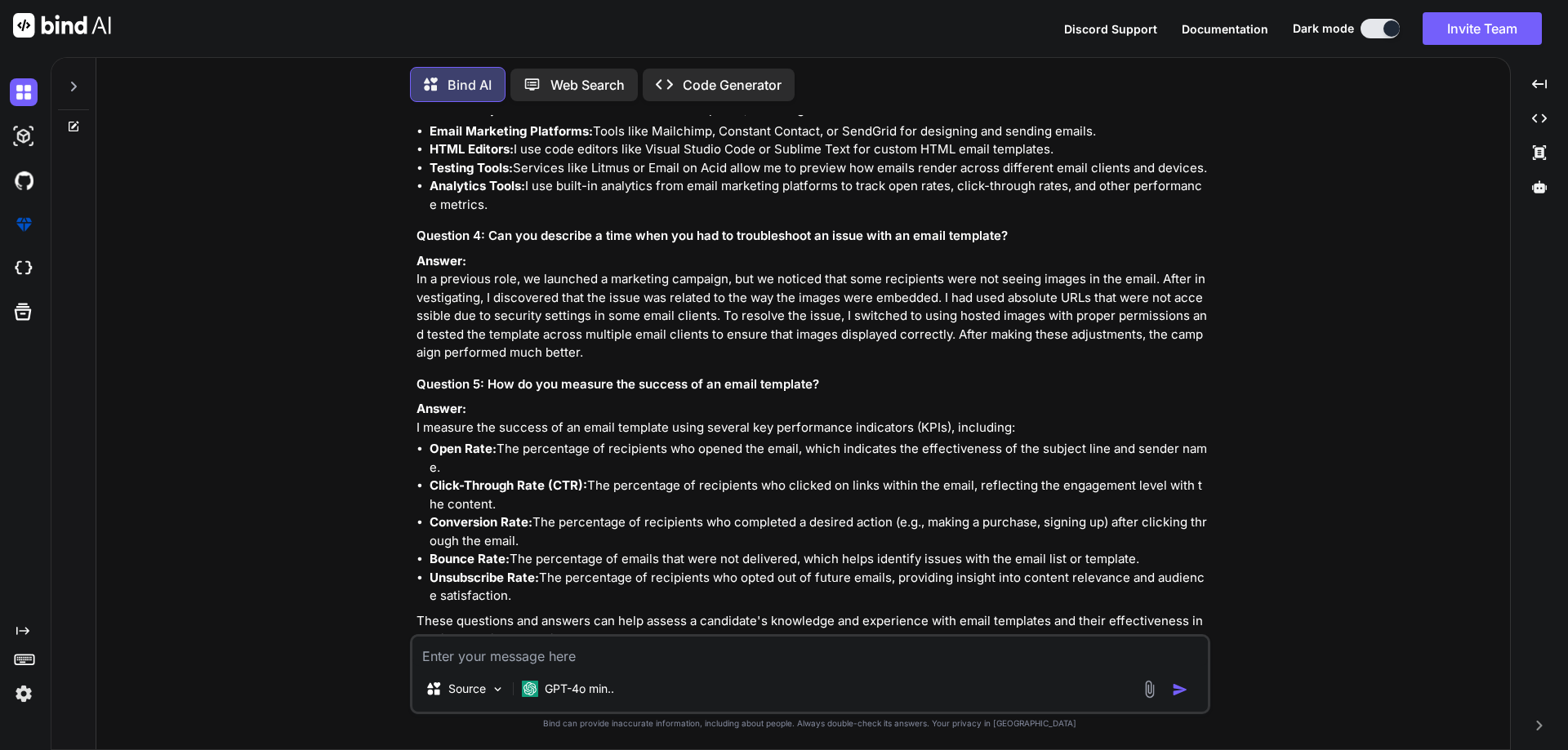
click at [786, 159] on li "HTML Editors: I use code editors like Visual Studio Code or Sublime Text for cu…" at bounding box center [818, 150] width 777 height 19
click at [444, 176] on strong "Testing Tools:" at bounding box center [470, 168] width 83 height 16
click at [512, 176] on strong "Testing Tools:" at bounding box center [470, 168] width 83 height 16
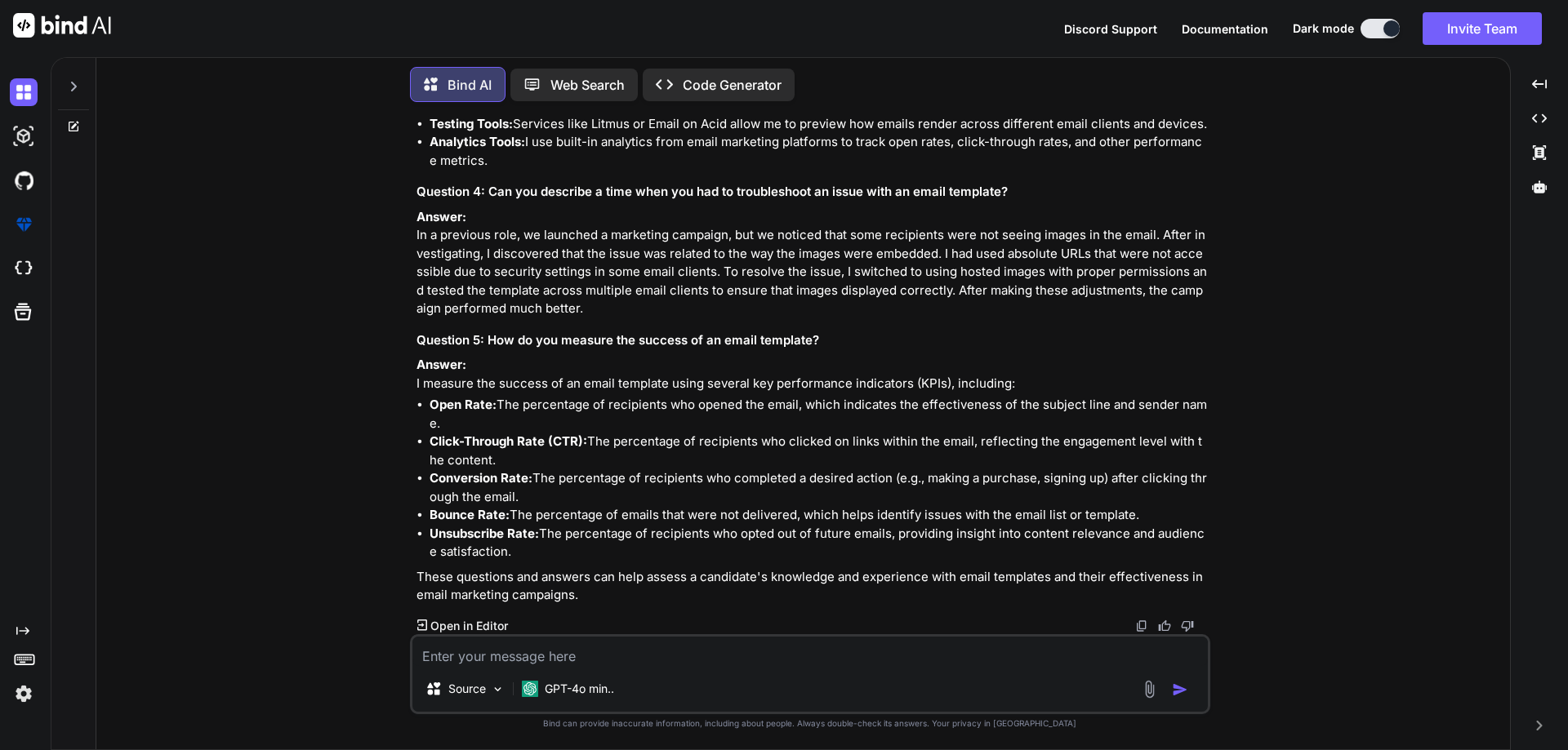
click at [553, 170] on li "Analytics Tools: I use built-in analytics from email marketing platforms to tra…" at bounding box center [818, 151] width 777 height 37
click at [590, 170] on li "Analytics Tools: I use built-in analytics from email marketing platforms to tra…" at bounding box center [818, 151] width 777 height 37
click at [716, 202] on h3 "Question 4: Can you describe a time when you had to troubleshoot an issue with …" at bounding box center [811, 192] width 790 height 19
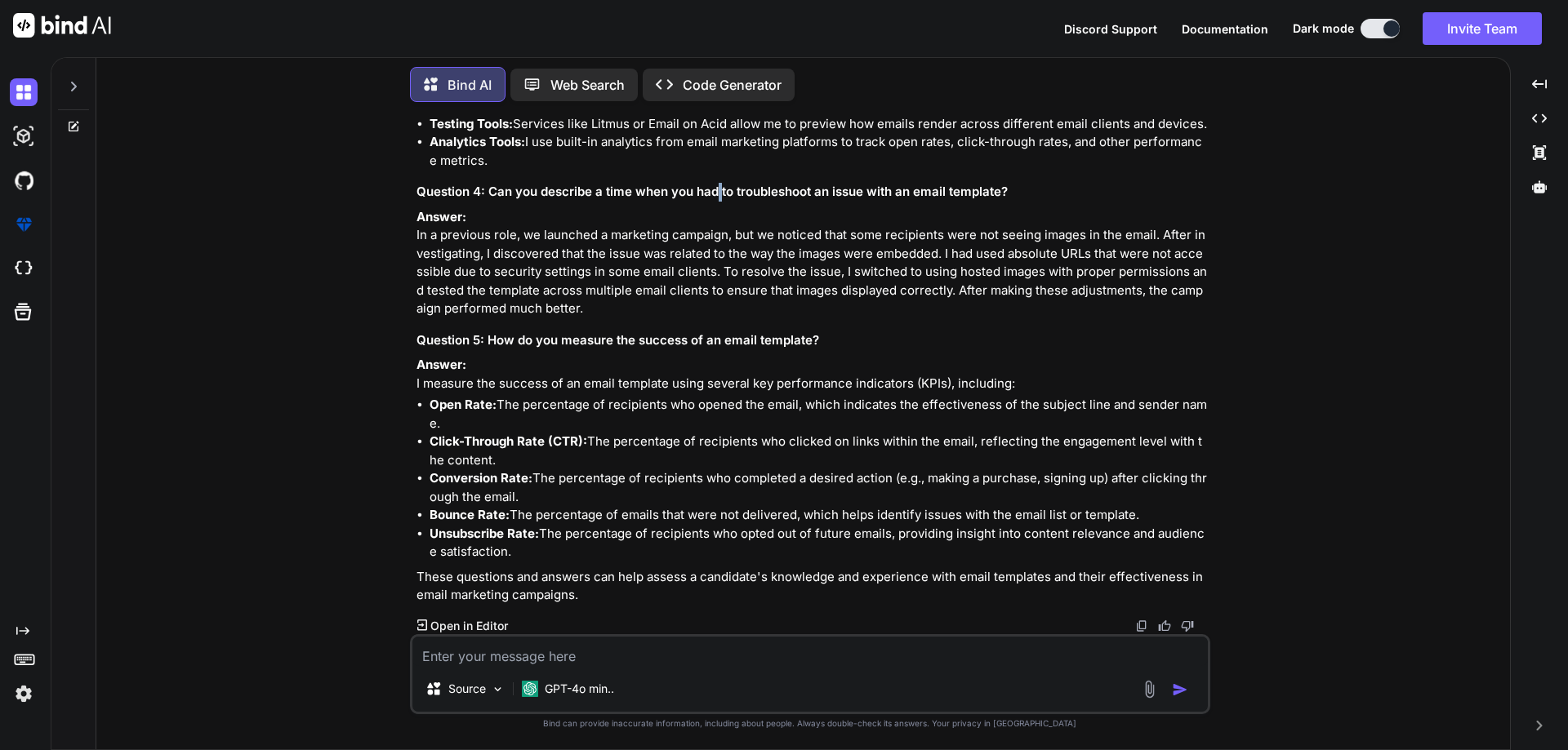
click at [716, 202] on h3 "Question 4: Can you describe a time when you had to troubleshoot an issue with …" at bounding box center [811, 192] width 790 height 19
click at [733, 202] on h3 "Question 4: Can you describe a time when you had to troubleshoot an issue with …" at bounding box center [811, 192] width 790 height 19
click at [831, 202] on h3 "Question 4: Can you describe a time when you had to troubleshoot an issue with …" at bounding box center [811, 192] width 790 height 19
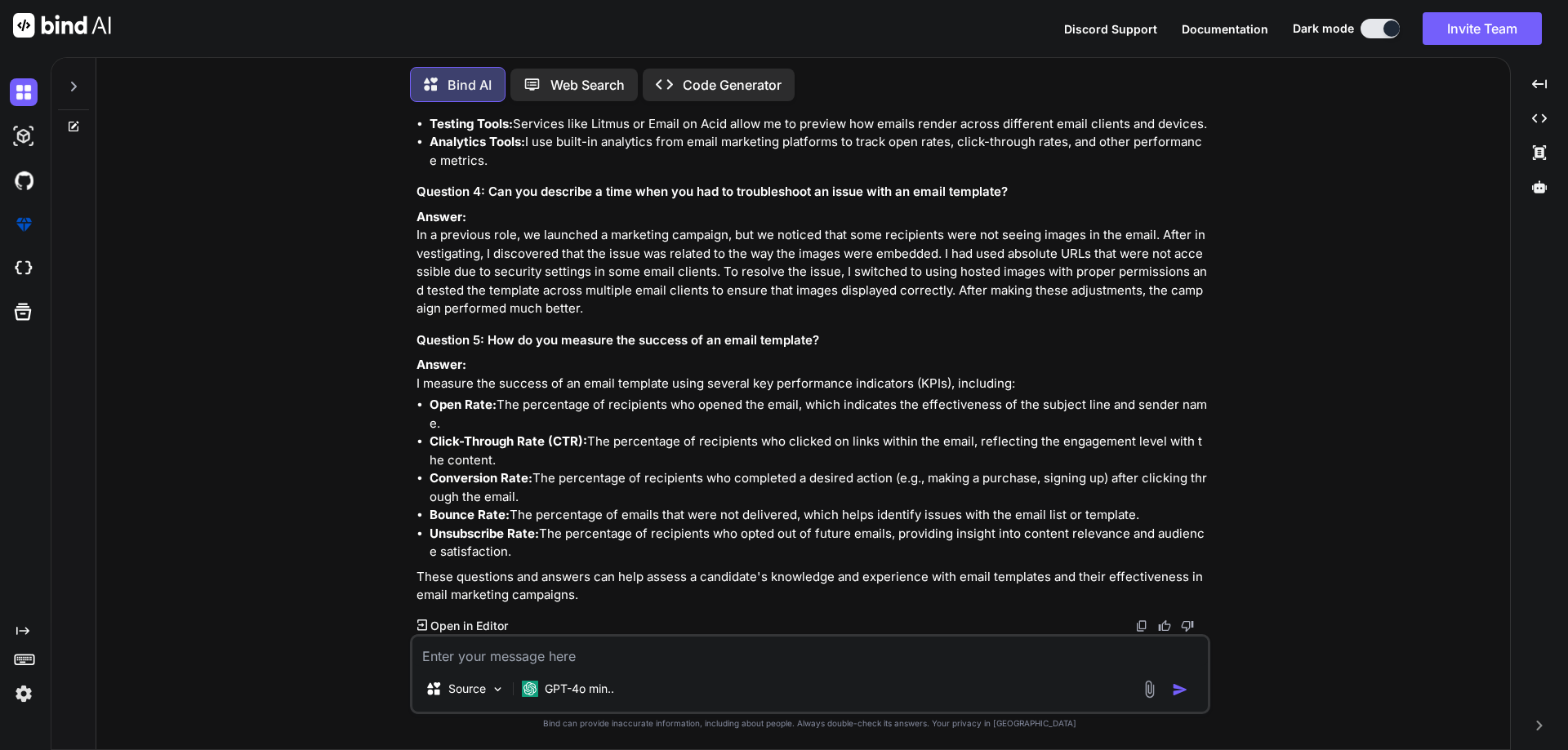
click at [918, 202] on h3 "Question 4: Can you describe a time when you had to troubleshoot an issue with …" at bounding box center [811, 192] width 790 height 19
click at [986, 202] on h3 "Question 4: Can you describe a time when you had to troubleshoot an issue with …" at bounding box center [811, 192] width 790 height 19
drag, startPoint x: 414, startPoint y: 392, endPoint x: 570, endPoint y: 388, distance: 156.1
click at [570, 388] on div "You interview question for WCAG Bind AI When preparing for an interview focused…" at bounding box center [812, 375] width 797 height 519
click at [626, 319] on p "Answer: In a previous role, we launched a marketing campaign, but we noticed th…" at bounding box center [811, 264] width 790 height 110
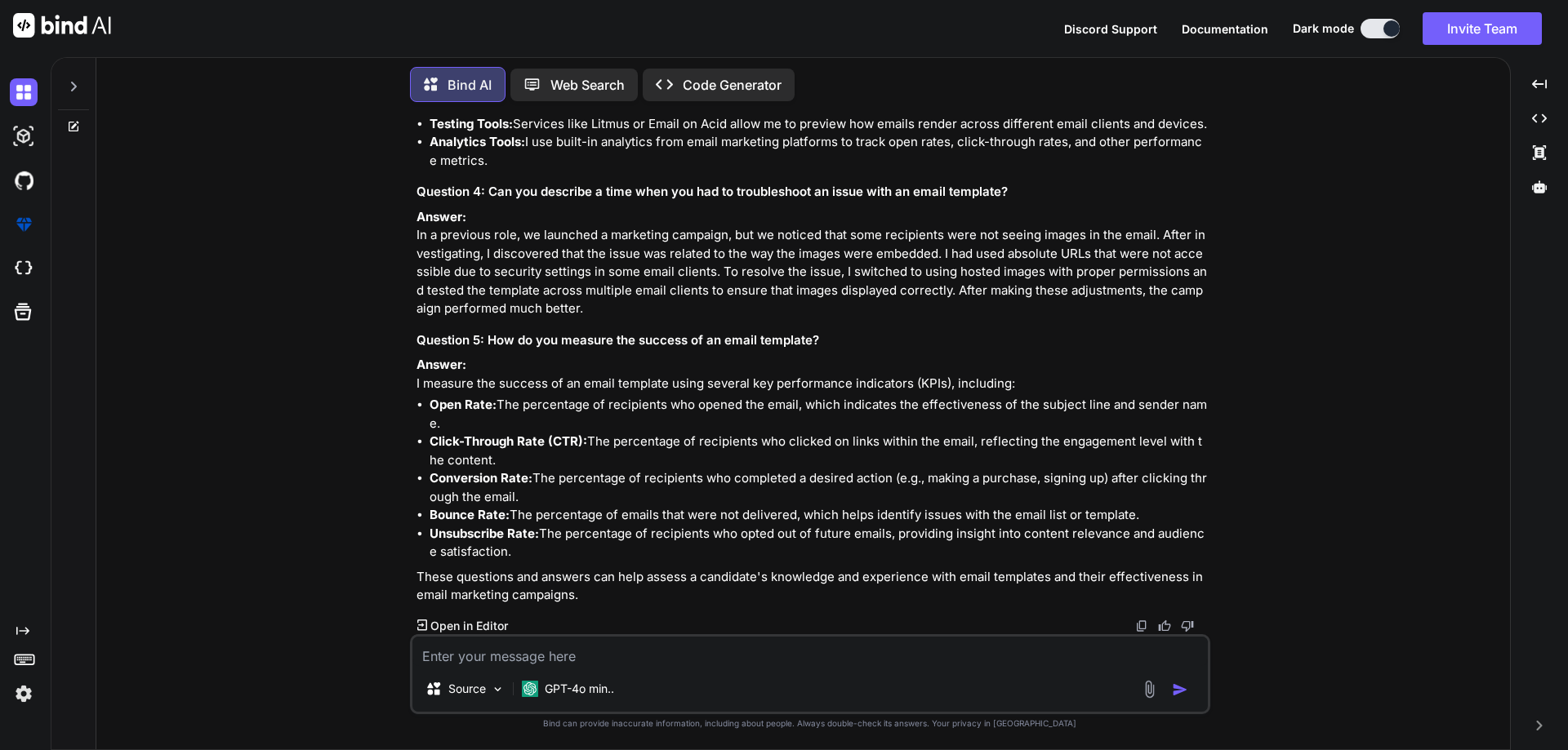
click at [710, 319] on p "Answer: In a previous role, we launched a marketing campaign, but we noticed th…" at bounding box center [811, 264] width 790 height 110
click at [783, 319] on p "Answer: In a previous role, we launched a marketing campaign, but we noticed th…" at bounding box center [811, 264] width 790 height 110
click at [1039, 319] on p "Answer: In a previous role, we launched a marketing campaign, but we noticed th…" at bounding box center [811, 264] width 790 height 110
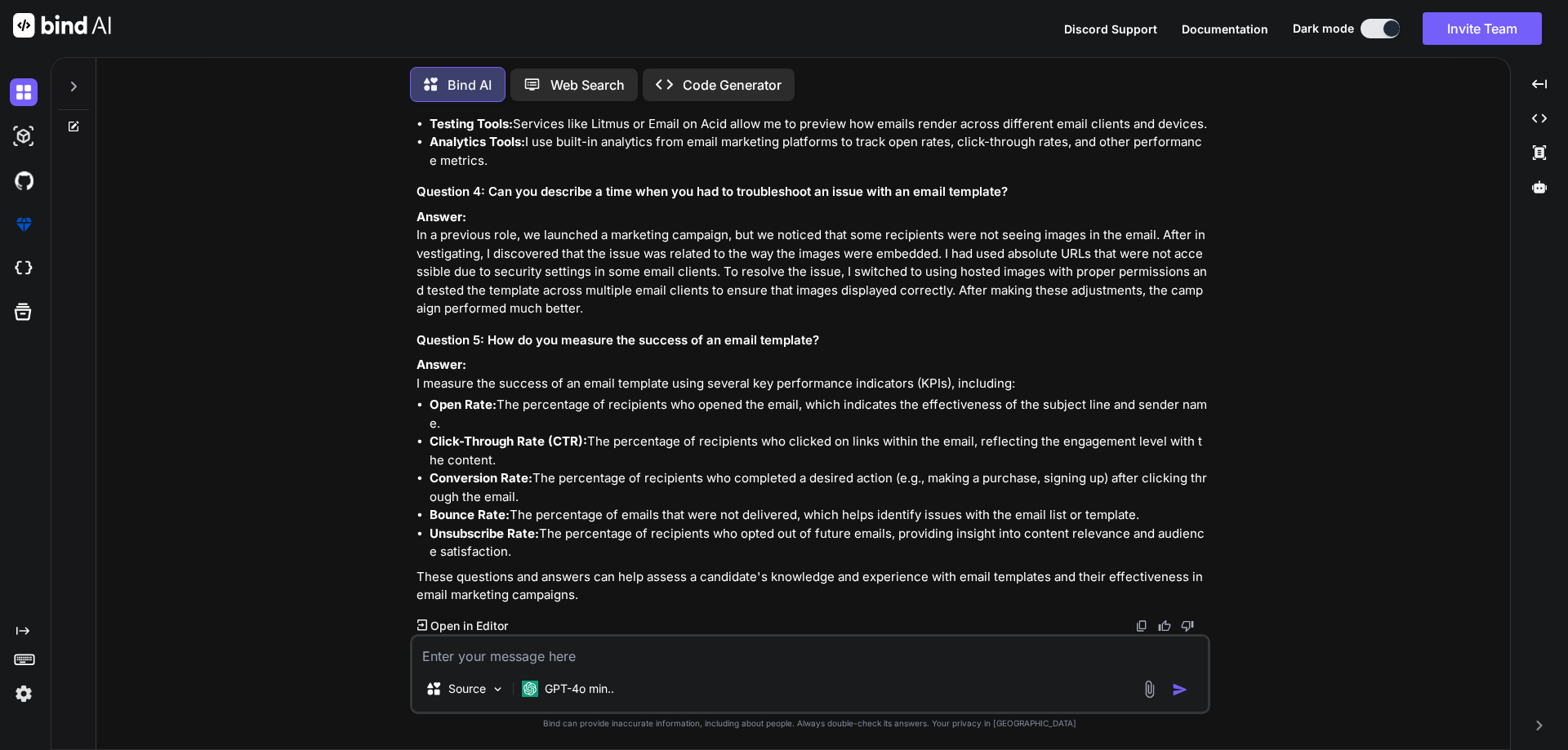
click at [1082, 319] on p "Answer: In a previous role, we launched a marketing campaign, but we noticed th…" at bounding box center [811, 264] width 790 height 110
click at [1109, 319] on p "Answer: In a previous role, we launched a marketing campaign, but we noticed th…" at bounding box center [811, 264] width 790 height 110
click at [433, 319] on p "Answer: In a previous role, we launched a marketing campaign, but we noticed th…" at bounding box center [811, 264] width 790 height 110
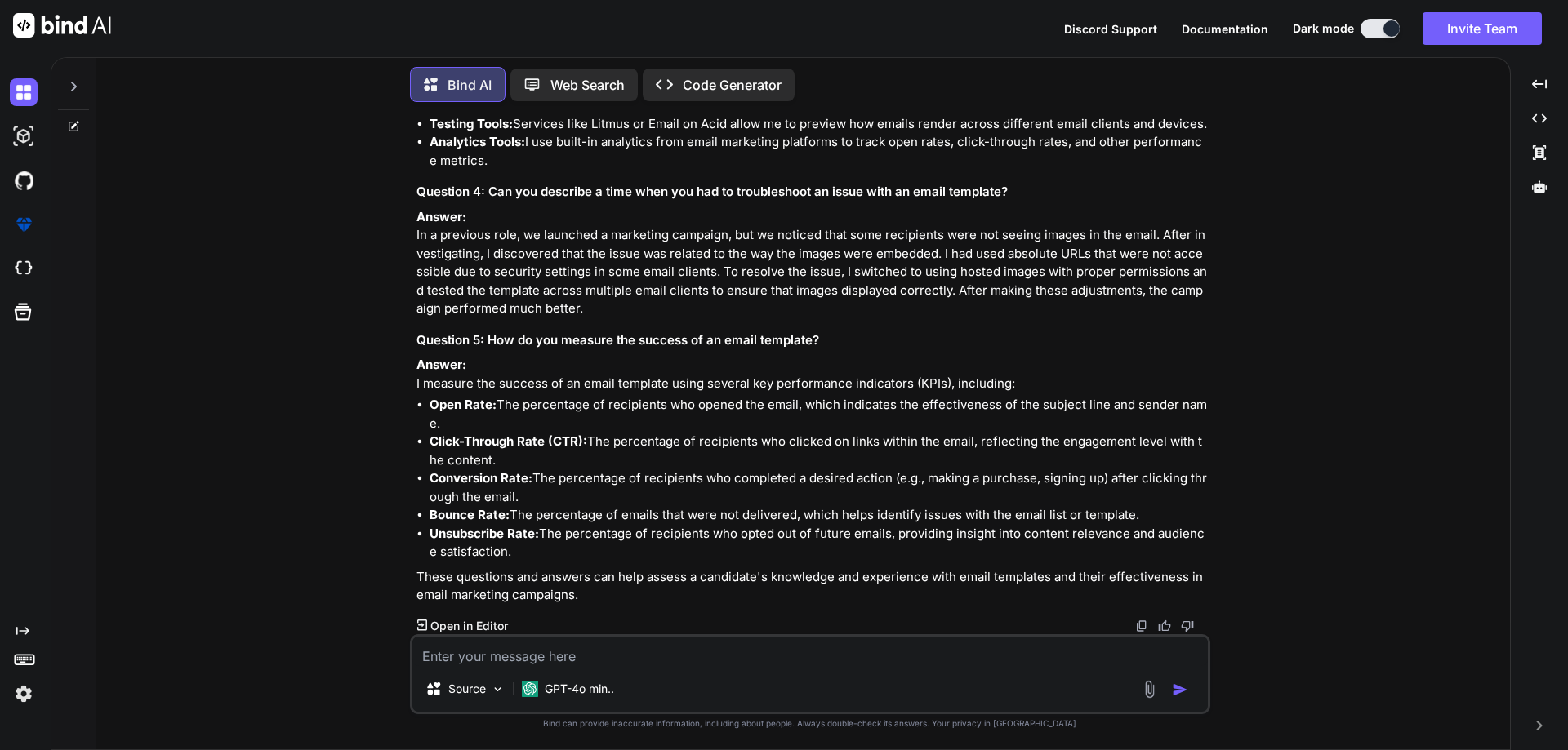
click at [555, 319] on p "Answer: In a previous role, we launched a marketing campaign, but we noticed th…" at bounding box center [811, 264] width 790 height 110
click at [629, 319] on p "Answer: In a previous role, we launched a marketing campaign, but we noticed th…" at bounding box center [811, 264] width 790 height 110
click at [636, 319] on p "Answer: In a previous role, we launched a marketing campaign, but we noticed th…" at bounding box center [811, 264] width 790 height 110
click at [683, 319] on p "Answer: In a previous role, we launched a marketing campaign, but we noticed th…" at bounding box center [811, 264] width 790 height 110
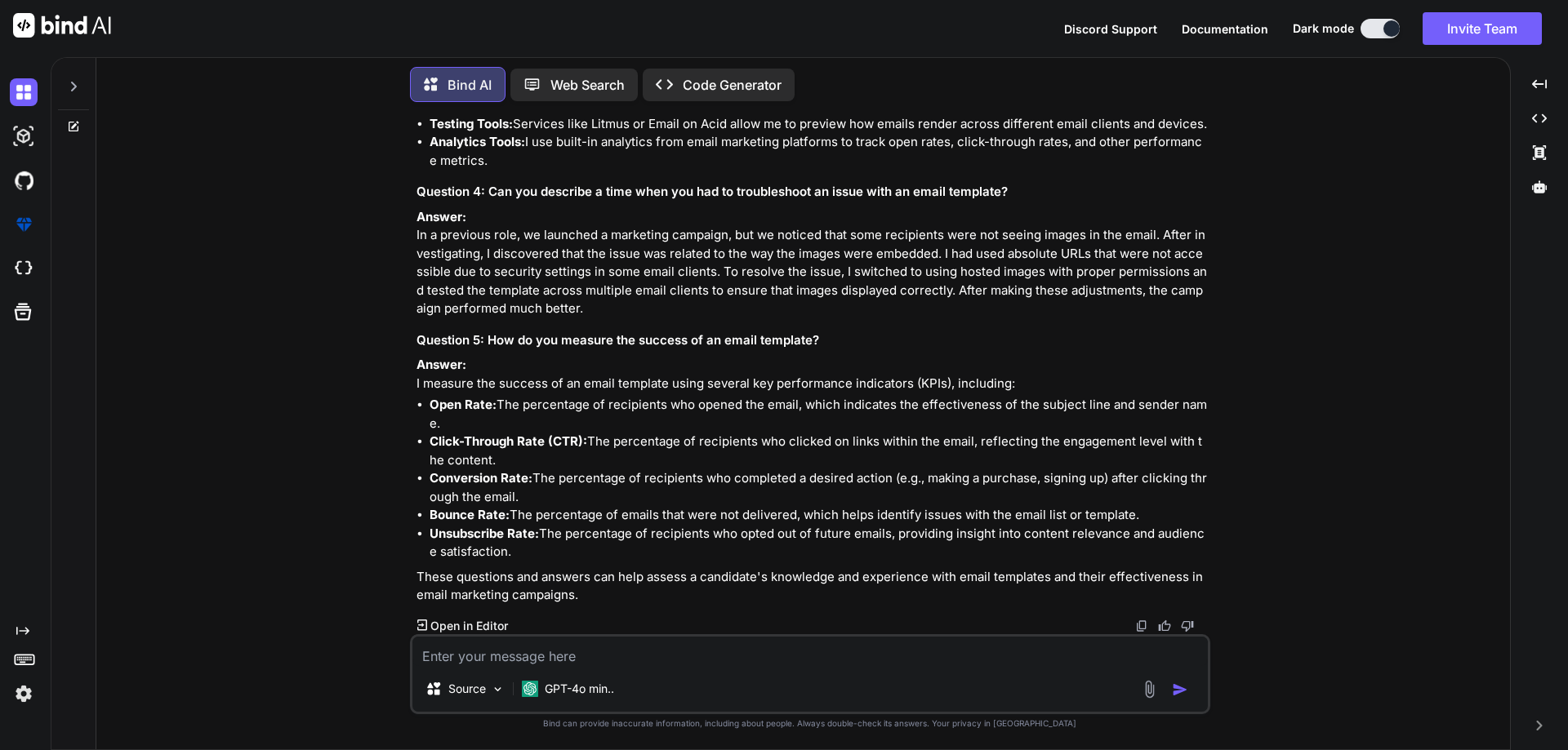
scroll to position [3988, 0]
click at [620, 651] on textarea at bounding box center [810, 651] width 795 height 29
type textarea "more technical questions"
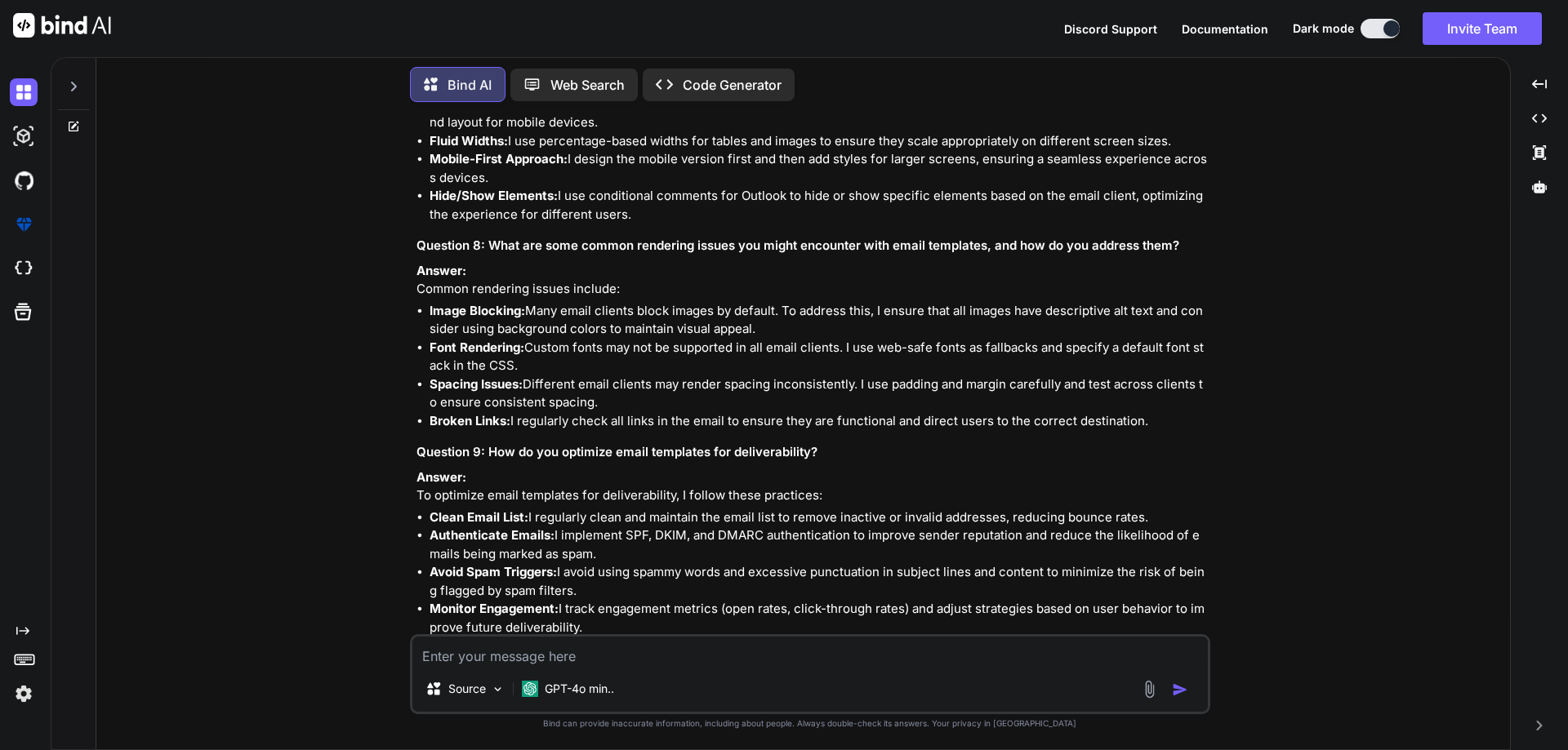
scroll to position [4655, 0]
click at [585, 186] on li "Mobile-First Approach: I design the mobile version first and then add styles fo…" at bounding box center [818, 167] width 777 height 37
click at [636, 186] on li "Mobile-First Approach: I design the mobile version first and then add styles fo…" at bounding box center [818, 167] width 777 height 37
click at [696, 186] on li "Mobile-First Approach: I design the mobile version first and then add styles fo…" at bounding box center [818, 167] width 777 height 37
click at [735, 186] on li "Mobile-First Approach: I design the mobile version first and then add styles fo…" at bounding box center [818, 167] width 777 height 37
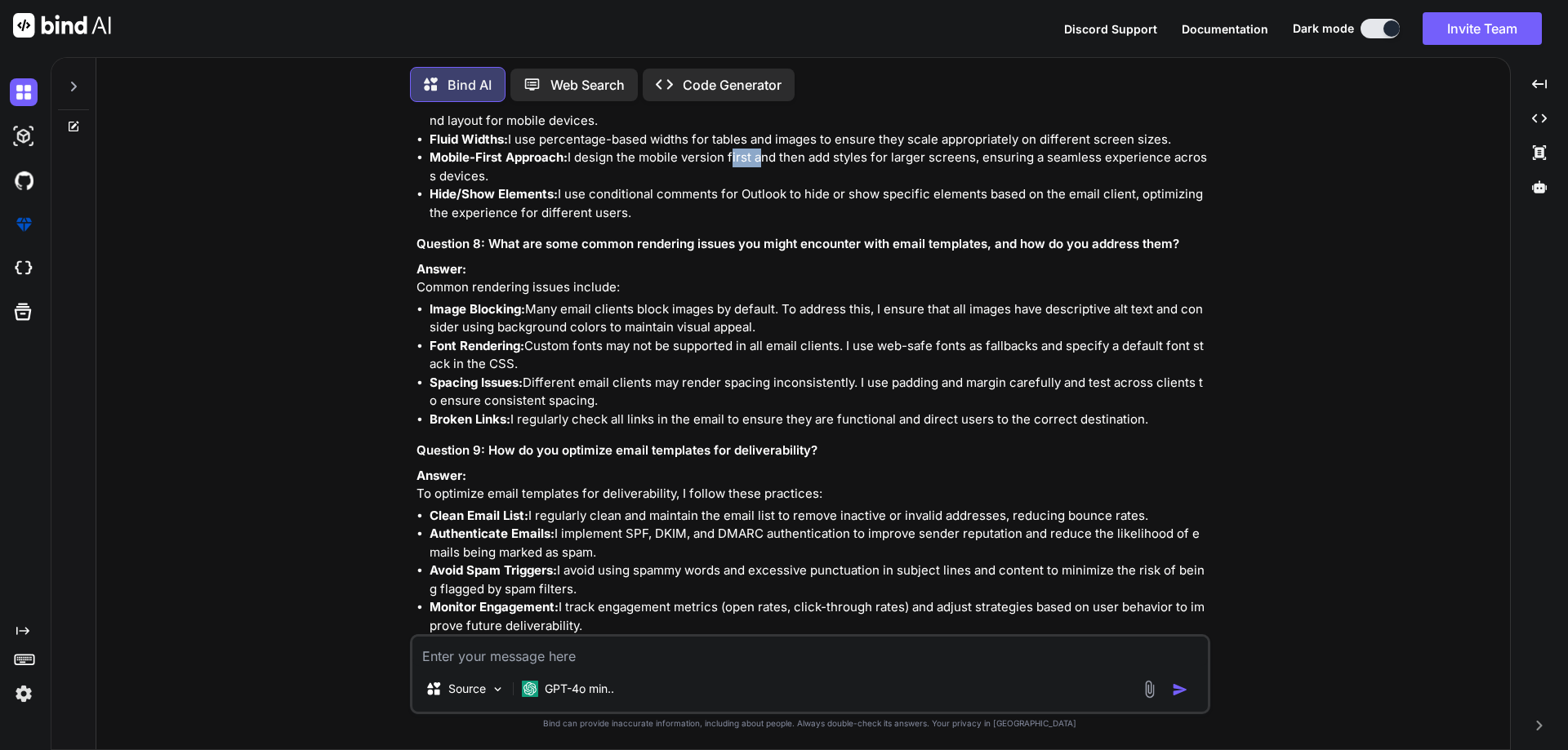
click at [735, 186] on li "Mobile-First Approach: I design the mobile version first and then add styles fo…" at bounding box center [818, 167] width 777 height 37
click at [759, 186] on li "Mobile-First Approach: I design the mobile version first and then add styles fo…" at bounding box center [818, 167] width 777 height 37
click at [826, 186] on li "Mobile-First Approach: I design the mobile version first and then add styles fo…" at bounding box center [818, 167] width 777 height 37
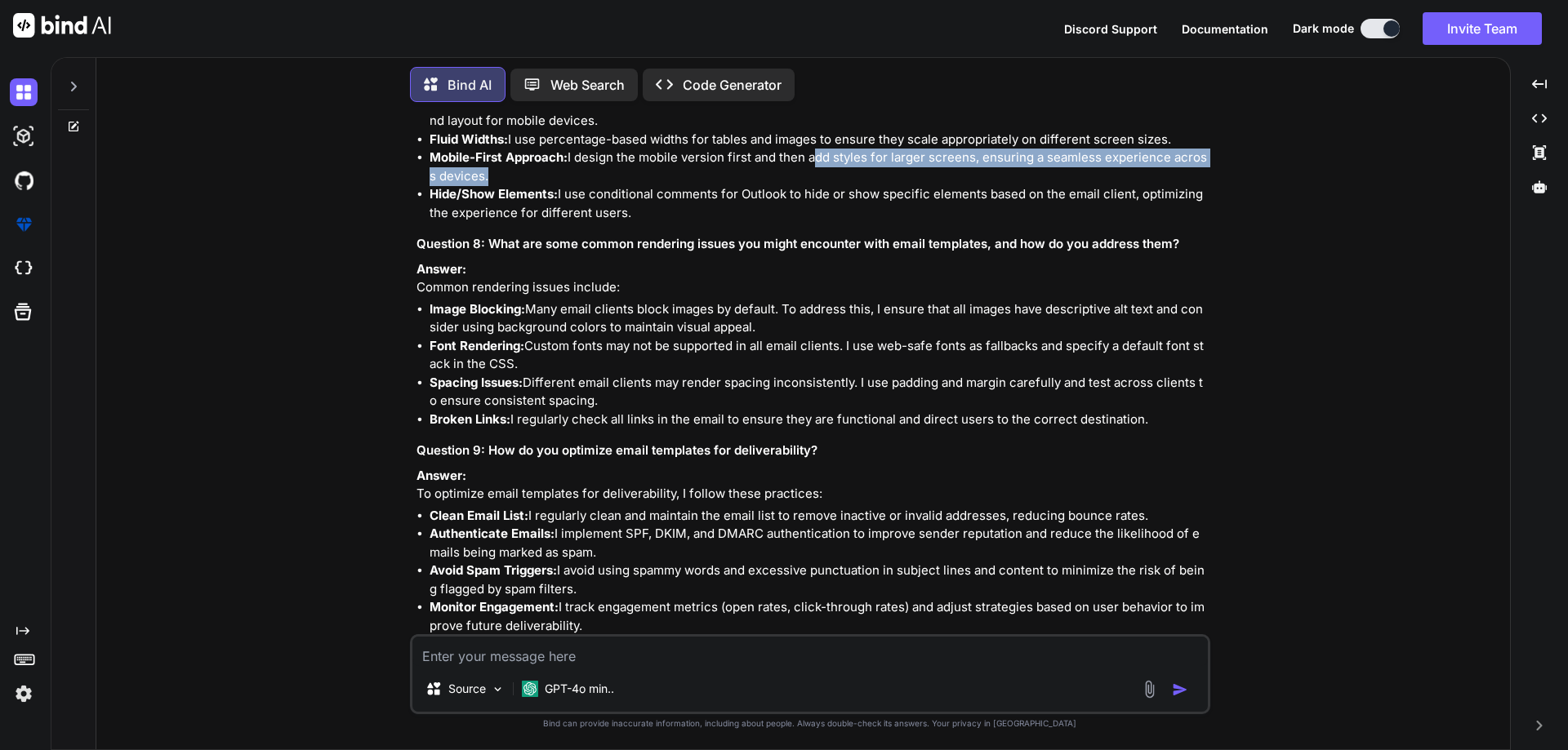
drag, startPoint x: 826, startPoint y: 486, endPoint x: 827, endPoint y: 498, distance: 12.0
click at [827, 186] on li "Mobile-First Approach: I design the mobile version first and then add styles fo…" at bounding box center [818, 167] width 777 height 37
click at [885, 186] on li "Mobile-First Approach: I design the mobile version first and then add styles fo…" at bounding box center [818, 167] width 777 height 37
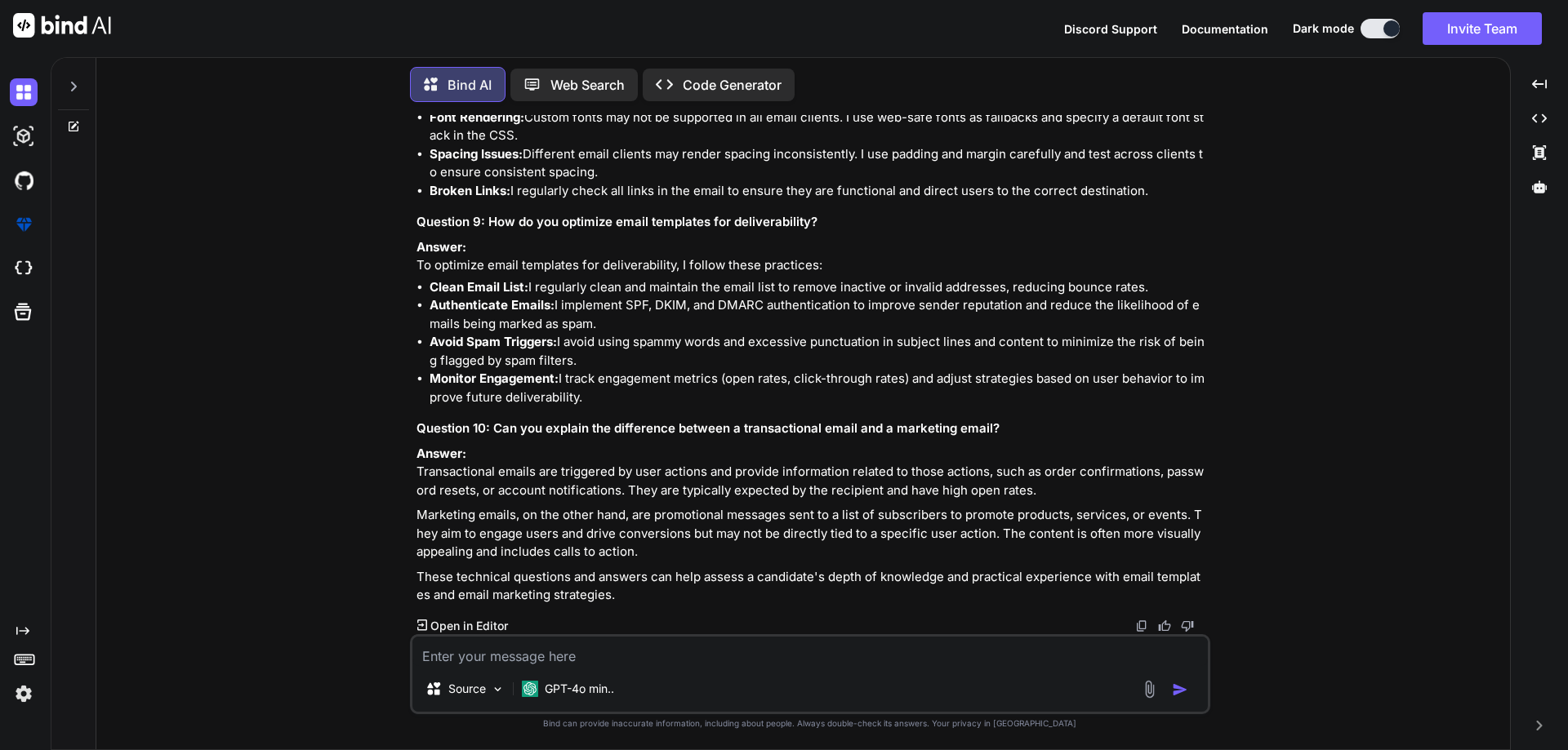
scroll to position [5145, 0]
click at [484, 295] on strong "Clean Email List:" at bounding box center [478, 288] width 99 height 16
click at [487, 295] on strong "Clean Email List:" at bounding box center [478, 288] width 99 height 16
click at [539, 298] on li "Clean Email List: I regularly clean and maintain the email list to remove inact…" at bounding box center [818, 288] width 777 height 19
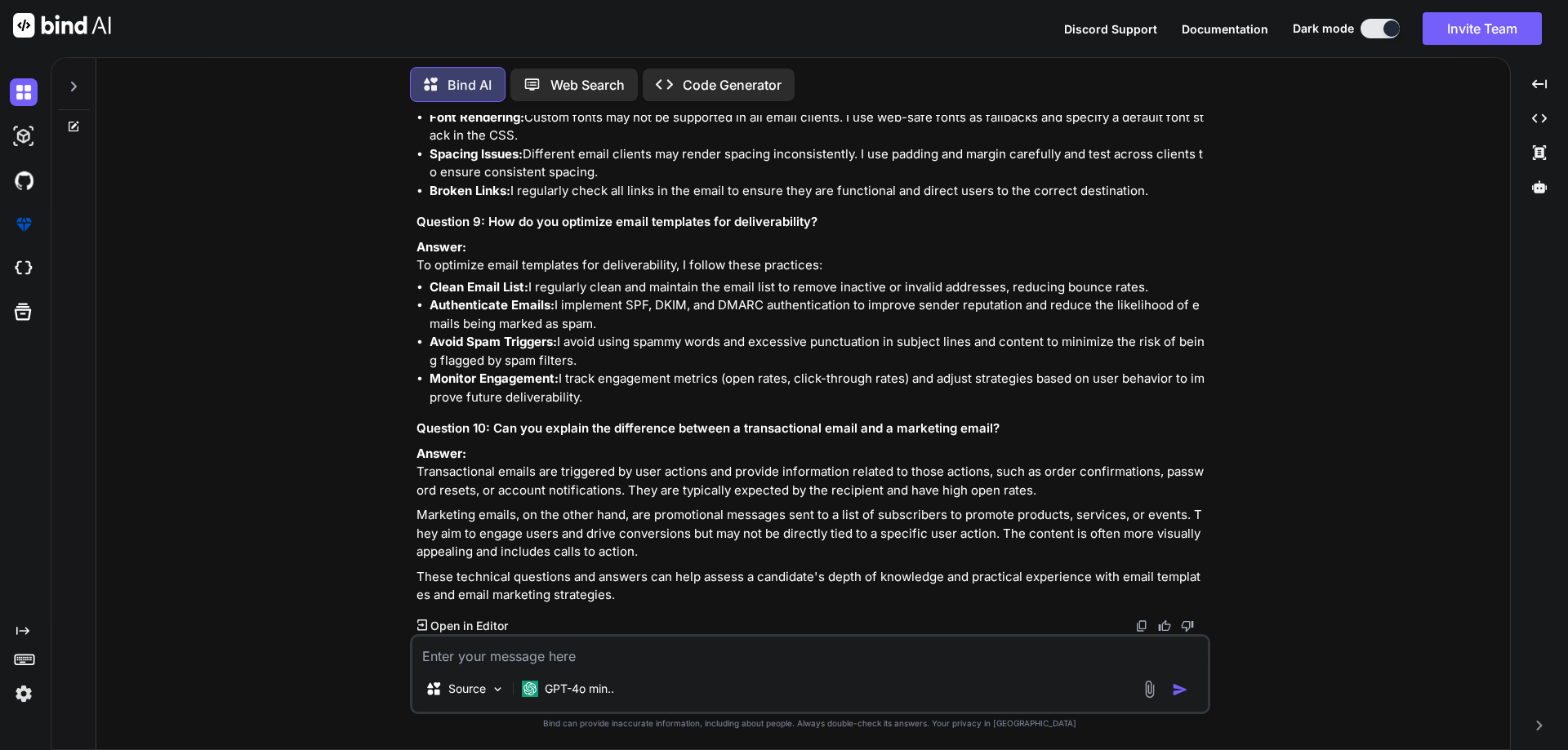
click at [490, 313] on strong "Authenticate Emails:" at bounding box center [491, 306] width 125 height 16
click at [560, 334] on li "Authenticate Emails: I implement SPF, DKIM, and DMARC authentication to improve…" at bounding box center [818, 315] width 777 height 37
click at [572, 334] on li "Authenticate Emails: I implement SPF, DKIM, and DMARC authentication to improve…" at bounding box center [818, 315] width 777 height 37
click at [615, 334] on li "Authenticate Emails: I implement SPF, DKIM, and DMARC authentication to improve…" at bounding box center [818, 315] width 777 height 37
drag, startPoint x: 615, startPoint y: 405, endPoint x: 633, endPoint y: 407, distance: 18.1
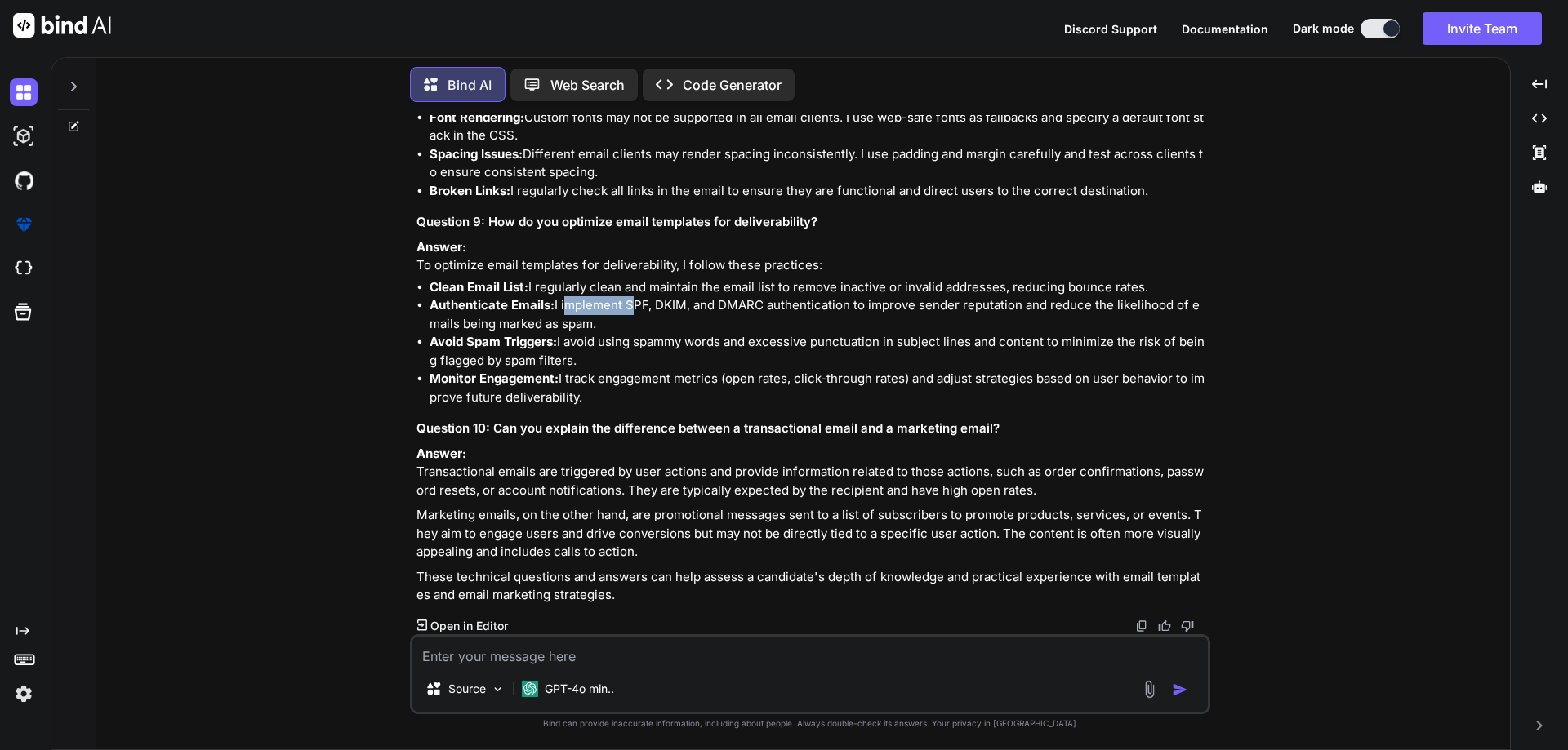
click at [621, 334] on li "Authenticate Emails: I implement SPF, DKIM, and DMARC authentication to improve…" at bounding box center [818, 315] width 777 height 37
click at [670, 334] on li "Authenticate Emails: I implement SPF, DKIM, and DMARC authentication to improve…" at bounding box center [818, 315] width 777 height 37
click at [731, 334] on li "Authenticate Emails: I implement SPF, DKIM, and DMARC authentication to improve…" at bounding box center [818, 315] width 777 height 37
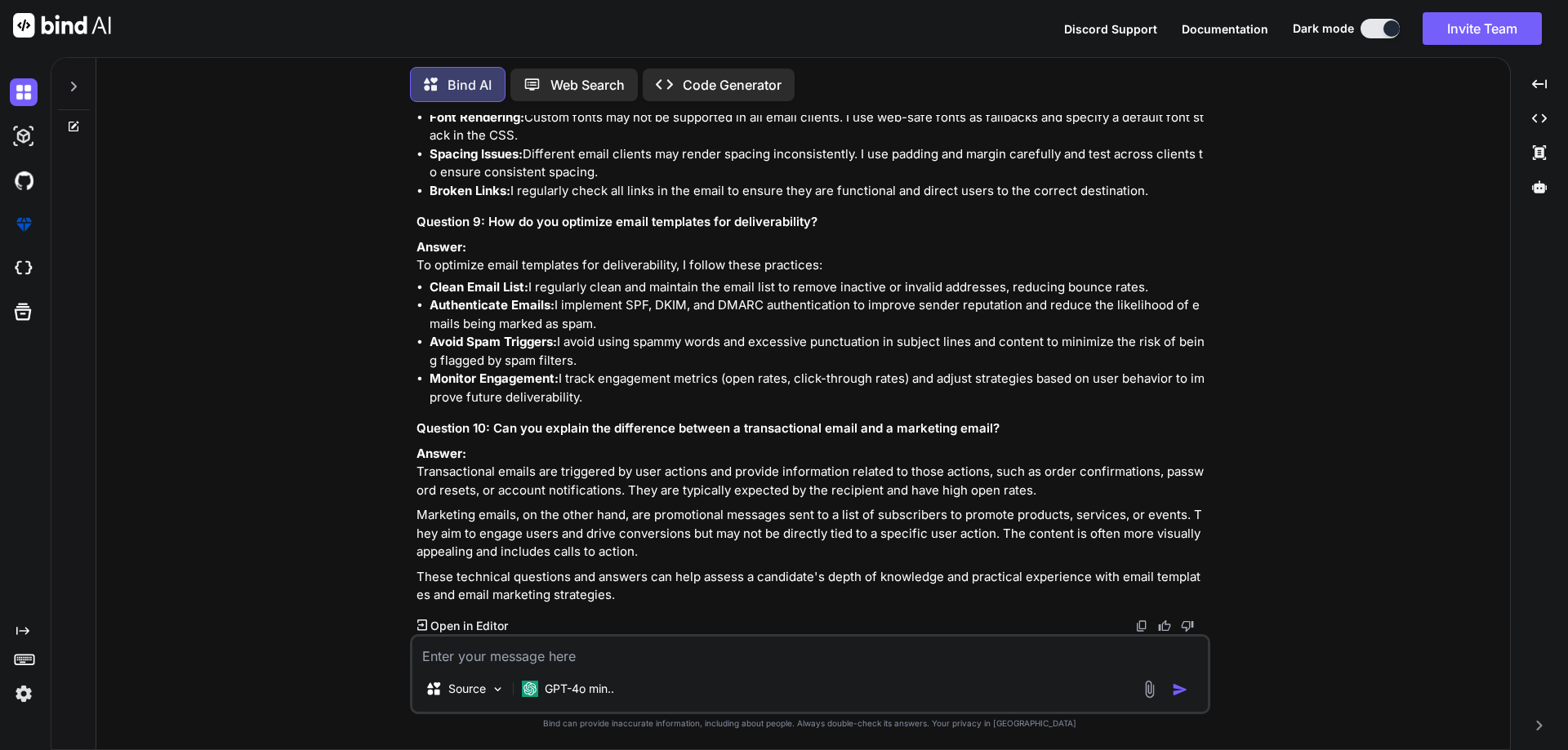
click at [826, 334] on li "Authenticate Emails: I implement SPF, DKIM, and DMARC authentication to improve…" at bounding box center [818, 315] width 777 height 37
click at [876, 334] on li "Authenticate Emails: I implement SPF, DKIM, and DMARC authentication to improve…" at bounding box center [818, 315] width 777 height 37
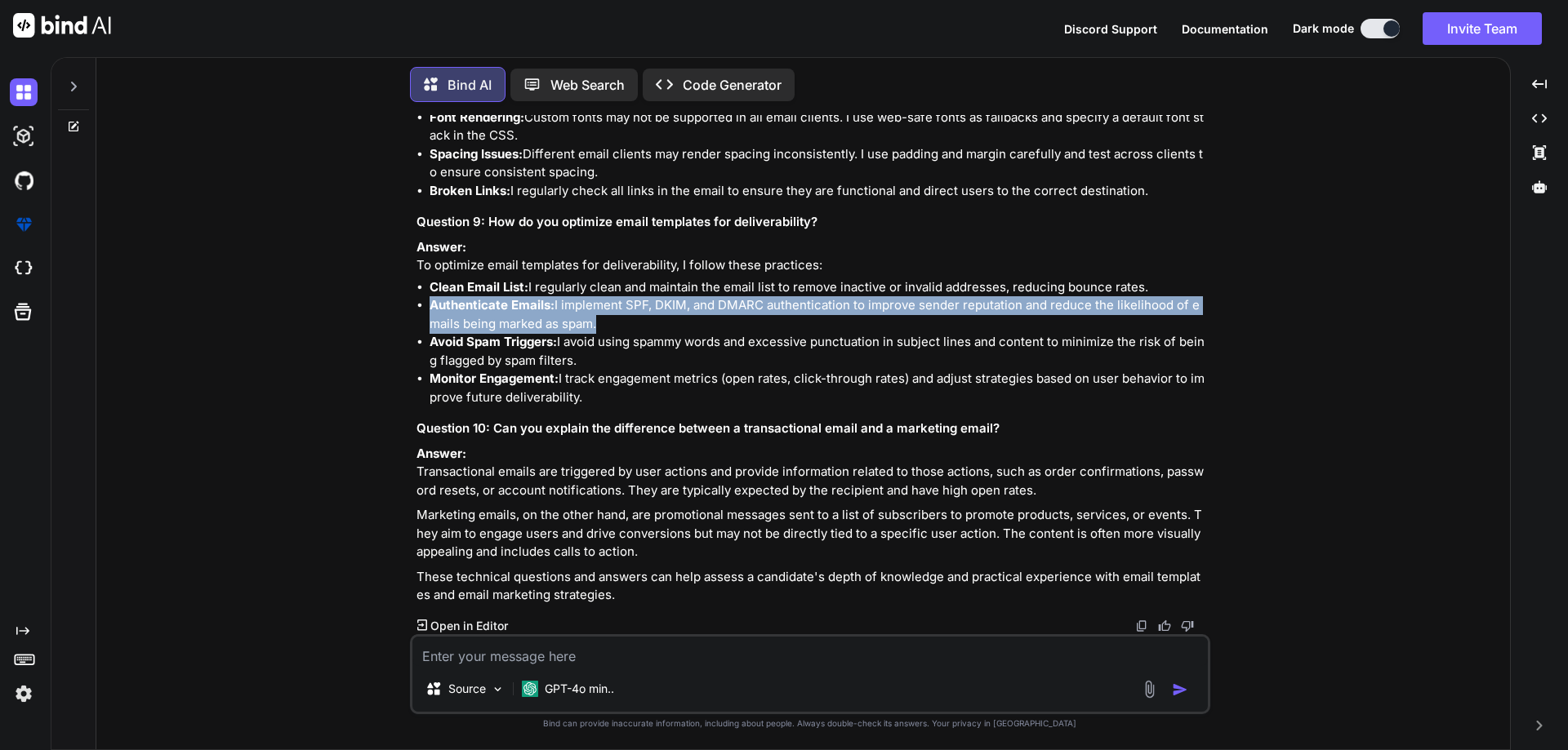
drag, startPoint x: 430, startPoint y: 416, endPoint x: 595, endPoint y: 422, distance: 165.1
click at [595, 334] on li "Authenticate Emails: I implement SPF, DKIM, and DMARC authentication to improve…" at bounding box center [818, 315] width 777 height 37
click at [651, 334] on li "Authenticate Emails: I implement SPF, DKIM, and DMARC authentication to improve…" at bounding box center [818, 315] width 777 height 37
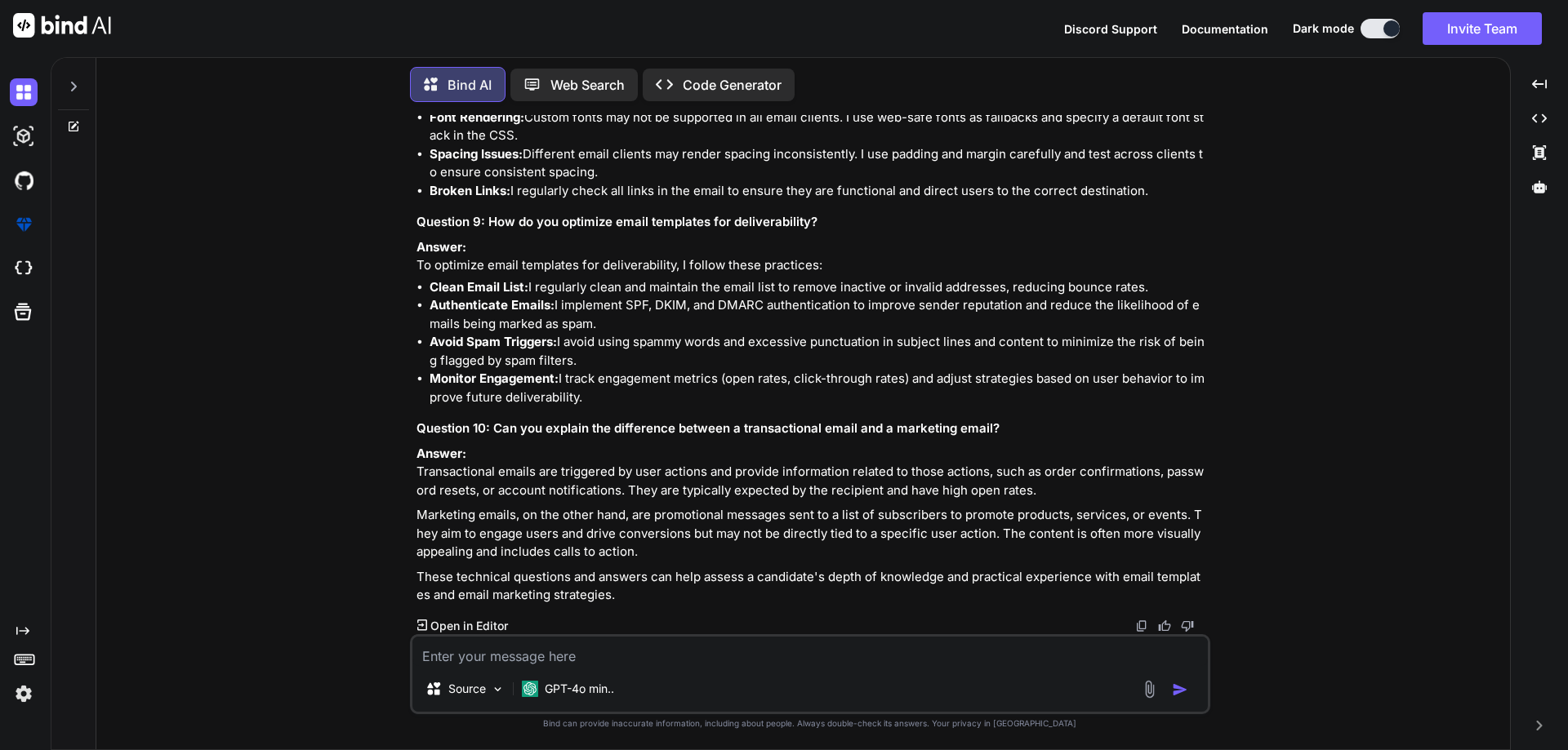
click at [640, 334] on li "Authenticate Emails: I implement SPF, DKIM, and DMARC authentication to improve…" at bounding box center [818, 315] width 777 height 37
click at [632, 334] on li "Authenticate Emails: I implement SPF, DKIM, and DMARC authentication to improve…" at bounding box center [818, 315] width 777 height 37
drag, startPoint x: 629, startPoint y: 413, endPoint x: 848, endPoint y: 413, distance: 219.0
click at [848, 334] on li "Authenticate Emails: I implement SPF, DKIM, and DMARC authentication to improve…" at bounding box center [818, 315] width 777 height 37
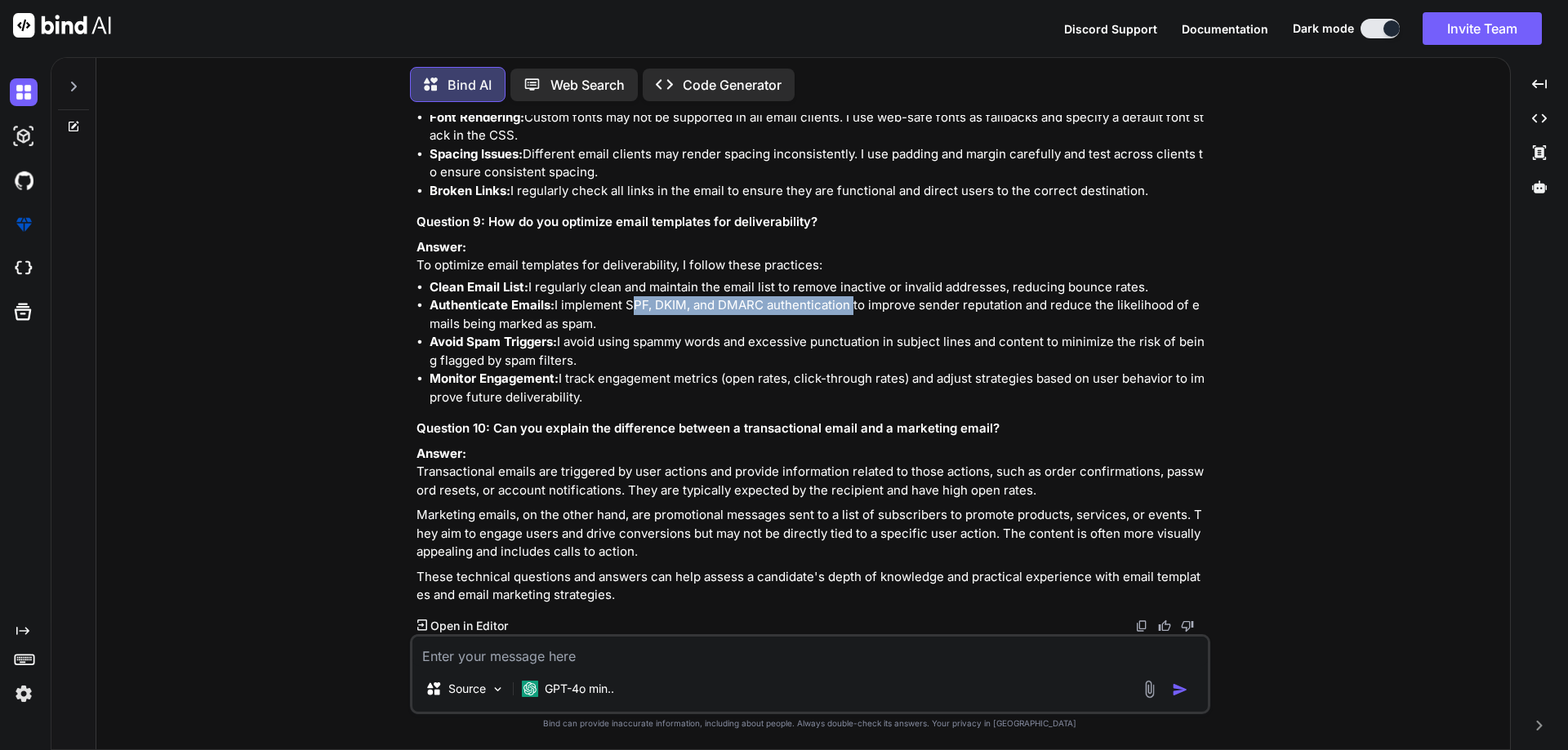
copy li "SPF, DKIM, and DMARC authentication"
click at [627, 370] on li "Avoid Spam Triggers: I avoid using spammy words and excessive punctuation in su…" at bounding box center [818, 352] width 777 height 37
click at [848, 370] on li "Avoid Spam Triggers: I avoid using spammy words and excessive punctuation in su…" at bounding box center [818, 352] width 777 height 37
click at [991, 370] on li "Avoid Spam Triggers: I avoid using spammy words and excessive punctuation in su…" at bounding box center [818, 352] width 777 height 37
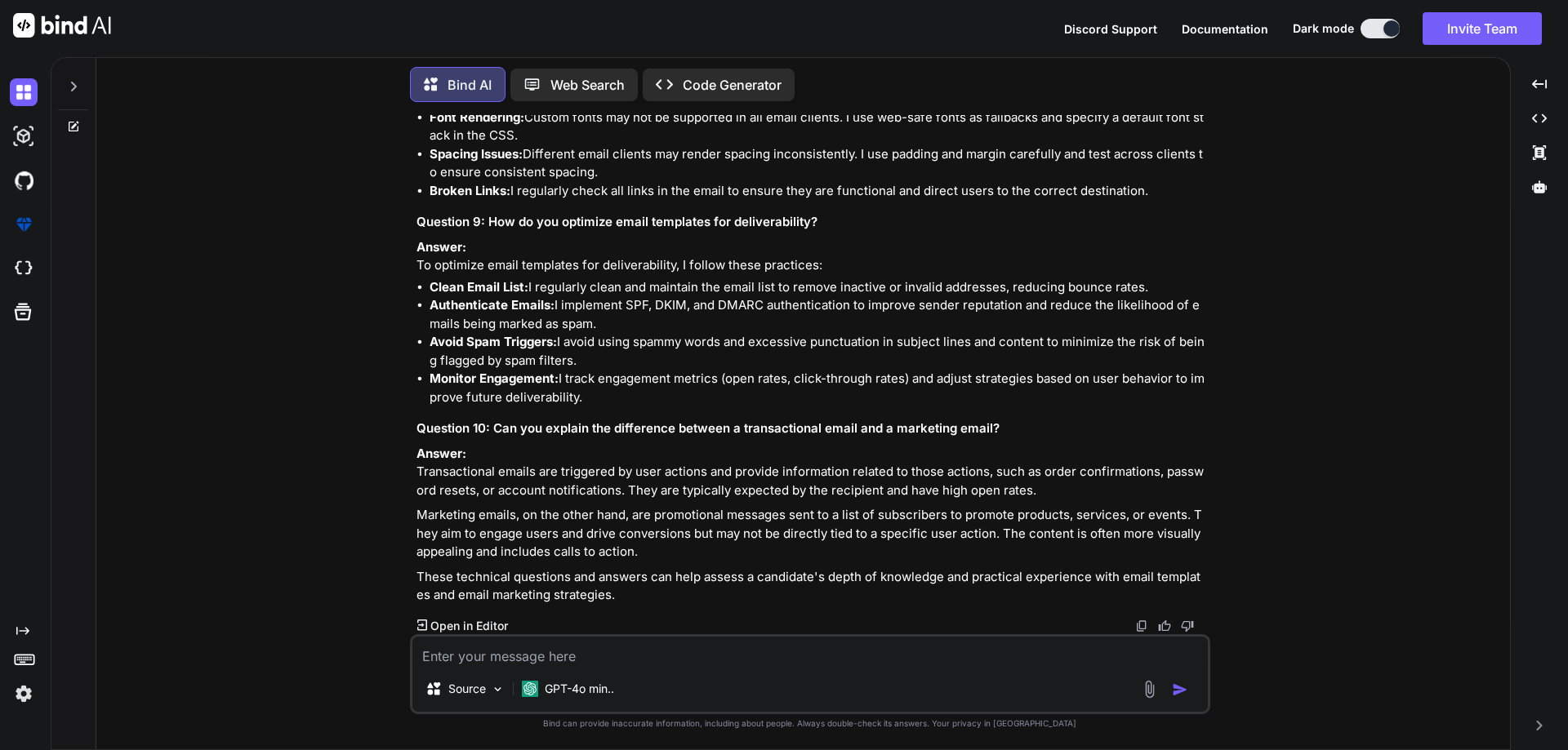
click at [1041, 370] on li "Avoid Spam Triggers: I avoid using spammy words and excessive punctuation in su…" at bounding box center [818, 352] width 777 height 37
click at [713, 276] on p "Answer: To optimize email templates for deliverability, I follow these practice…" at bounding box center [811, 257] width 790 height 37
click at [713, 370] on li "Monitor Engagement: I track engagement metrics (open rates, click-through rates…" at bounding box center [818, 387] width 777 height 37
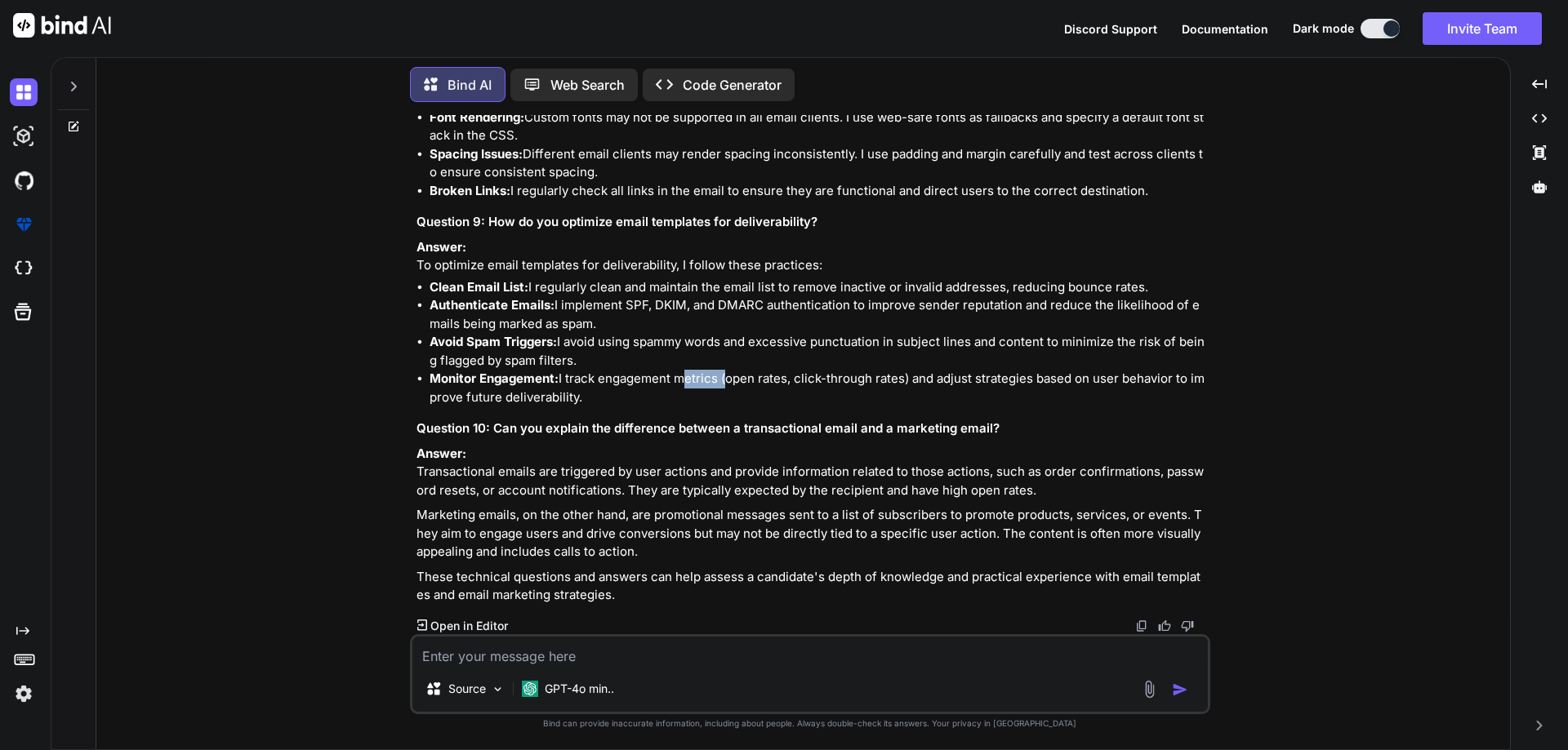
click at [713, 370] on li "Monitor Engagement: I track engagement metrics (open rates, click-through rates…" at bounding box center [818, 387] width 777 height 37
click at [736, 370] on li "Monitor Engagement: I track engagement metrics (open rates, click-through rates…" at bounding box center [818, 387] width 777 height 37
